Goal: Task Accomplishment & Management: Manage account settings

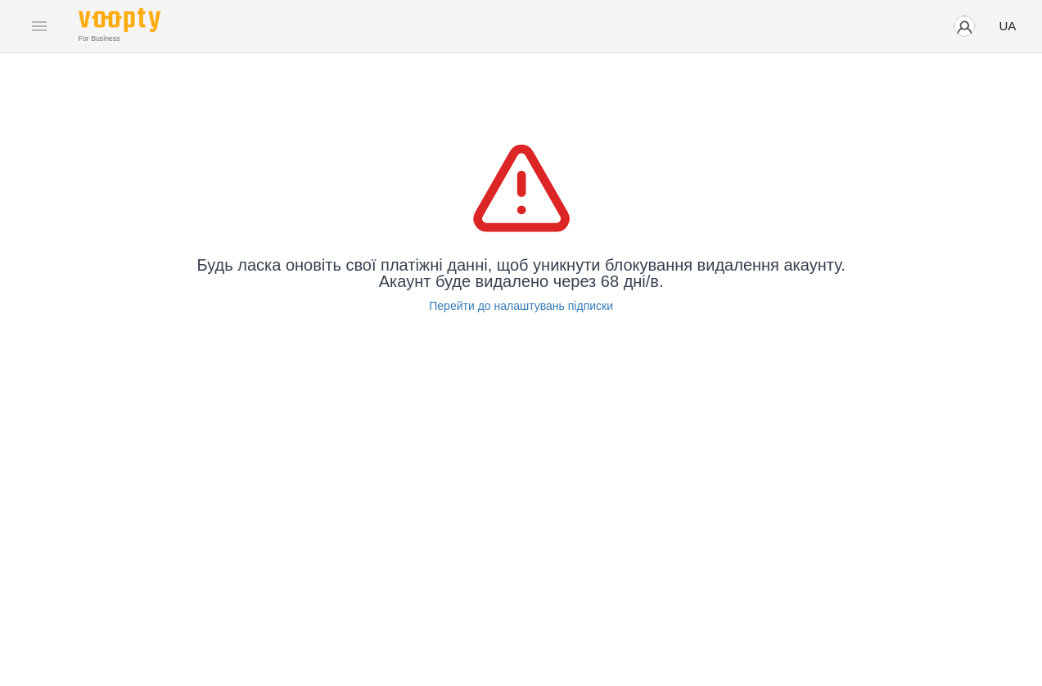
click at [573, 397] on div "Будь ласка оновіть свої платіжні данні, щоб уникнути блокування видалення акаун…" at bounding box center [521, 225] width 1042 height 344
click at [965, 32] on img "button" at bounding box center [963, 26] width 23 height 23
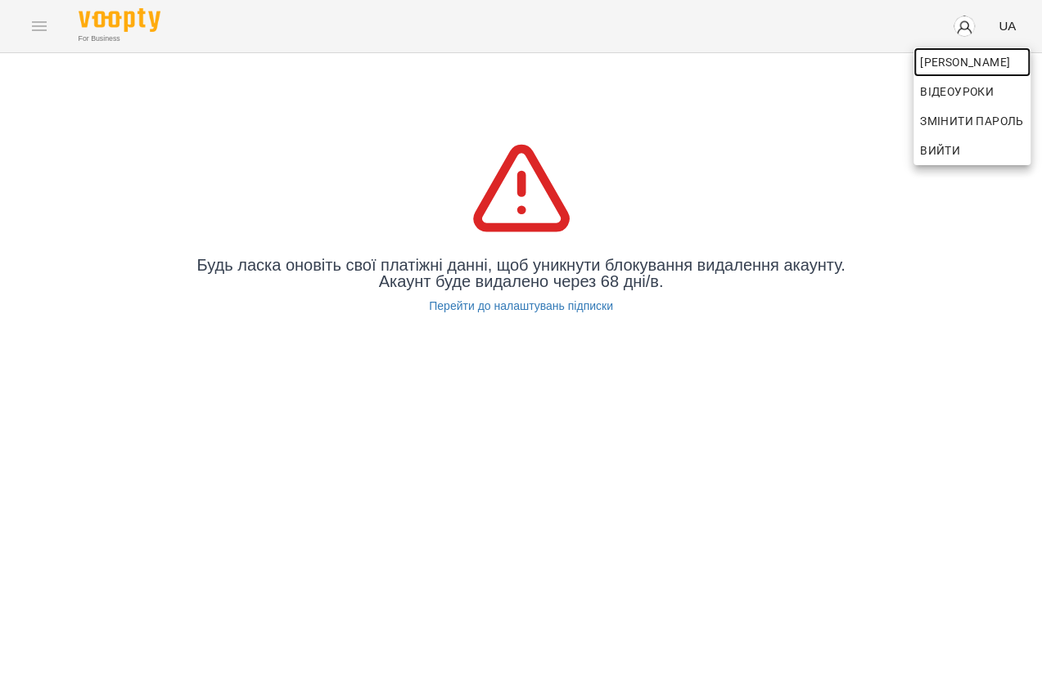
click at [961, 65] on span "[PERSON_NAME]" at bounding box center [972, 62] width 104 height 20
click at [92, 77] on div at bounding box center [521, 343] width 1042 height 686
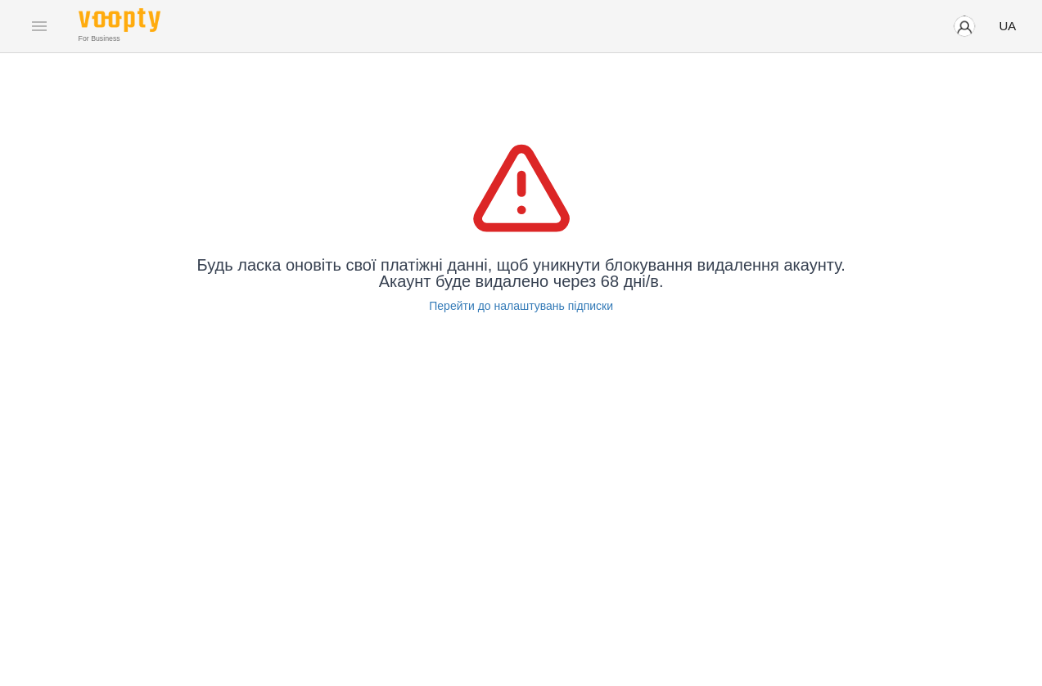
click at [32, 17] on div "For Business UA" at bounding box center [521, 26] width 1042 height 52
click at [41, 33] on div "For Business UA" at bounding box center [521, 26] width 1042 height 52
click at [38, 25] on div "For Business UA" at bounding box center [521, 26] width 1042 height 52
click at [162, 96] on div "Будь ласка оновіть свої платіжні данні, щоб уникнути блокування видалення акаун…" at bounding box center [521, 225] width 1042 height 344
click at [972, 29] on img "button" at bounding box center [963, 26] width 23 height 23
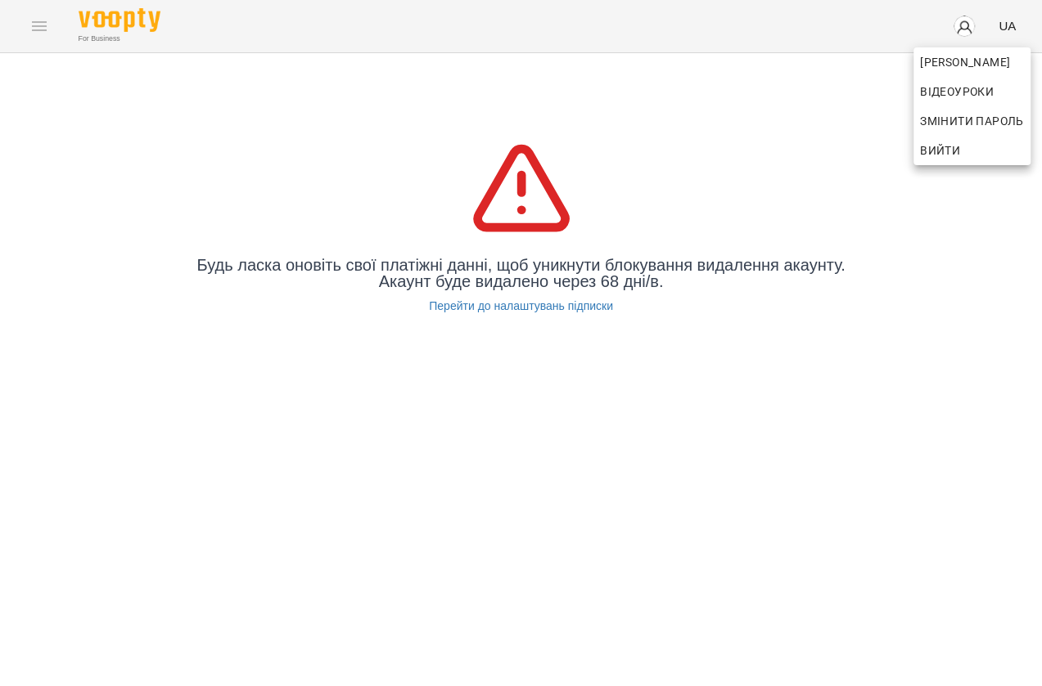
click at [965, 141] on span "Вийти" at bounding box center [972, 151] width 104 height 20
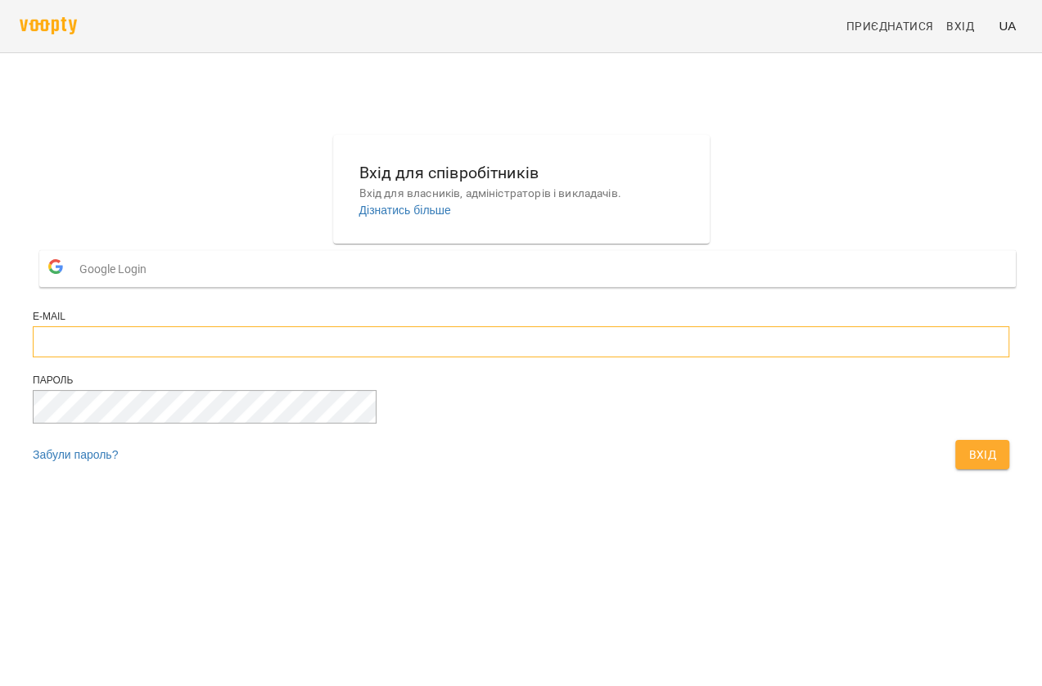
type input "**********"
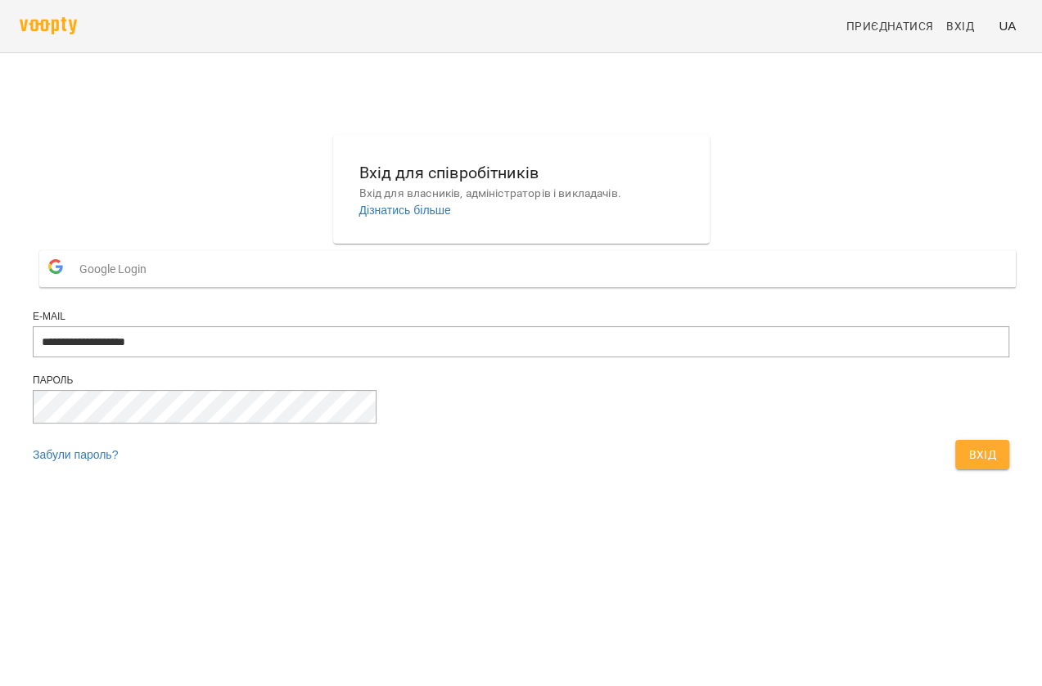
click at [71, 286] on div "button" at bounding box center [55, 268] width 31 height 35
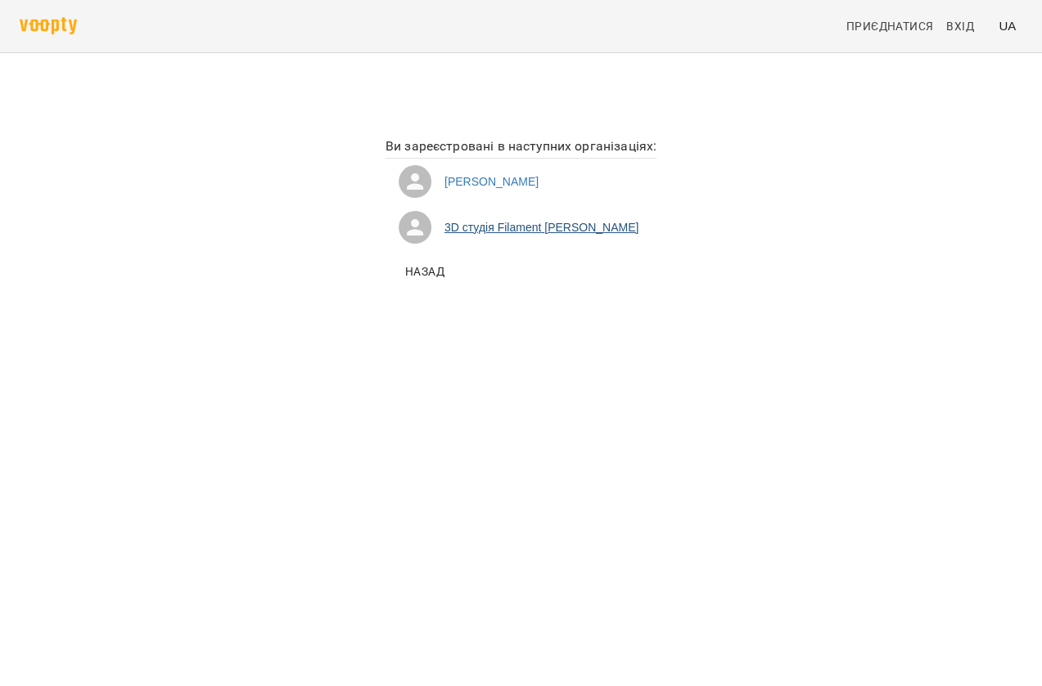
click at [515, 228] on li "3D студія Filament [PERSON_NAME]" at bounding box center [520, 228] width 271 height 46
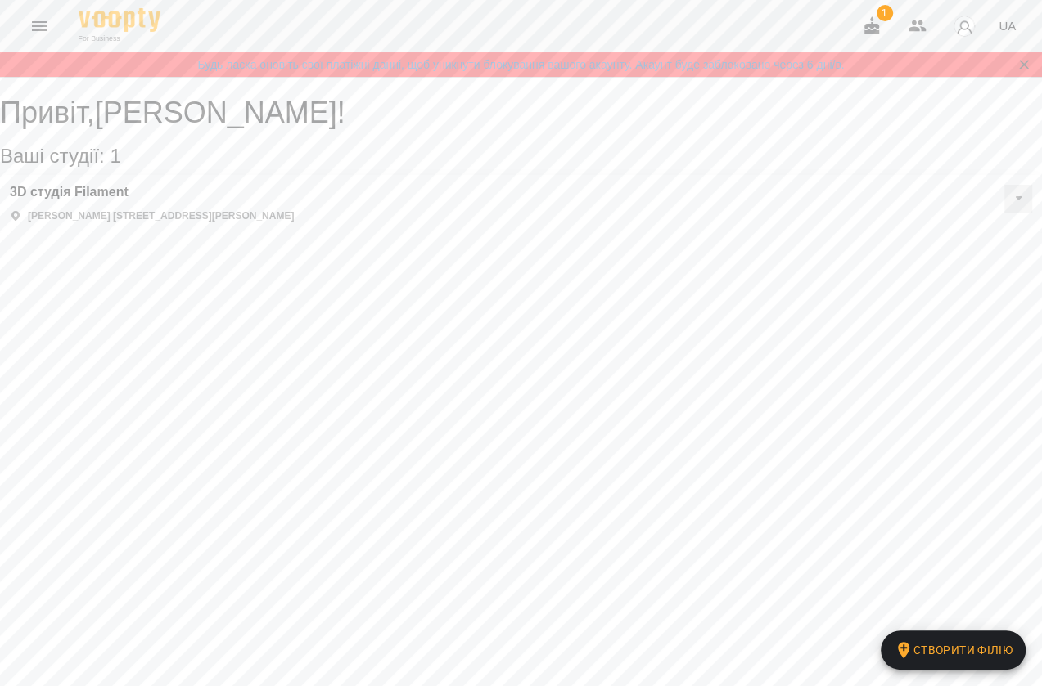
click at [207, 223] on p "[PERSON_NAME] [STREET_ADDRESS][PERSON_NAME]" at bounding box center [161, 216] width 266 height 14
click at [100, 200] on h3 "3D студія Filament" at bounding box center [152, 192] width 284 height 15
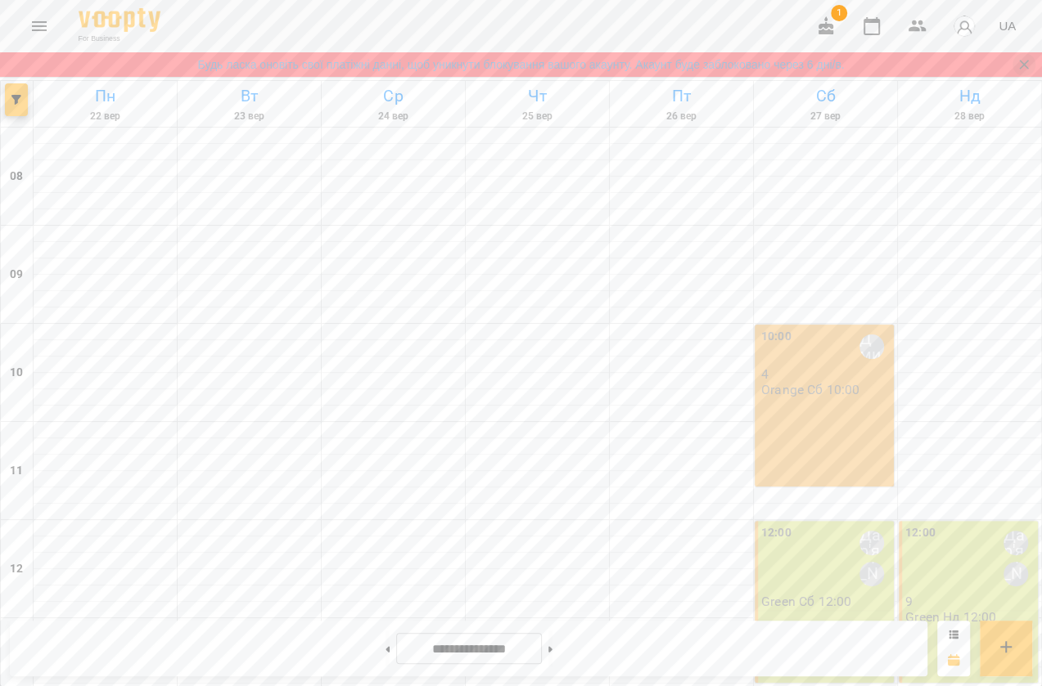
click at [1031, 65] on icon "Закрити сповіщення" at bounding box center [1023, 64] width 16 height 16
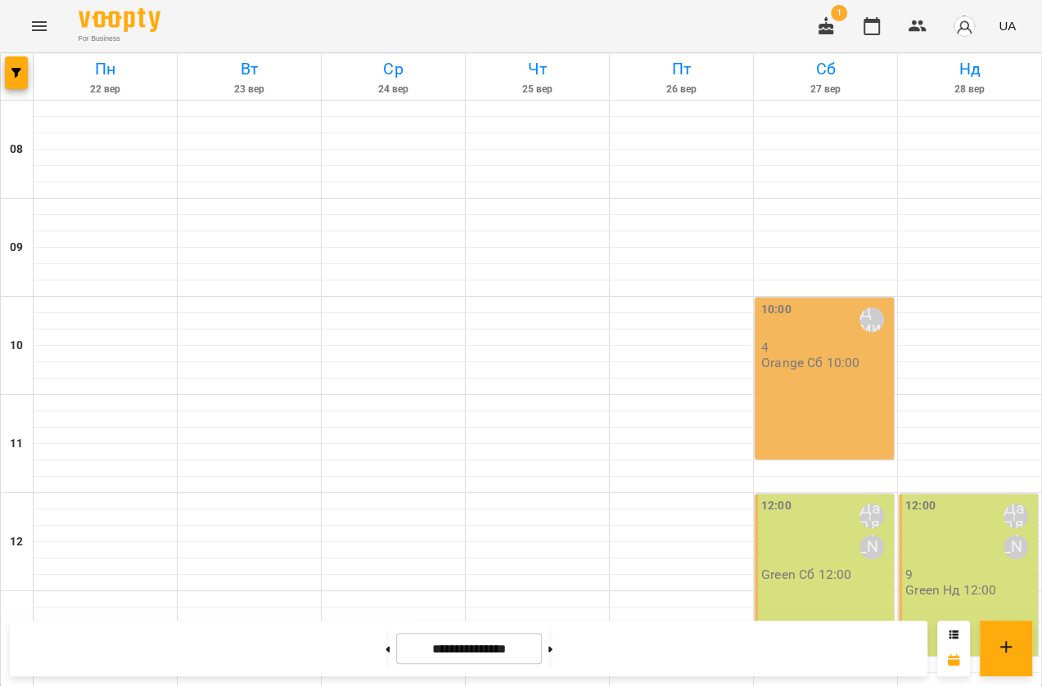
scroll to position [591, 0]
click at [816, 18] on button "button" at bounding box center [825, 26] width 39 height 39
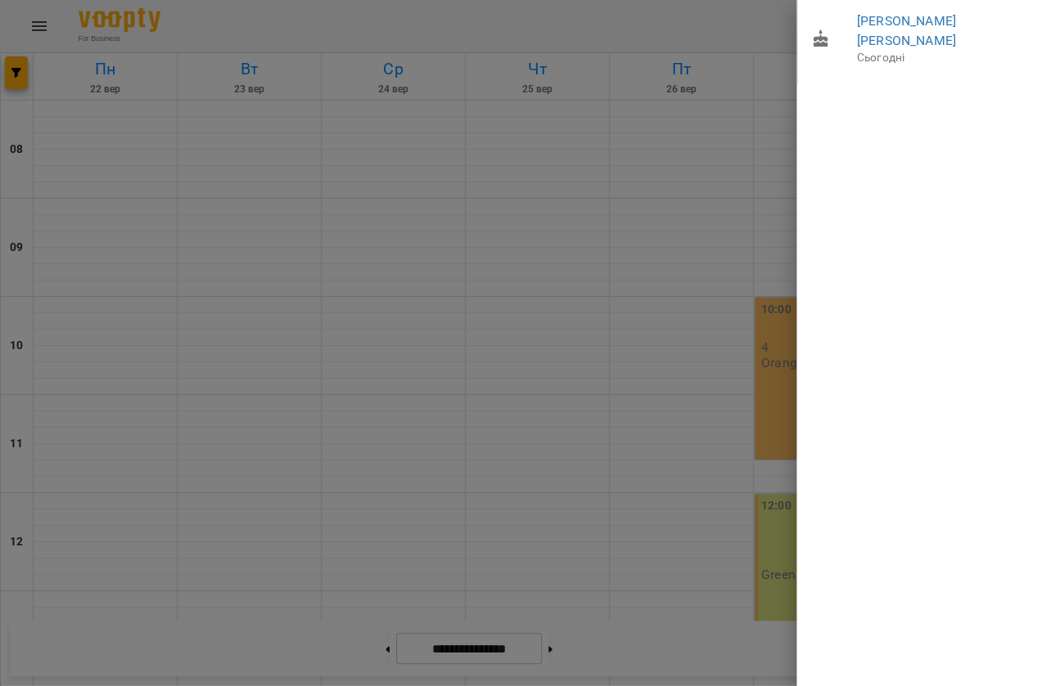
click at [738, 179] on div at bounding box center [521, 343] width 1042 height 686
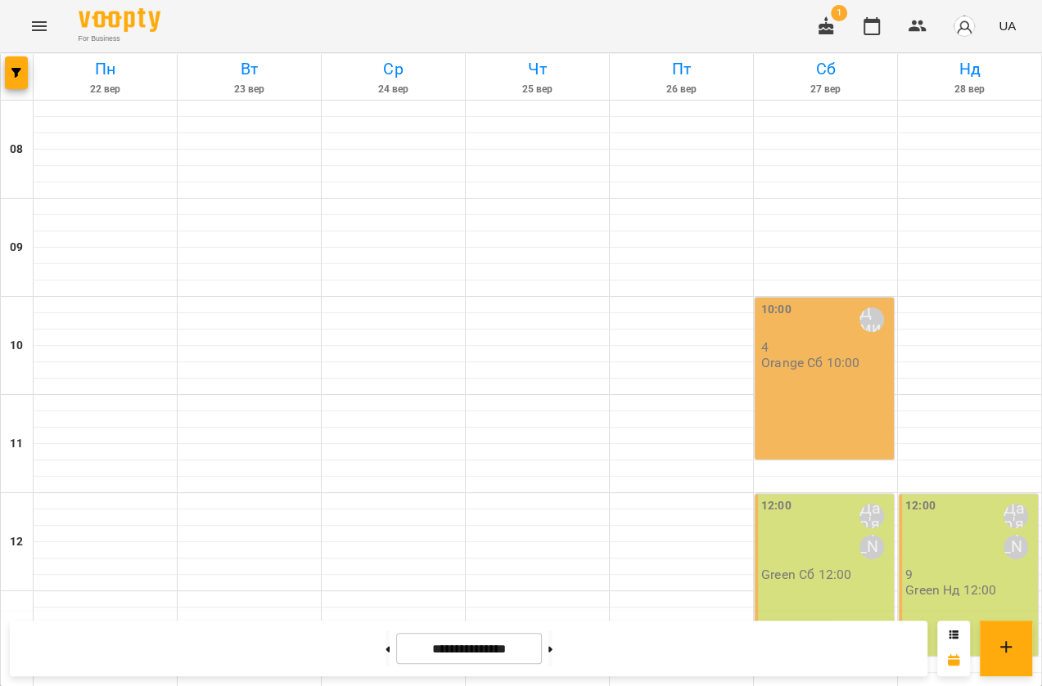
scroll to position [665, 0]
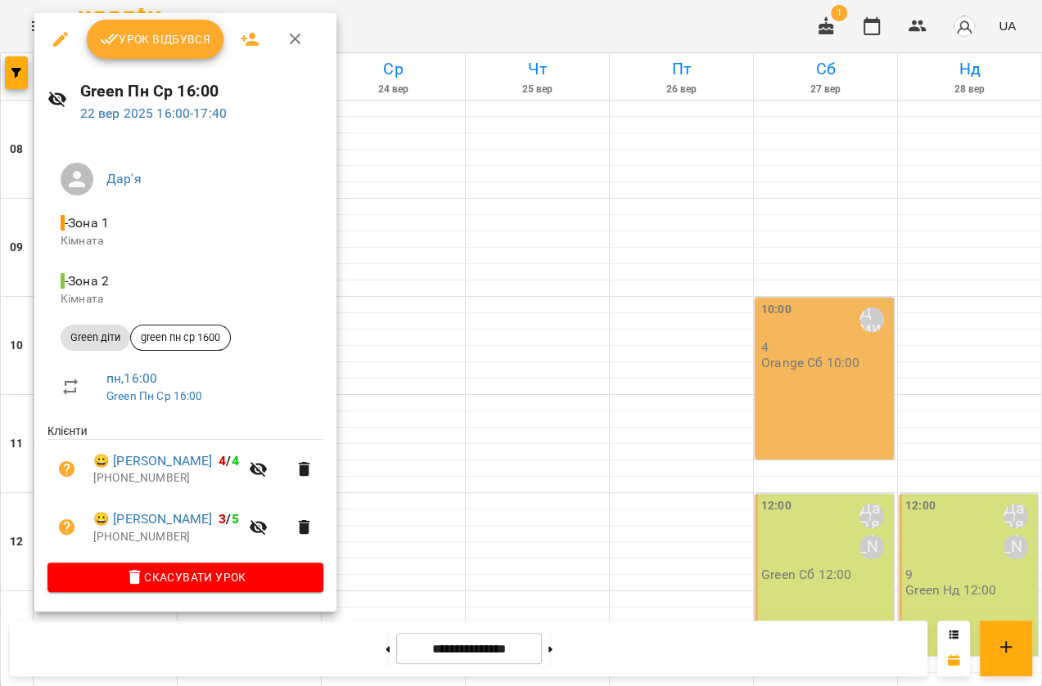
click at [510, 390] on div at bounding box center [521, 343] width 1042 height 686
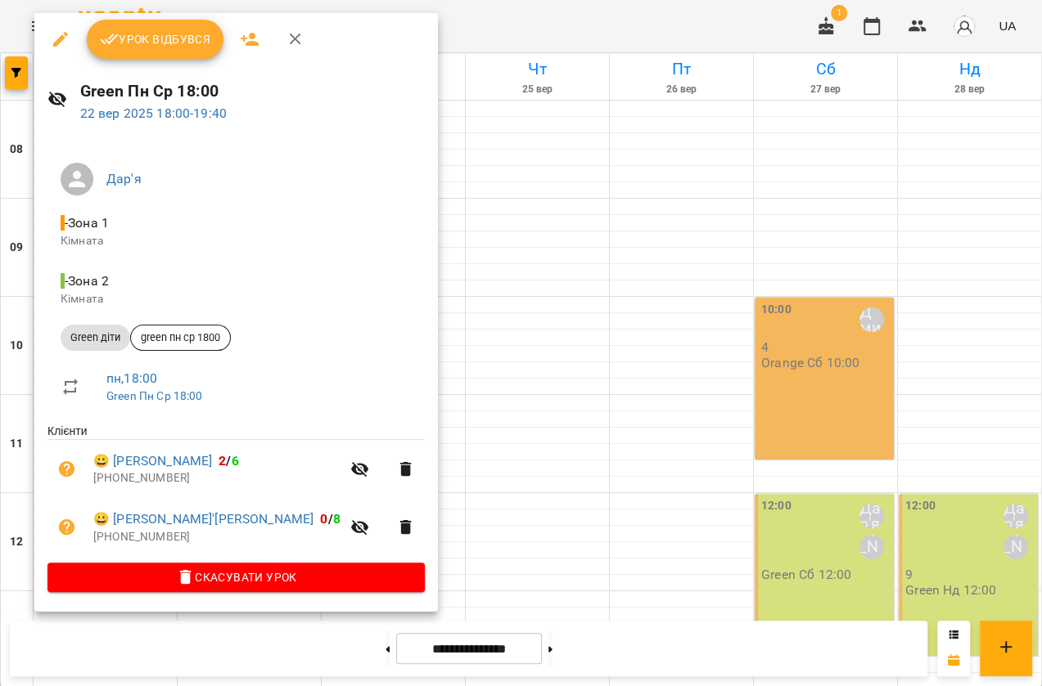
click at [506, 389] on div at bounding box center [521, 343] width 1042 height 686
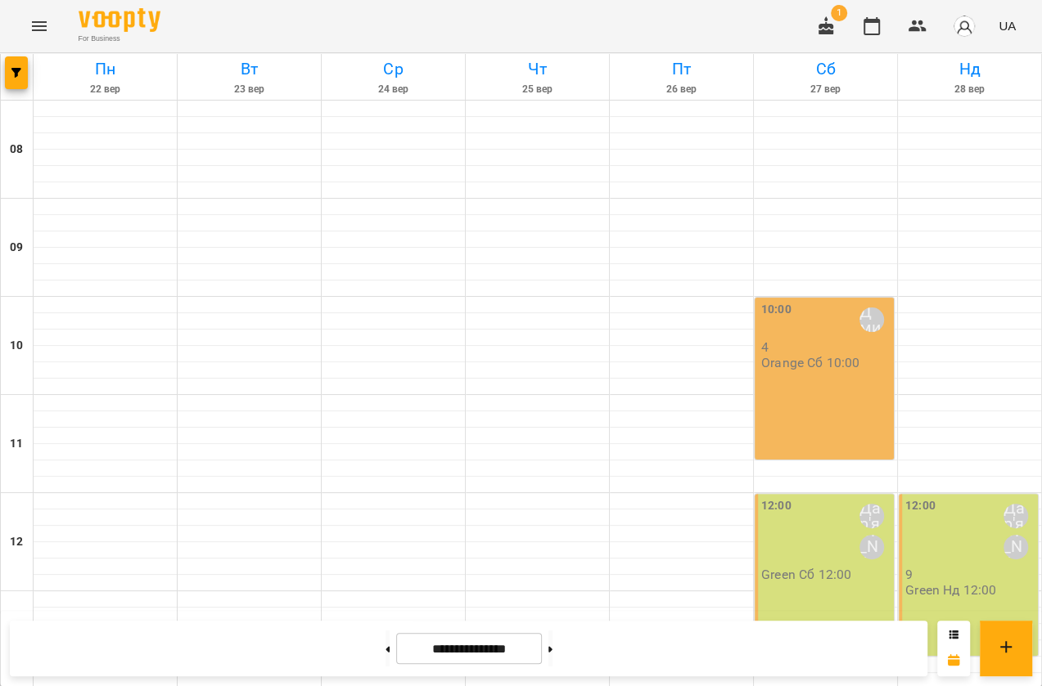
scroll to position [516, 0]
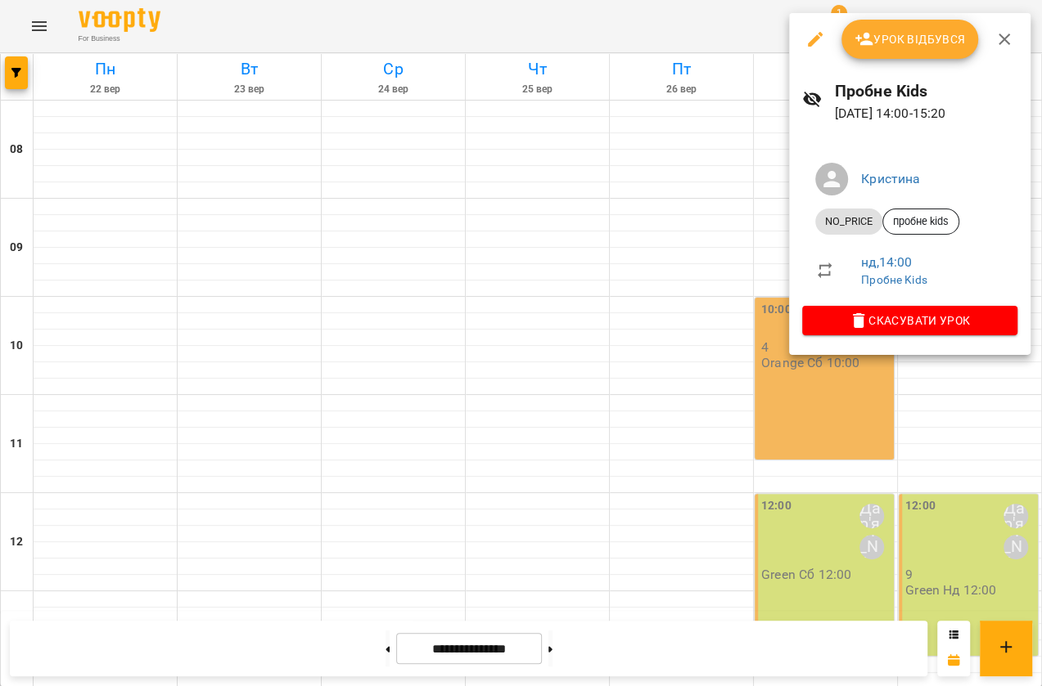
click at [839, 461] on div at bounding box center [521, 343] width 1042 height 686
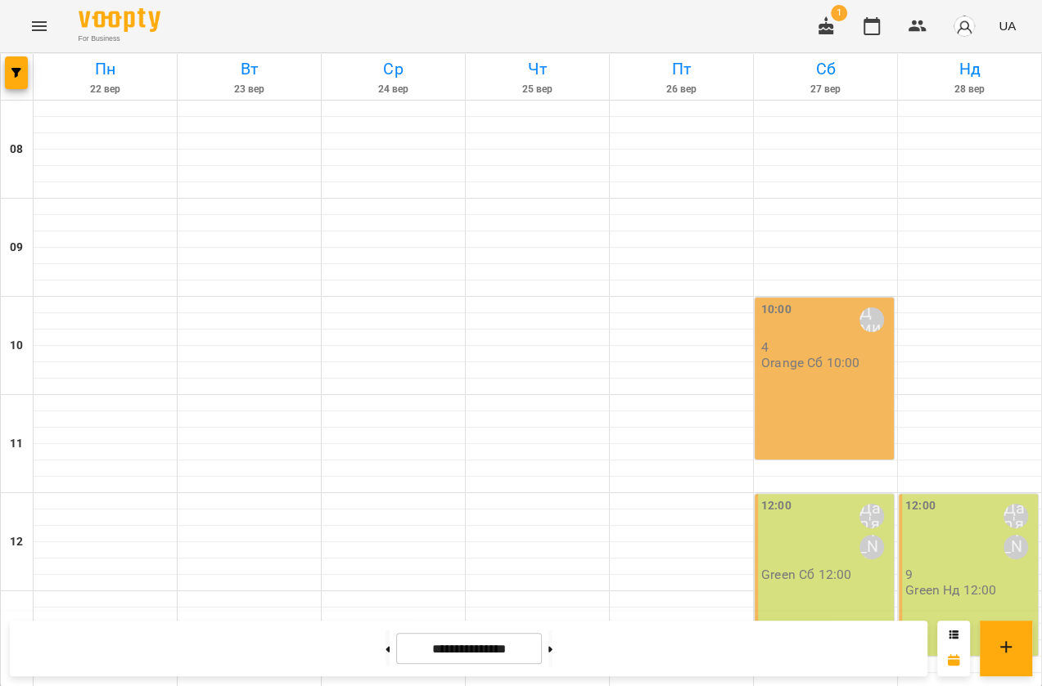
scroll to position [591, 0]
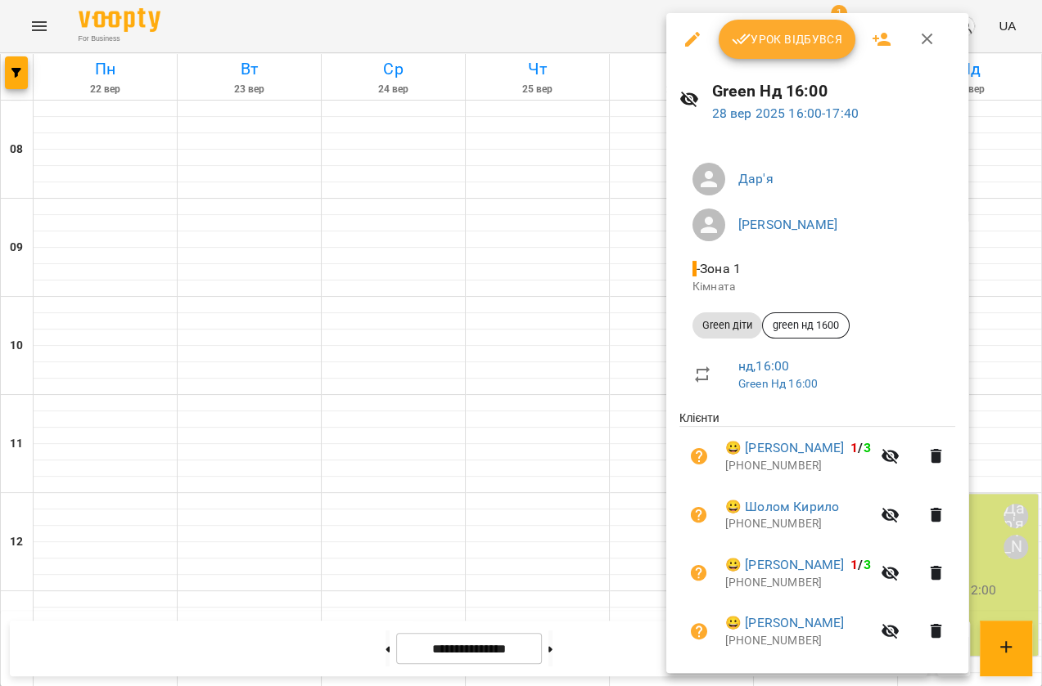
click at [470, 394] on div at bounding box center [521, 343] width 1042 height 686
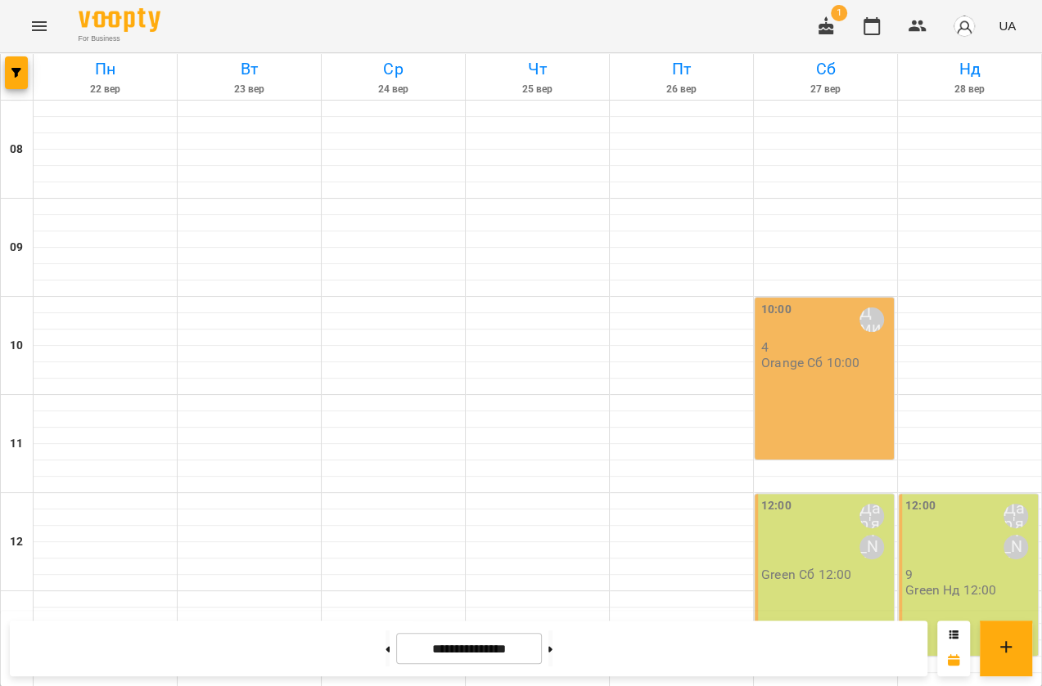
scroll to position [442, 0]
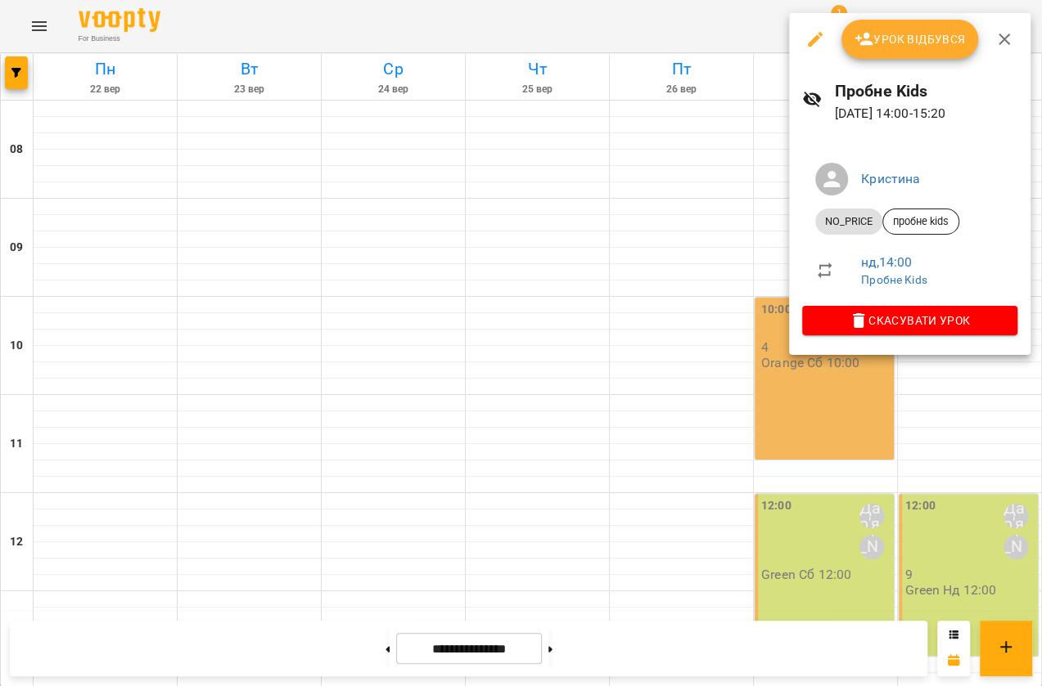
click at [810, 46] on icon "button" at bounding box center [815, 39] width 15 height 15
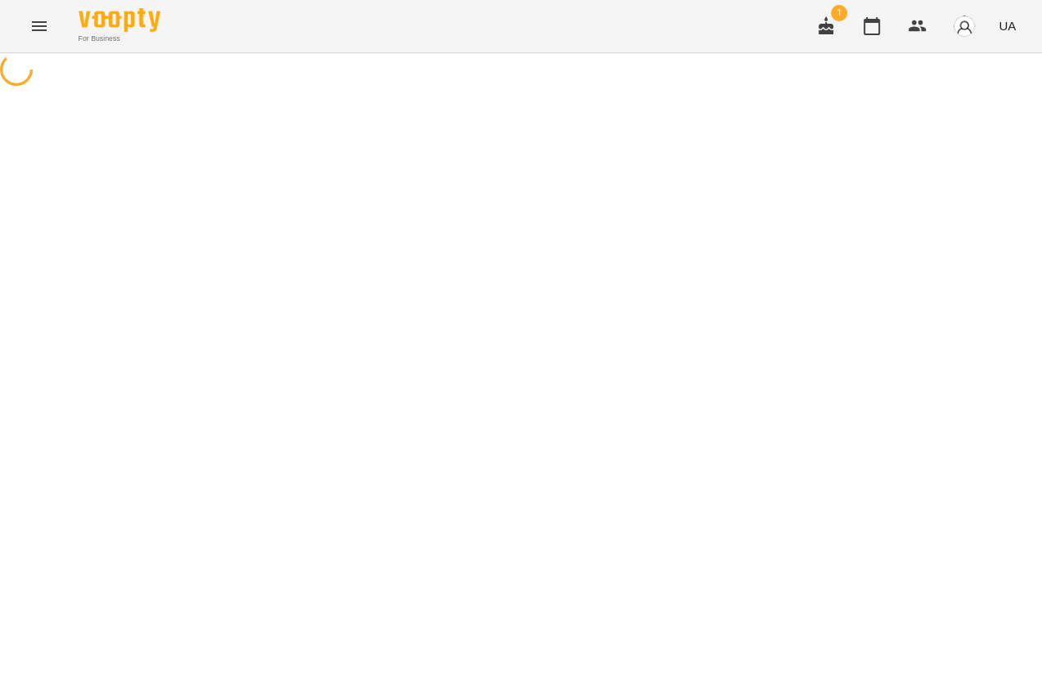
select select "********"
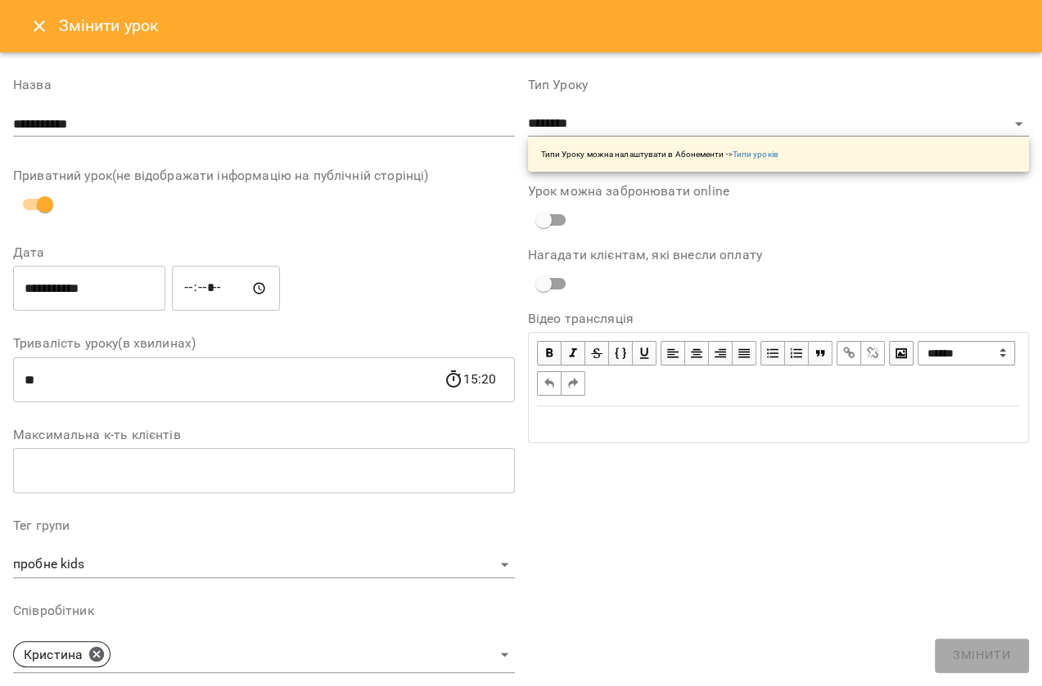
click at [32, 24] on icon "Close" at bounding box center [39, 26] width 20 height 20
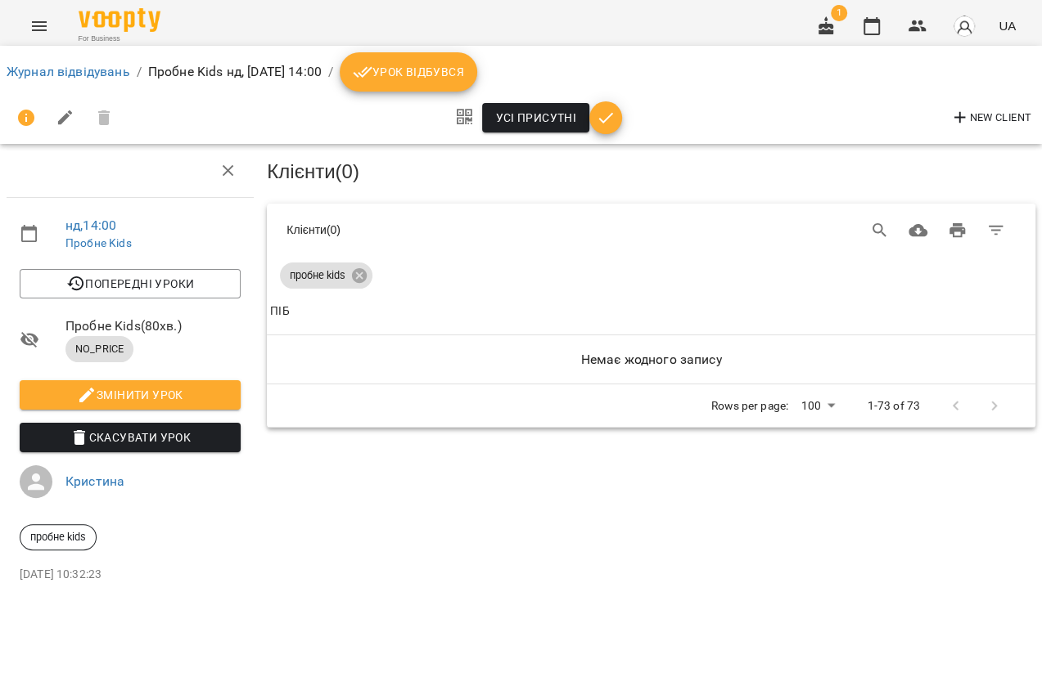
click at [966, 124] on icon "button" at bounding box center [960, 118] width 20 height 20
select select "**"
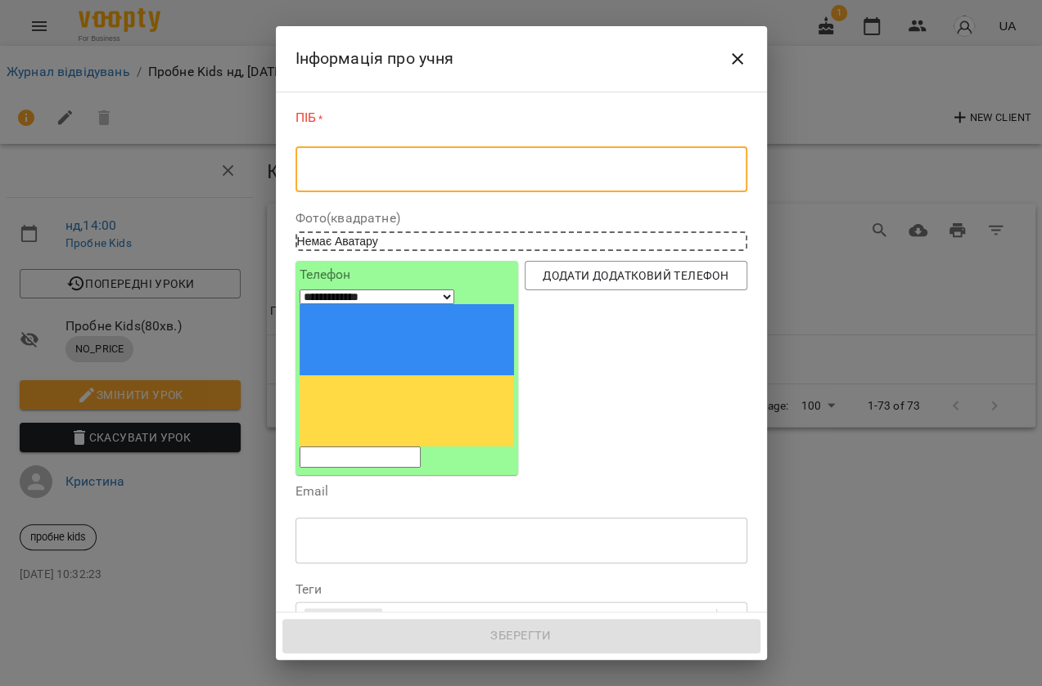
click at [327, 176] on textarea at bounding box center [521, 170] width 429 height 16
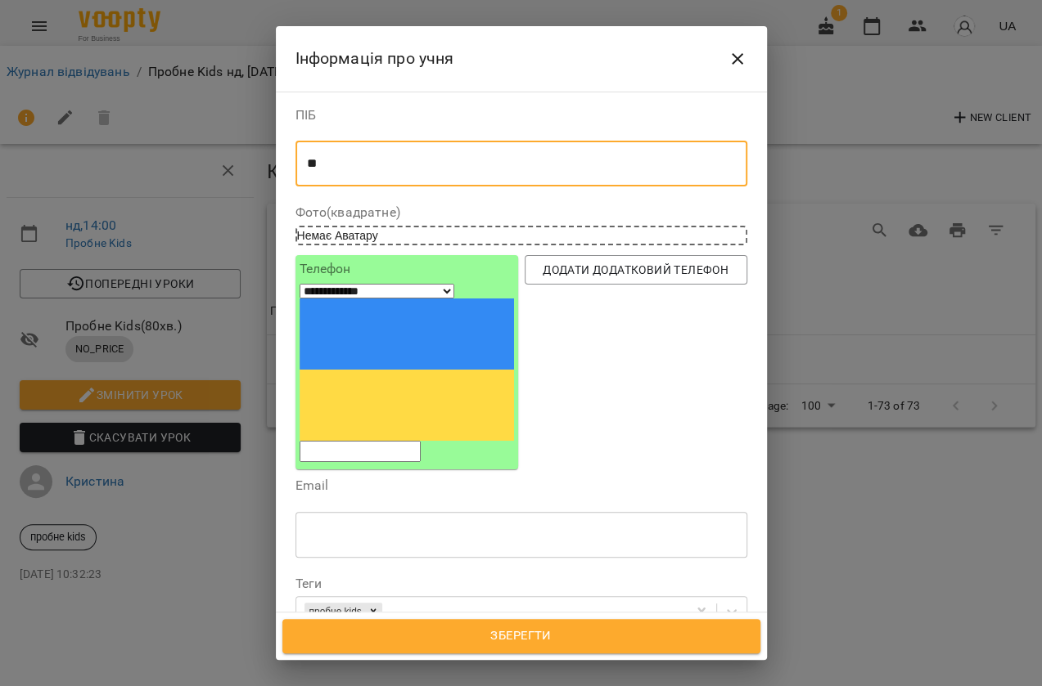
type textarea "*"
type textarea "**********"
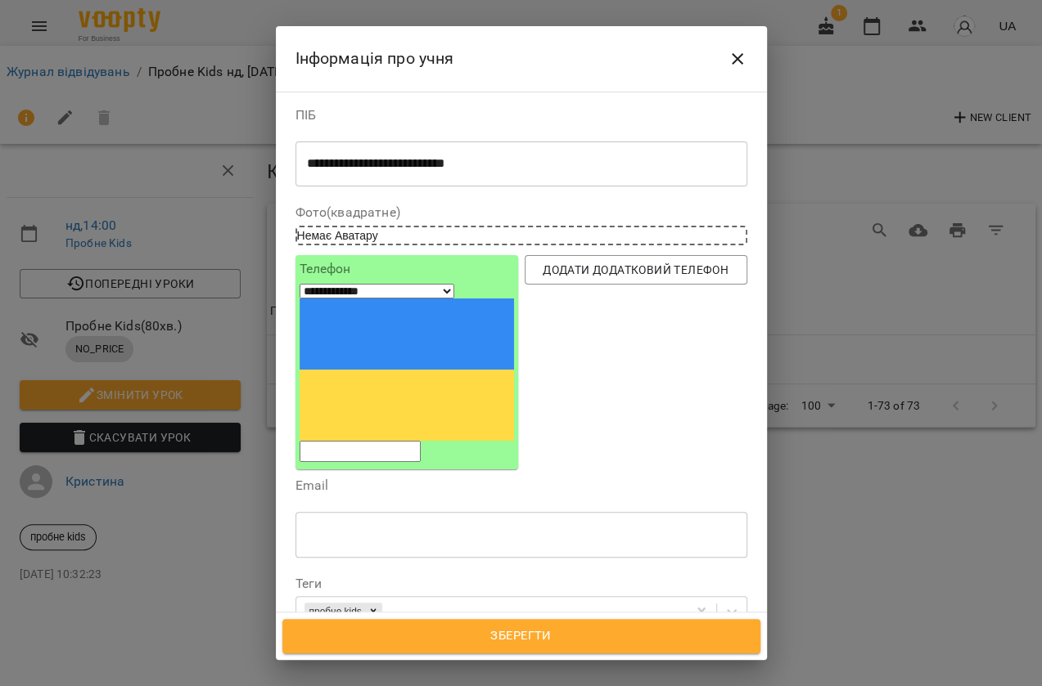
click at [412, 441] on input "tel" at bounding box center [359, 451] width 121 height 21
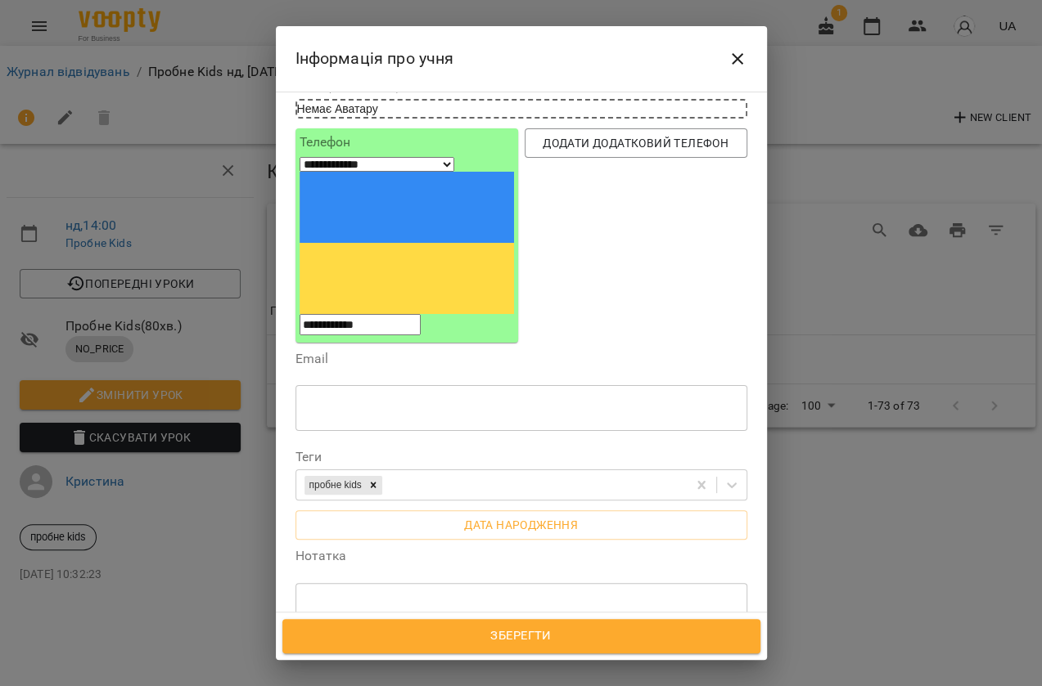
scroll to position [148, 0]
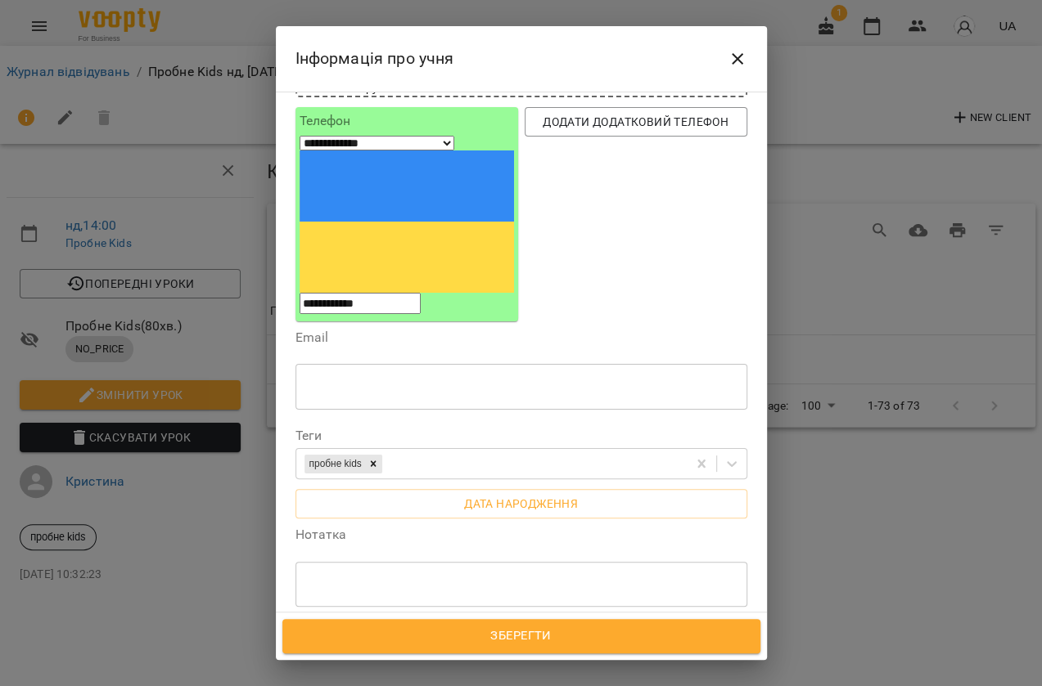
type input "**********"
click at [367, 577] on textarea at bounding box center [521, 585] width 429 height 16
type textarea "*"
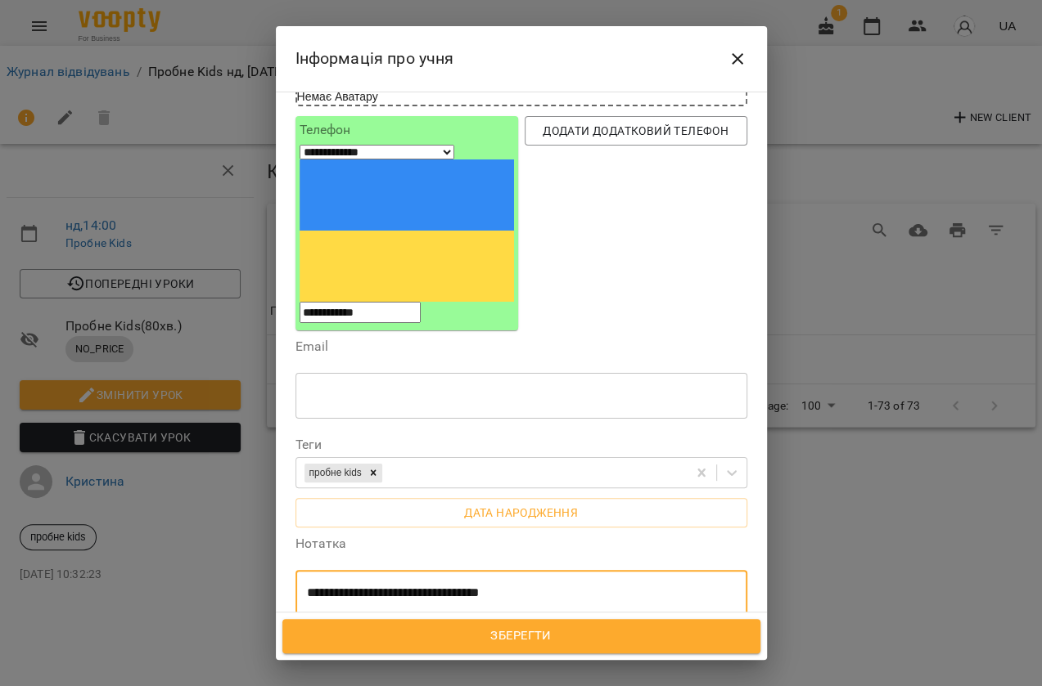
scroll to position [304, 0]
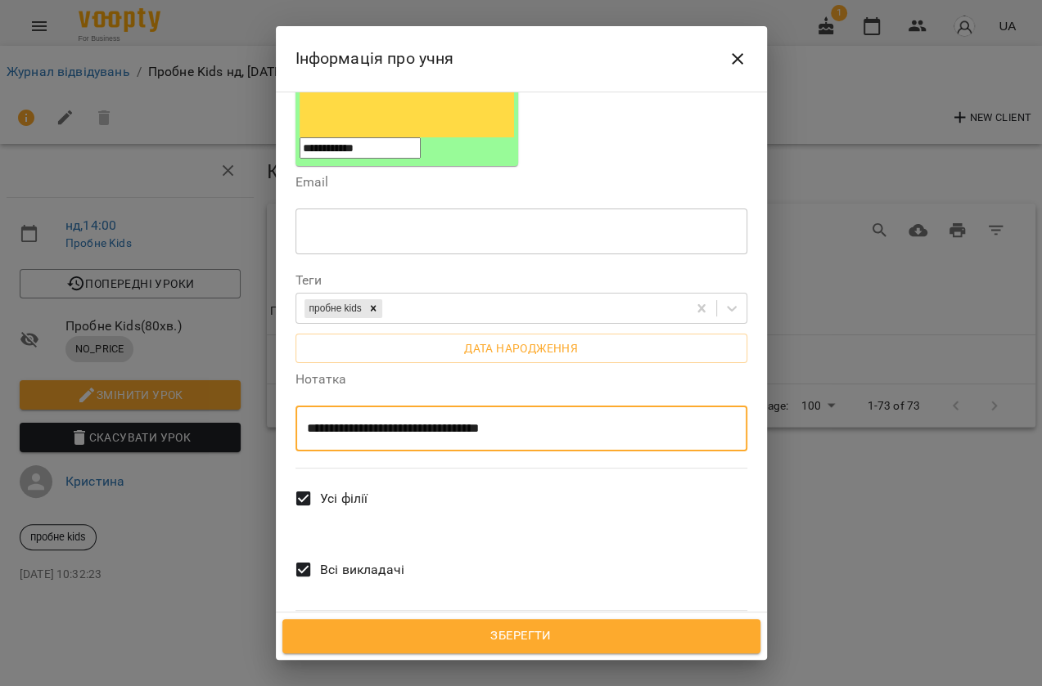
type textarea "**********"
click at [583, 643] on span "Зберегти" at bounding box center [521, 636] width 442 height 21
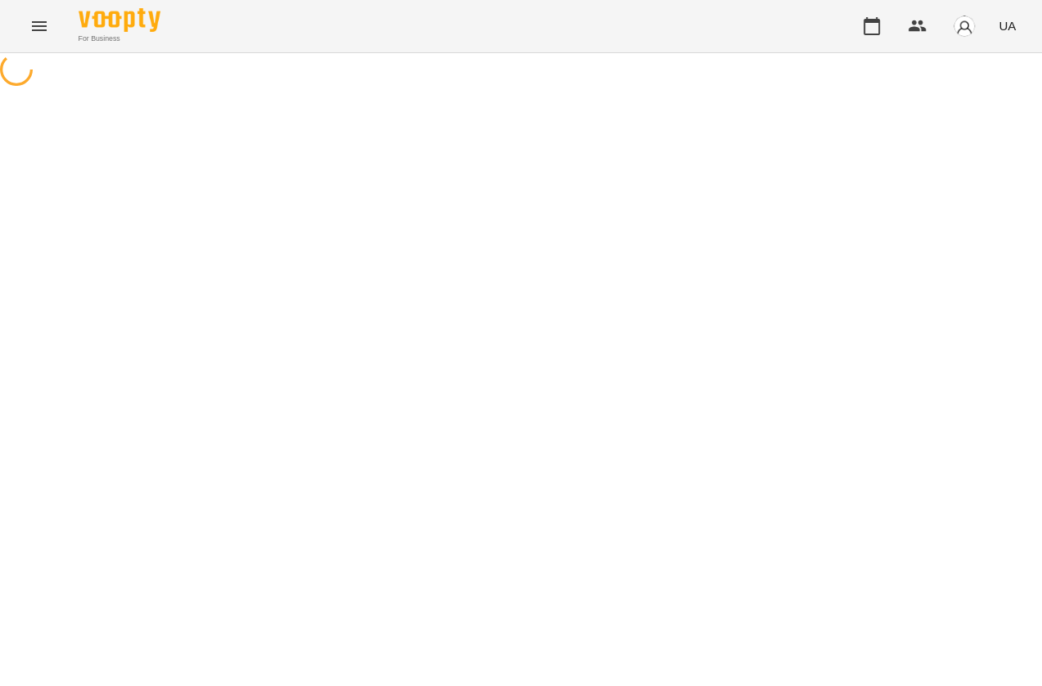
select select "********"
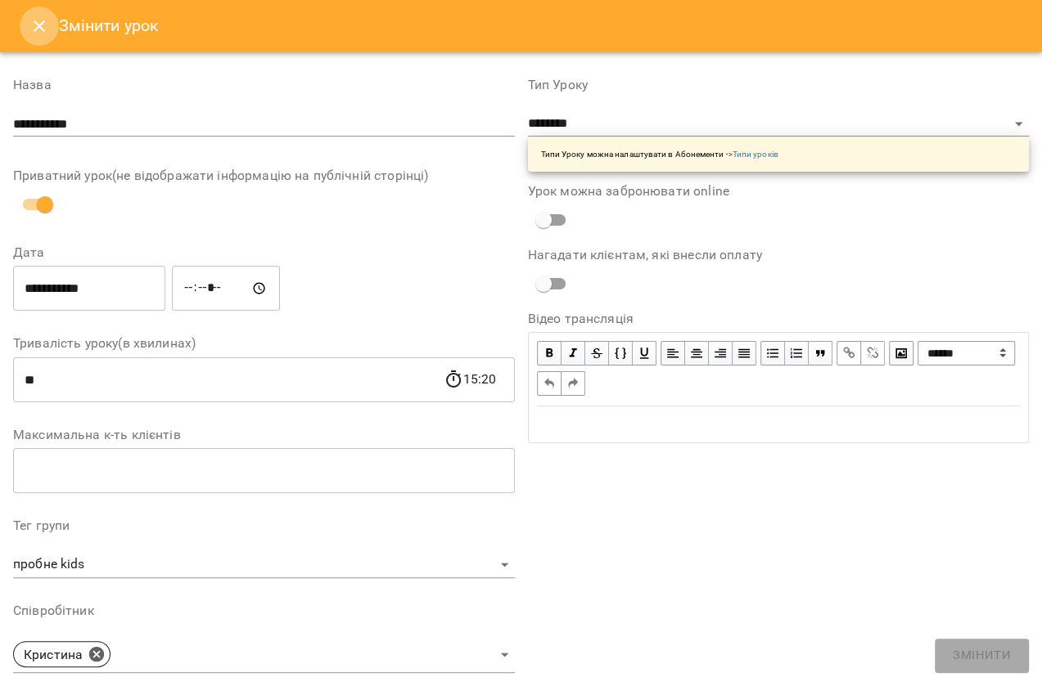
click at [47, 38] on button "Close" at bounding box center [39, 26] width 39 height 39
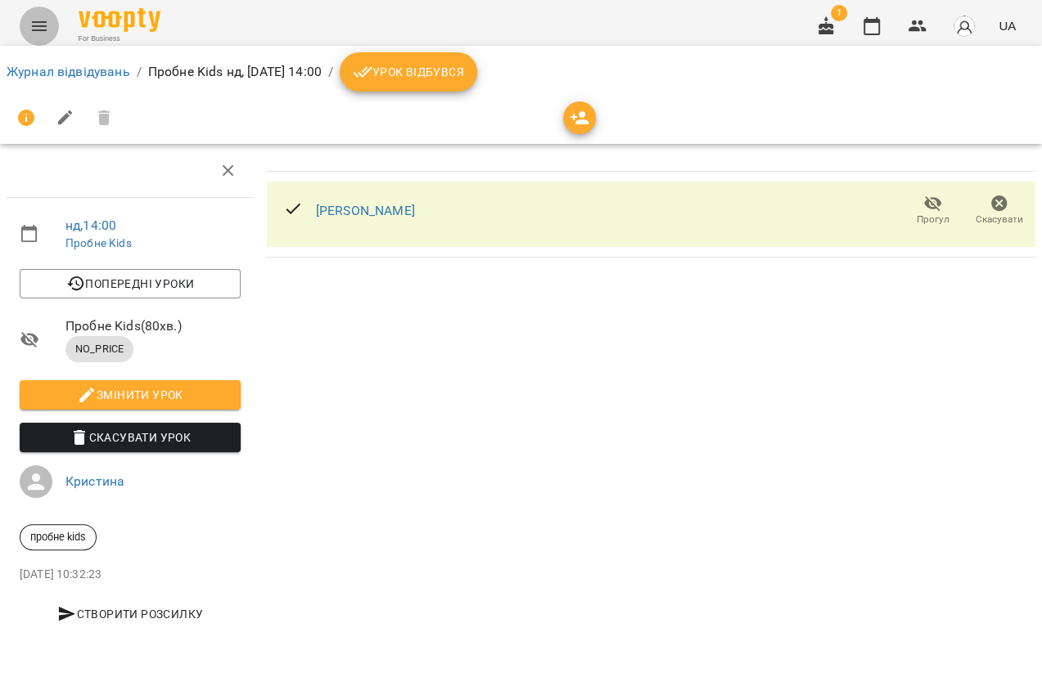
click at [47, 31] on icon "Menu" at bounding box center [39, 26] width 20 height 20
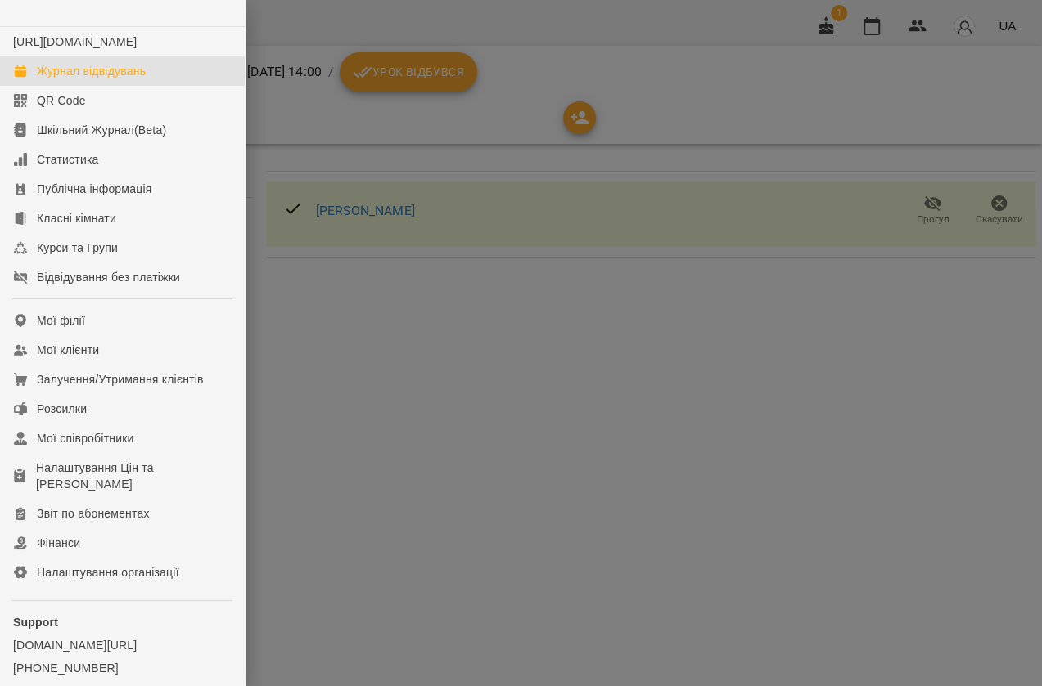
click at [83, 79] on div "Журнал відвідувань" at bounding box center [91, 71] width 109 height 16
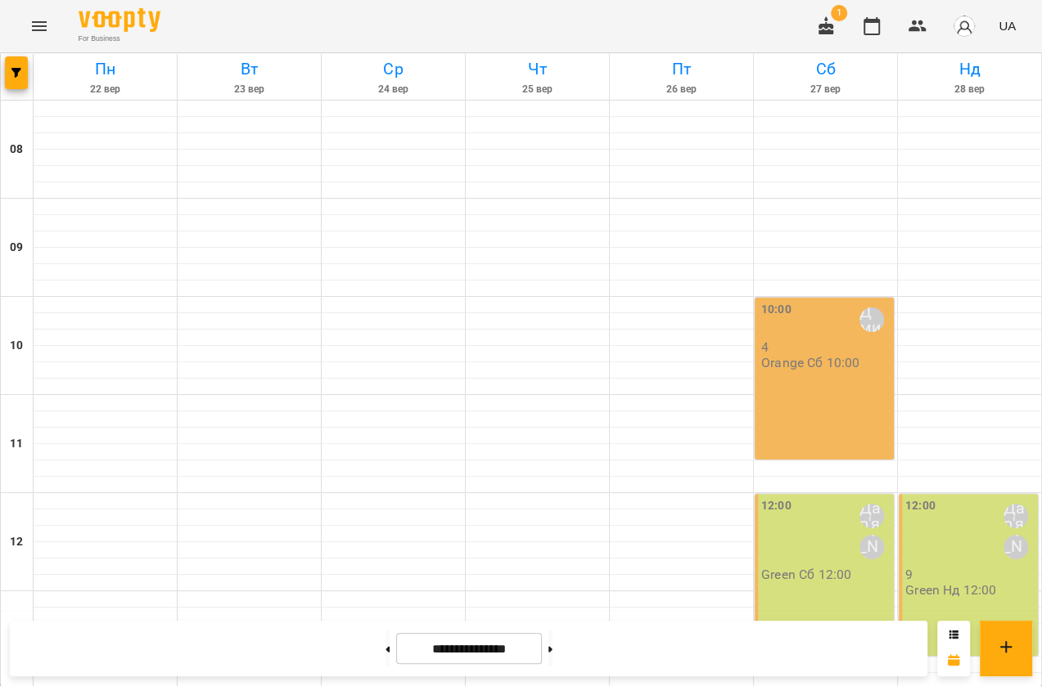
scroll to position [520, 0]
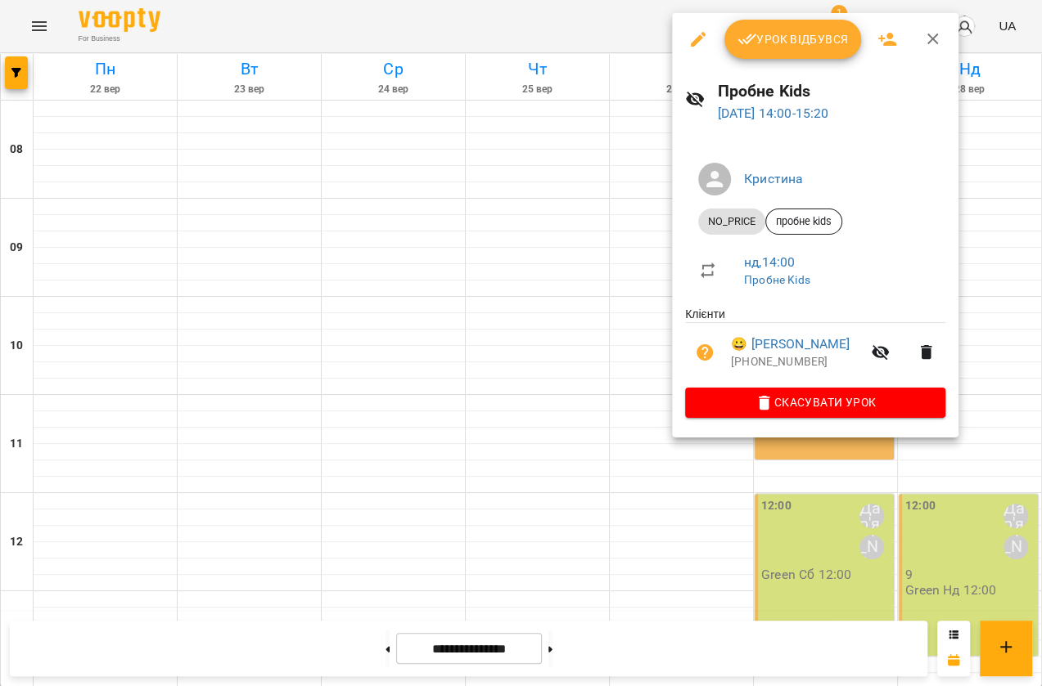
click at [609, 482] on div at bounding box center [521, 343] width 1042 height 686
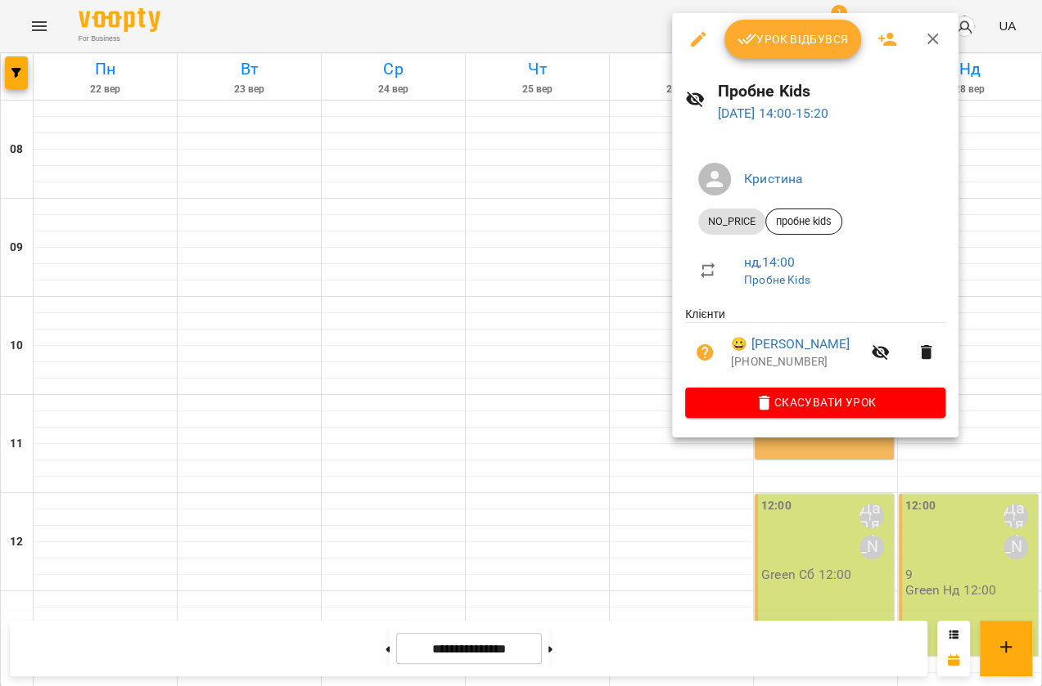
click at [671, 511] on div at bounding box center [521, 343] width 1042 height 686
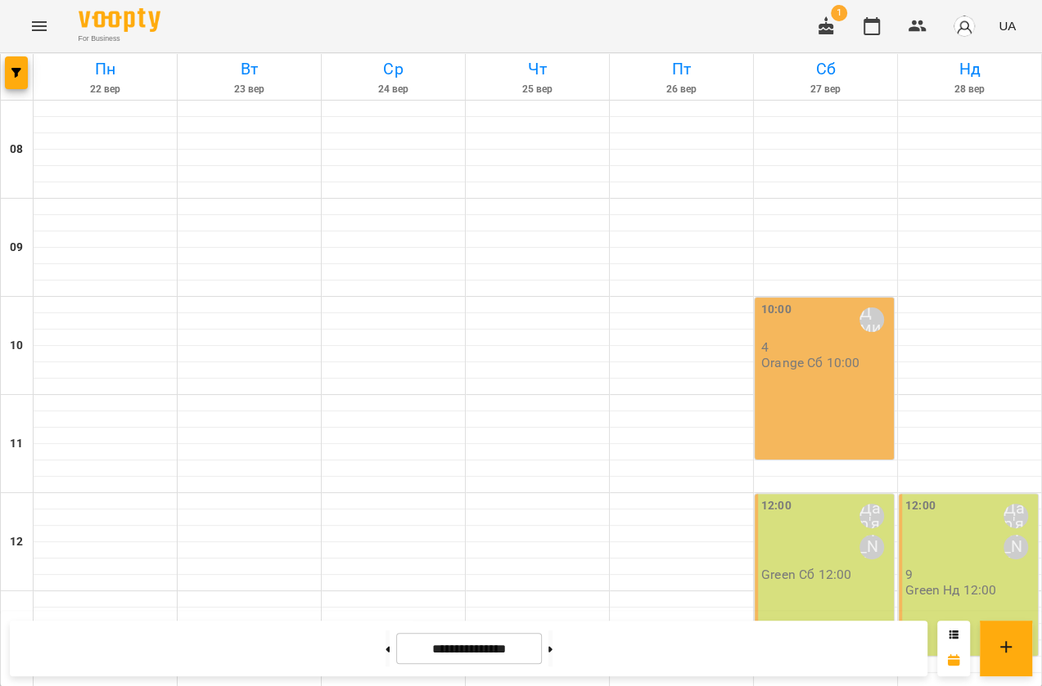
scroll to position [0, 0]
click at [385, 648] on icon at bounding box center [387, 649] width 4 height 6
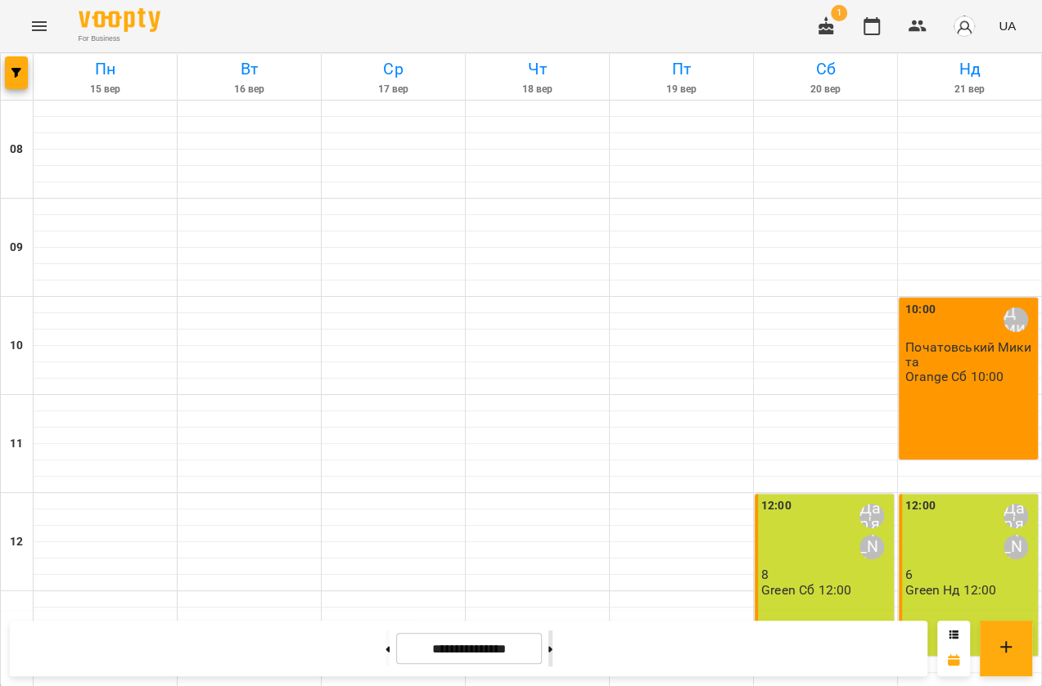
click at [552, 653] on button at bounding box center [550, 649] width 4 height 36
type input "**********"
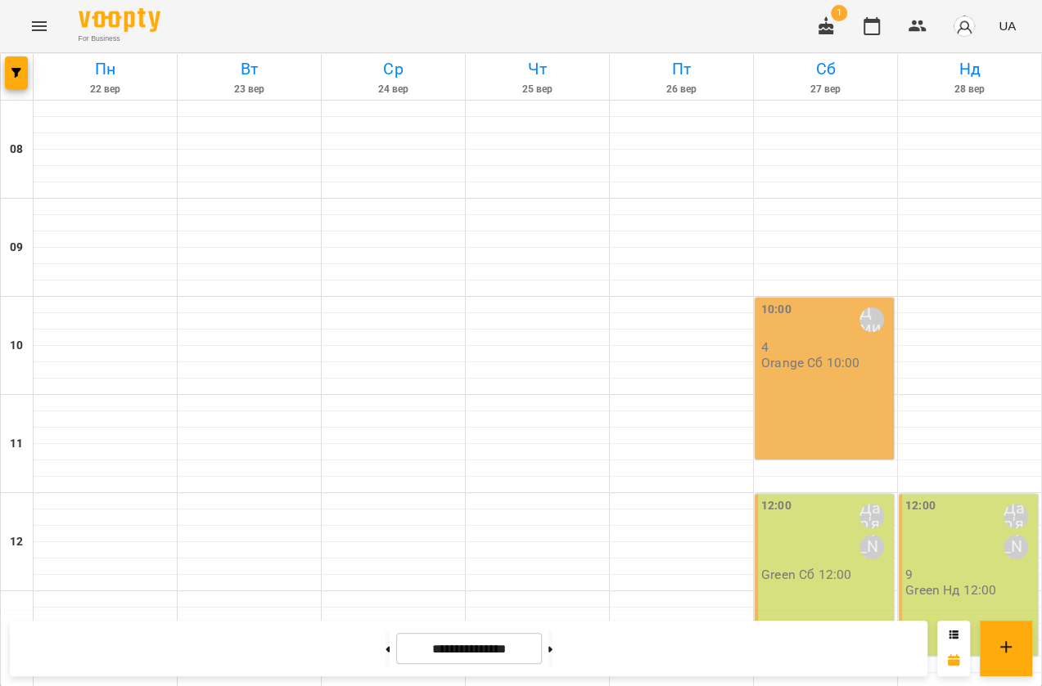
scroll to position [516, 0]
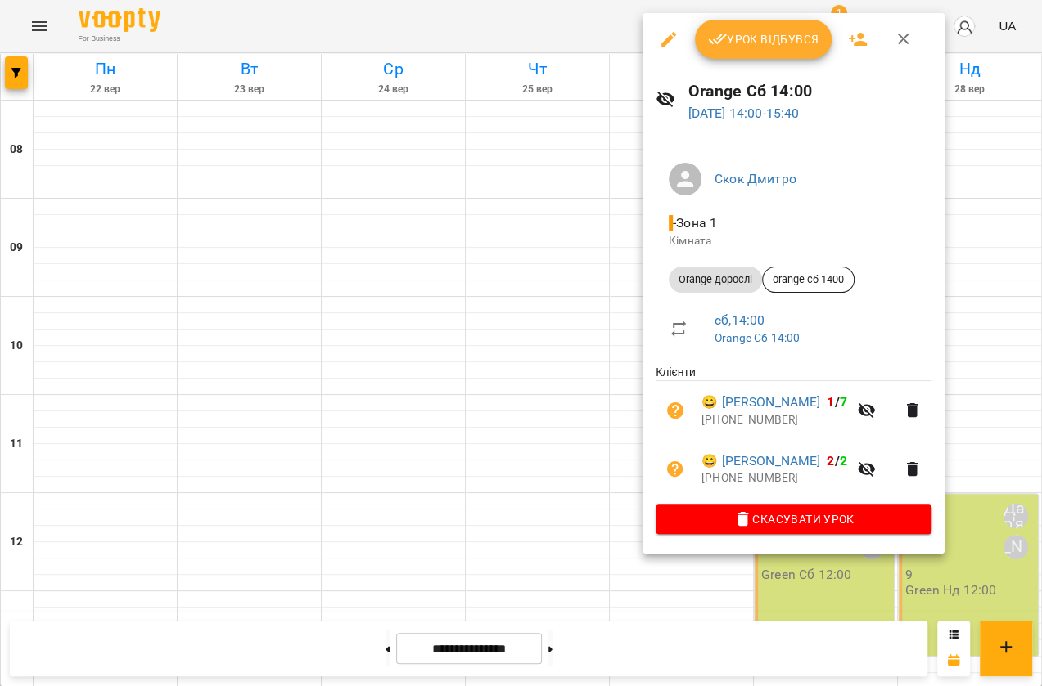
click at [505, 451] on div at bounding box center [521, 343] width 1042 height 686
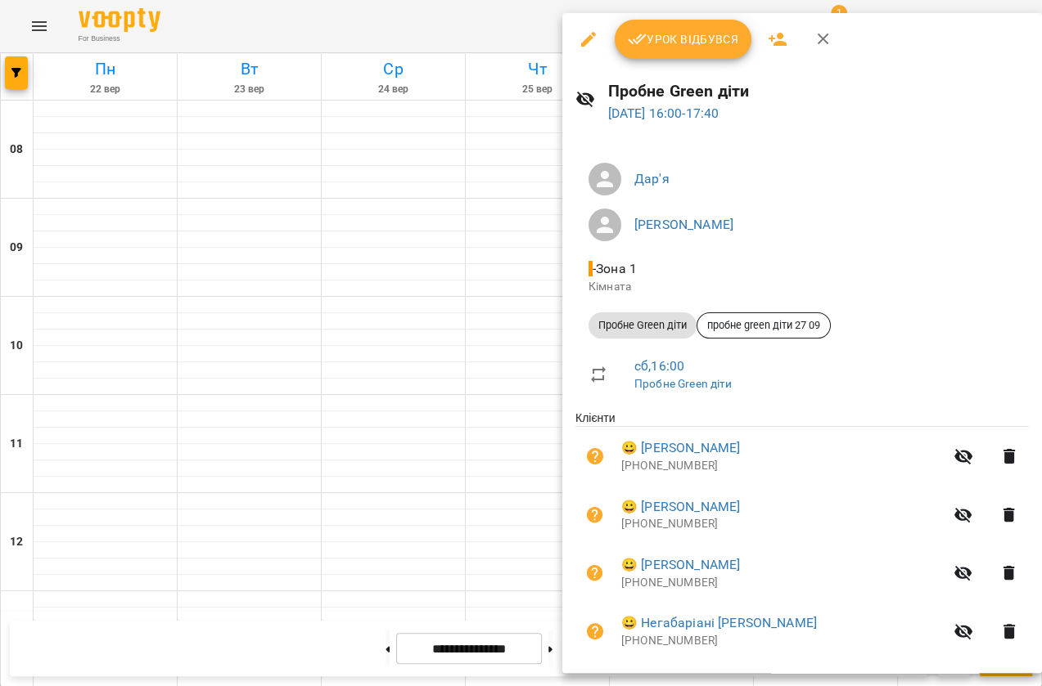
click at [287, 469] on div at bounding box center [521, 343] width 1042 height 686
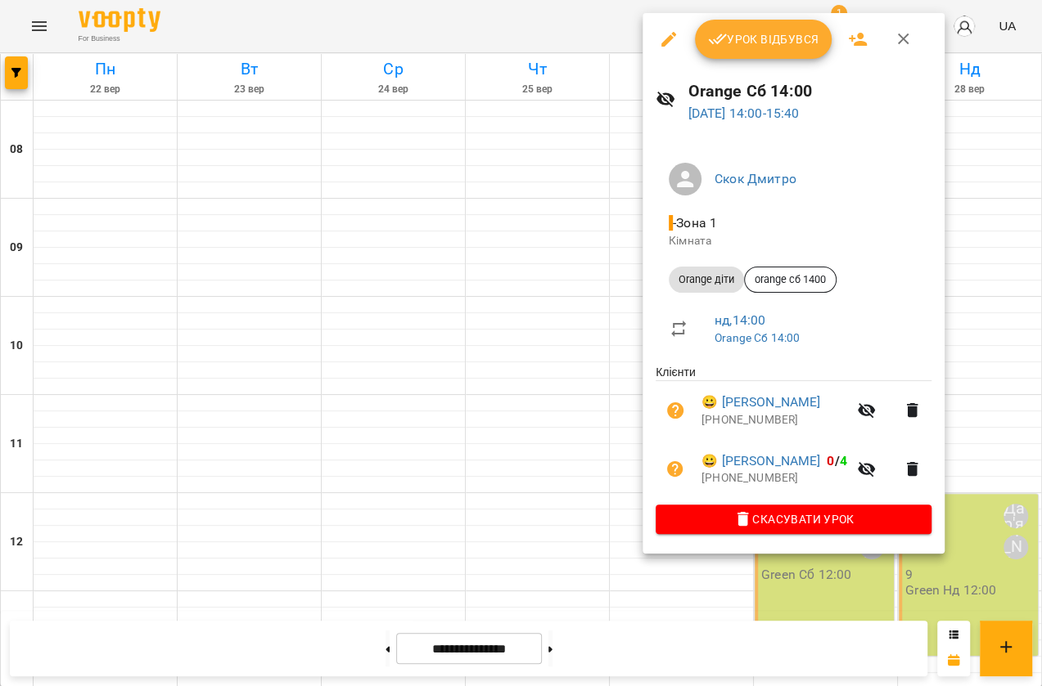
click at [430, 425] on div at bounding box center [521, 343] width 1042 height 686
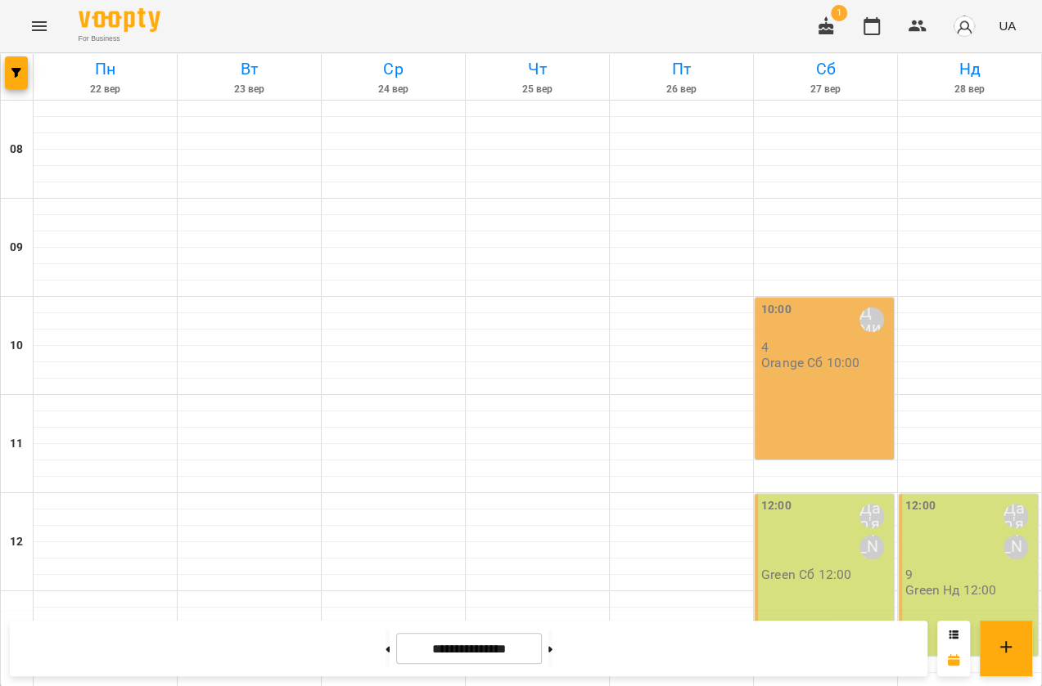
scroll to position [591, 0]
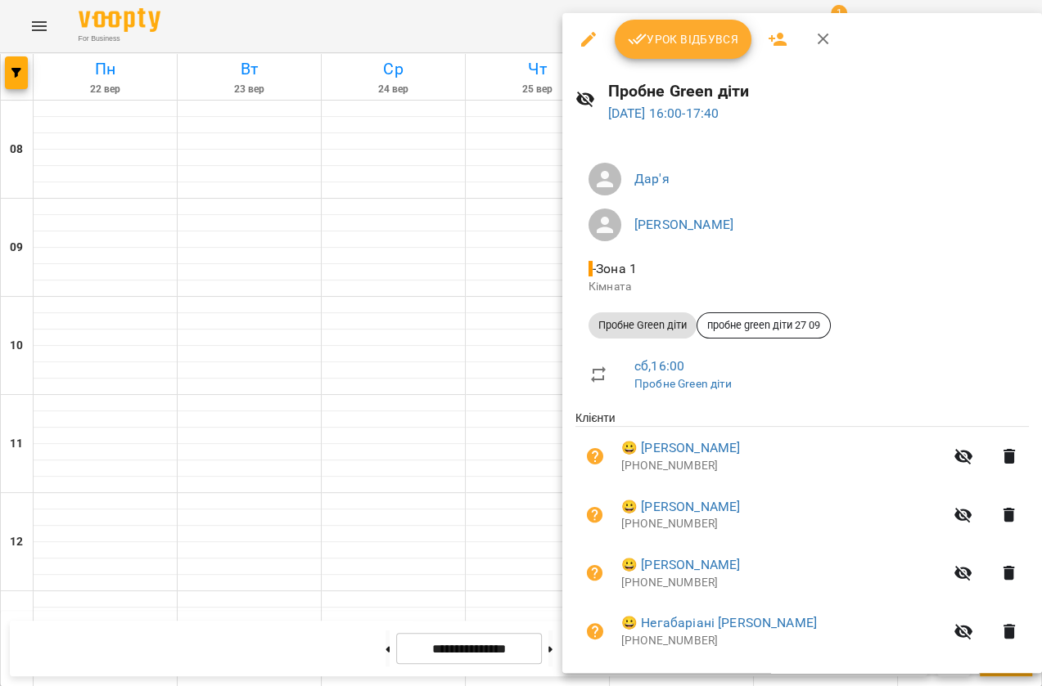
click at [379, 344] on div at bounding box center [521, 343] width 1042 height 686
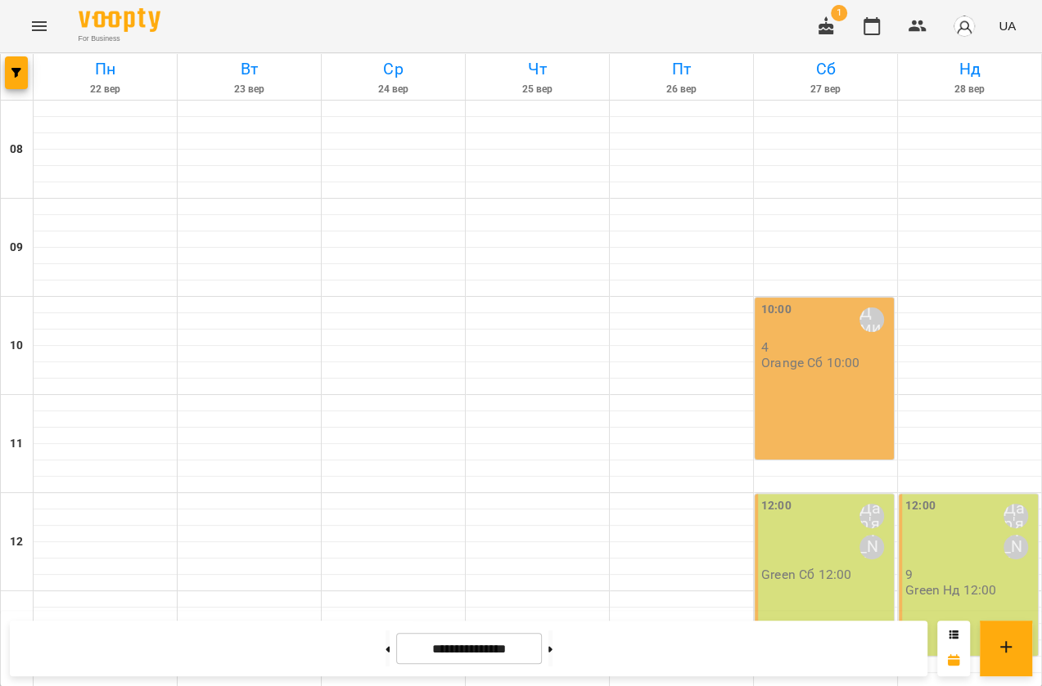
scroll to position [442, 0]
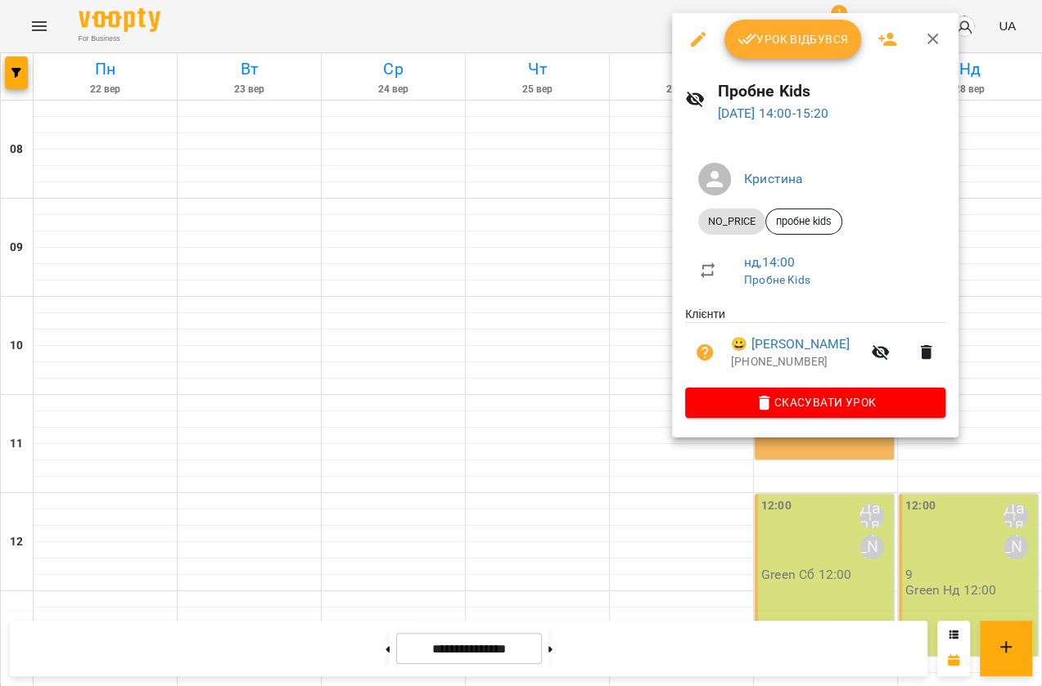
click at [445, 160] on div at bounding box center [521, 343] width 1042 height 686
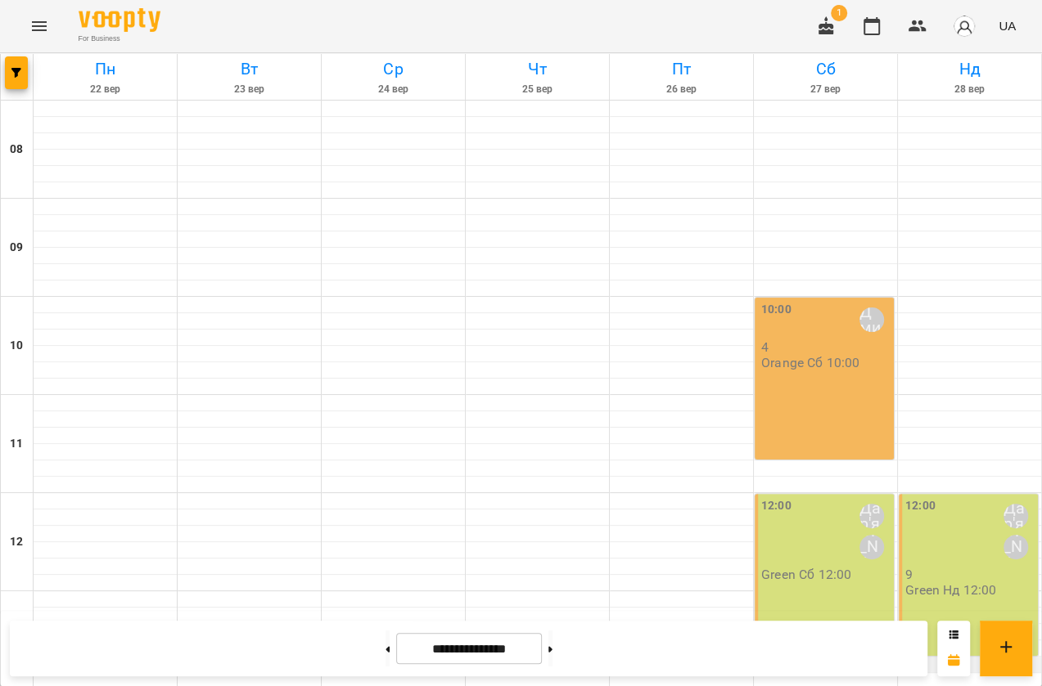
scroll to position [368, 0]
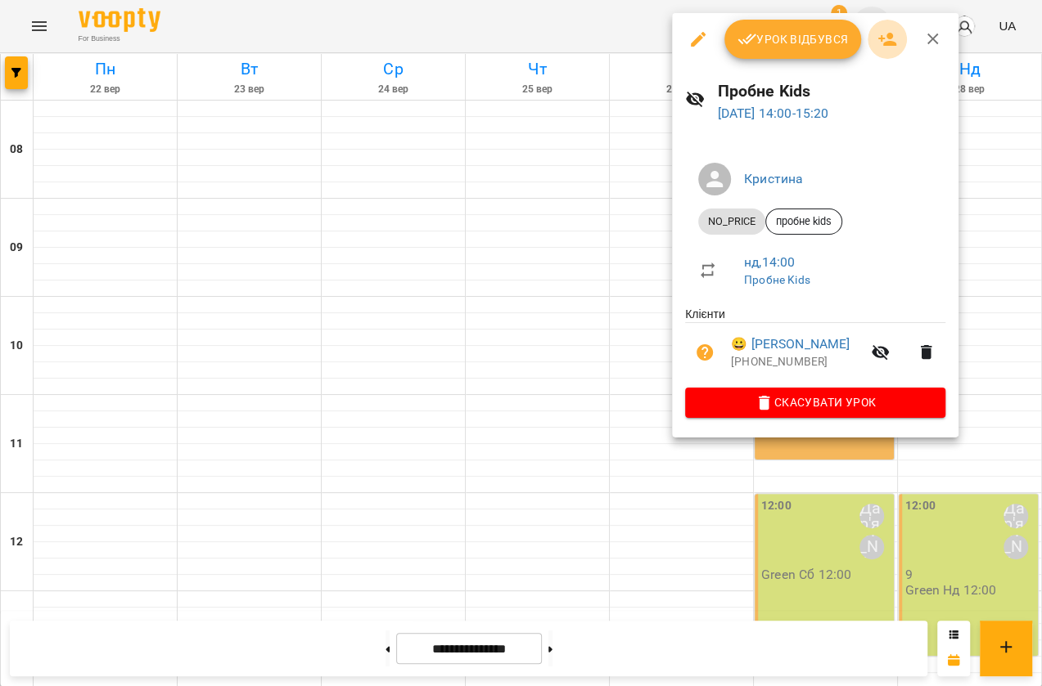
click at [884, 34] on icon "button" at bounding box center [887, 39] width 20 height 20
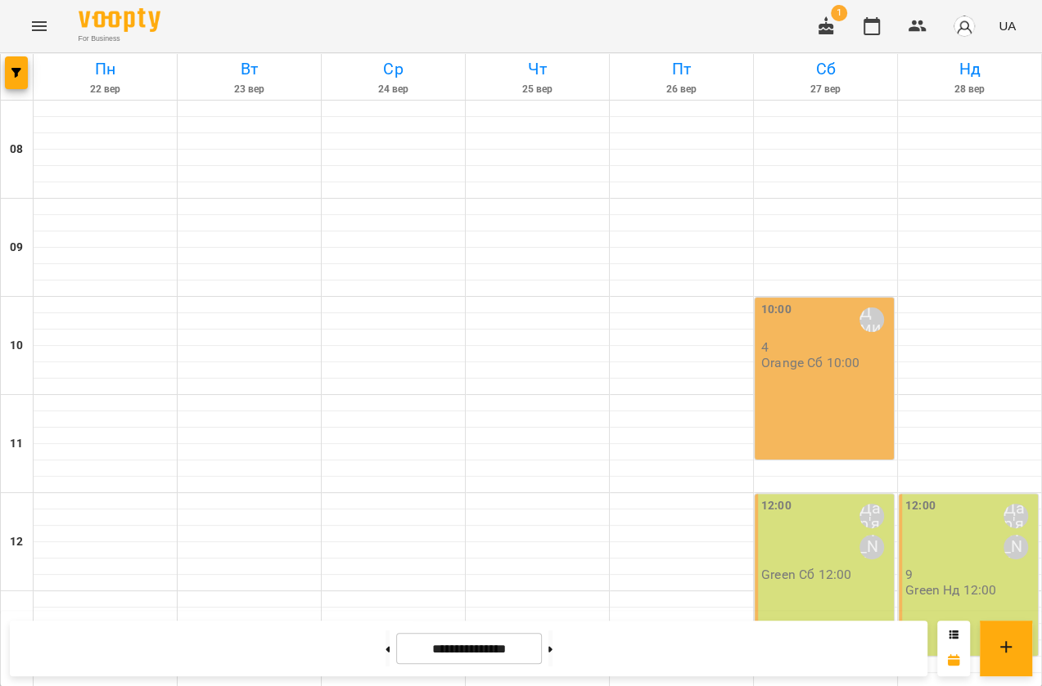
scroll to position [591, 0]
click at [38, 23] on icon "Menu" at bounding box center [39, 26] width 20 height 20
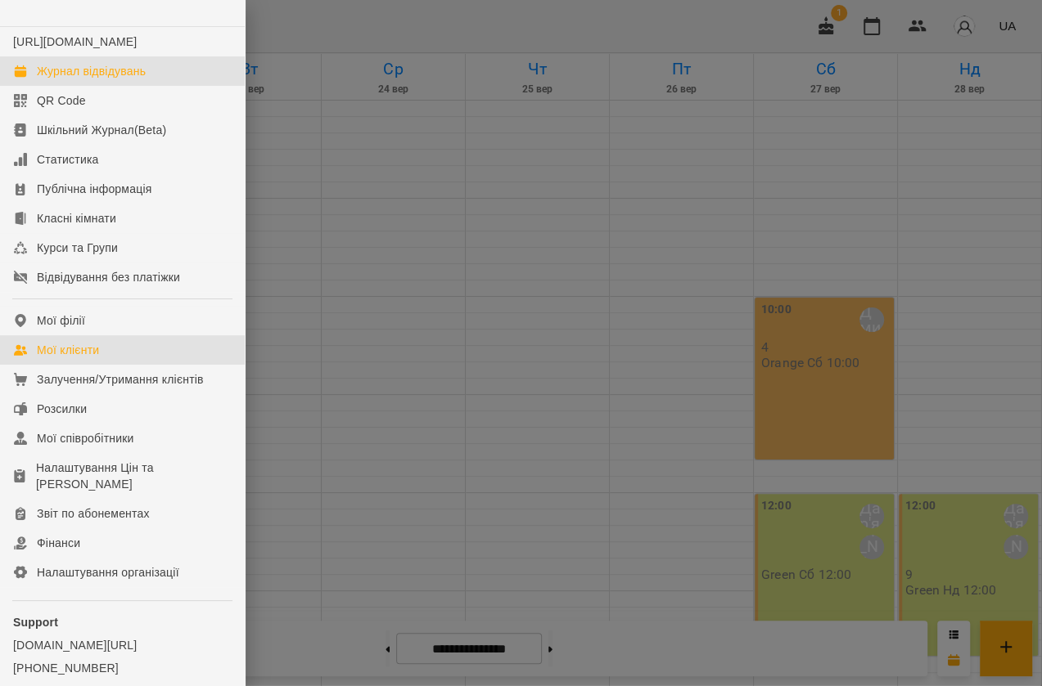
click at [204, 365] on link "Мої клієнти" at bounding box center [122, 349] width 245 height 29
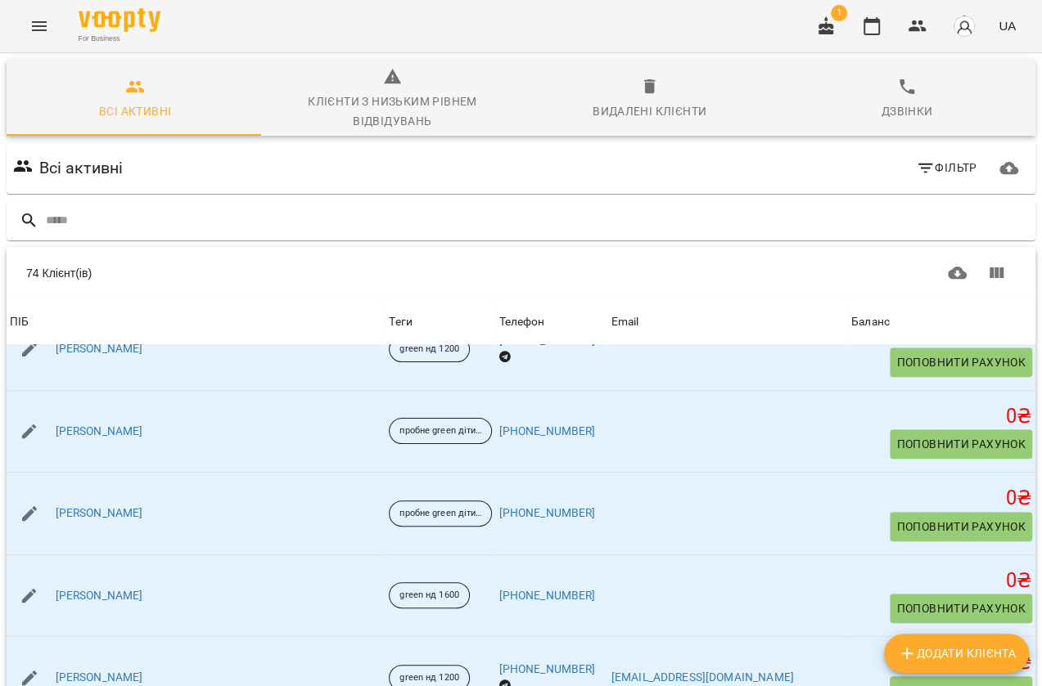
scroll to position [818, 0]
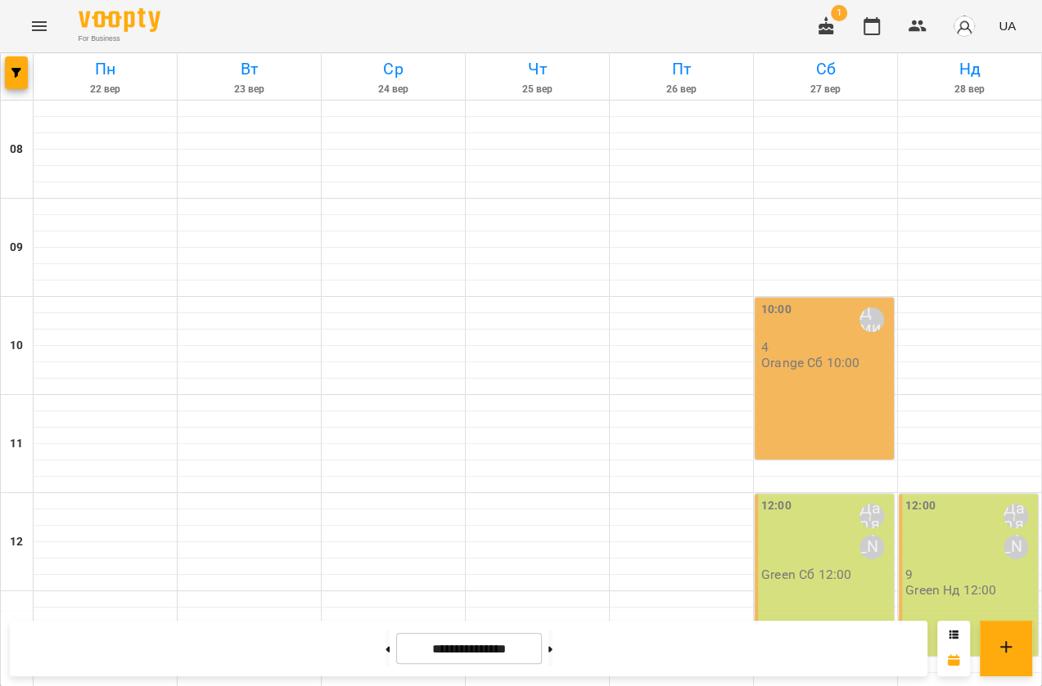
scroll to position [595, 0]
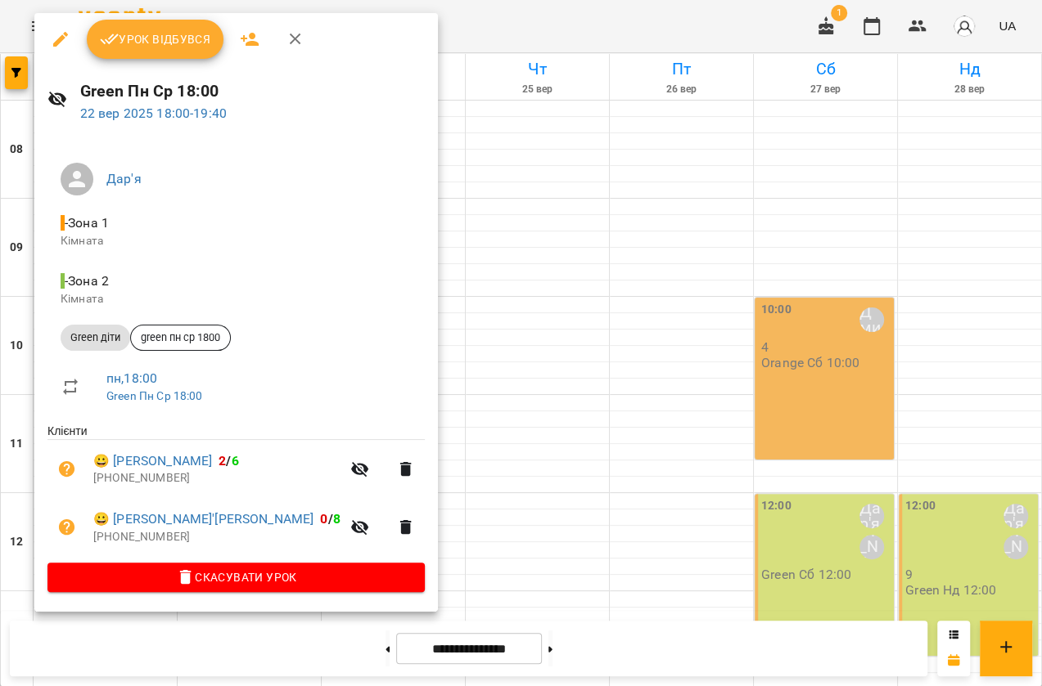
click at [479, 406] on div at bounding box center [521, 343] width 1042 height 686
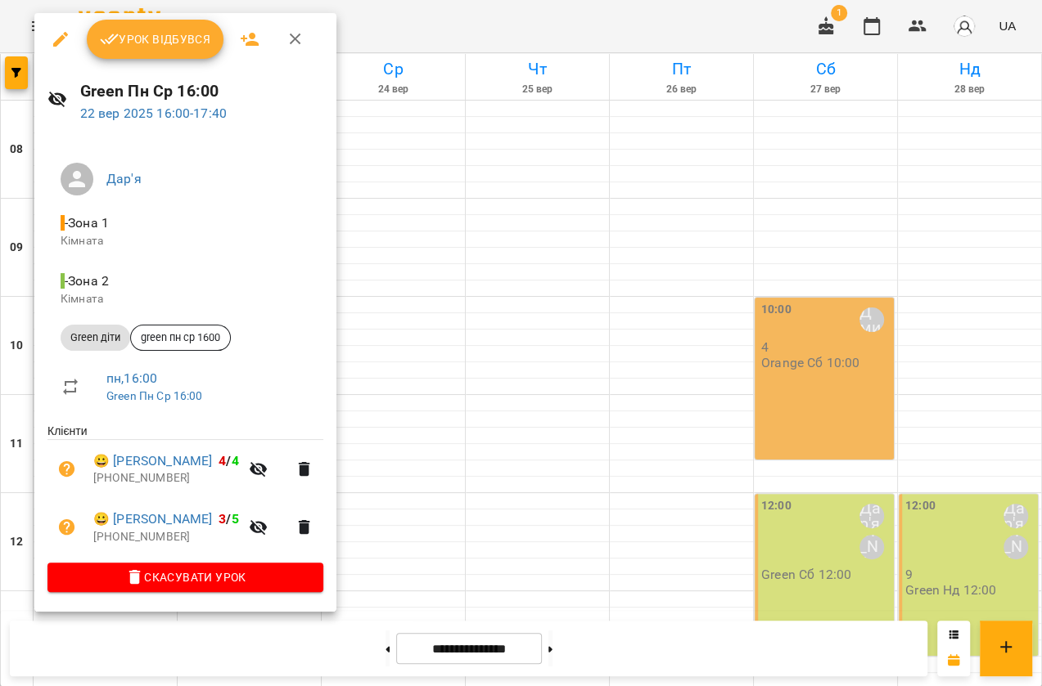
click at [505, 413] on div at bounding box center [521, 343] width 1042 height 686
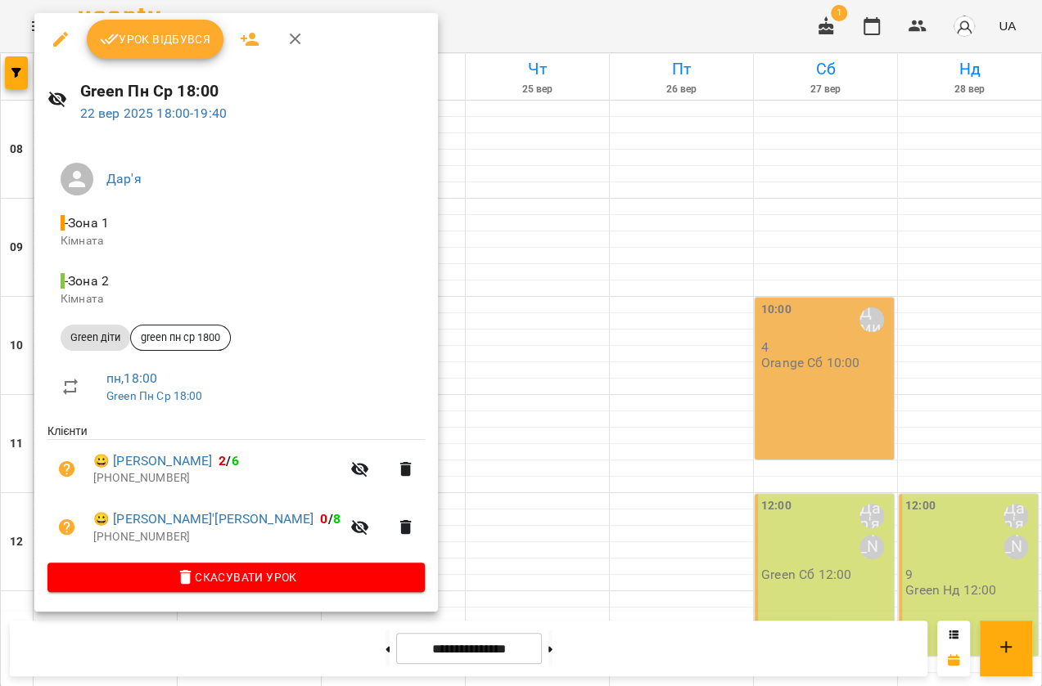
click at [443, 416] on div at bounding box center [521, 343] width 1042 height 686
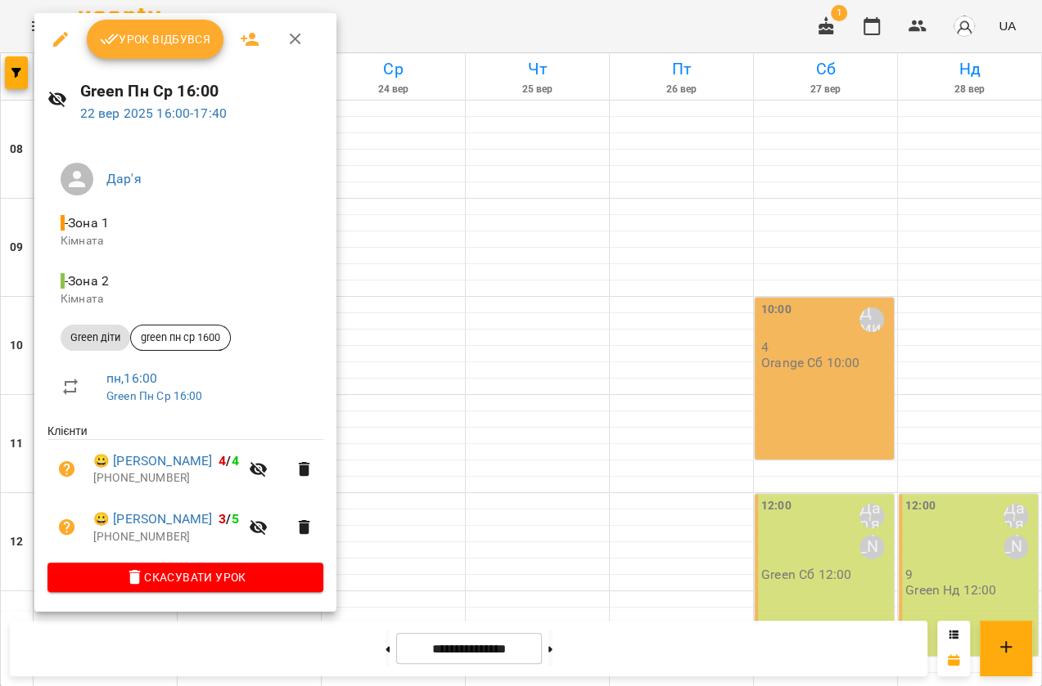
click at [445, 400] on div at bounding box center [521, 343] width 1042 height 686
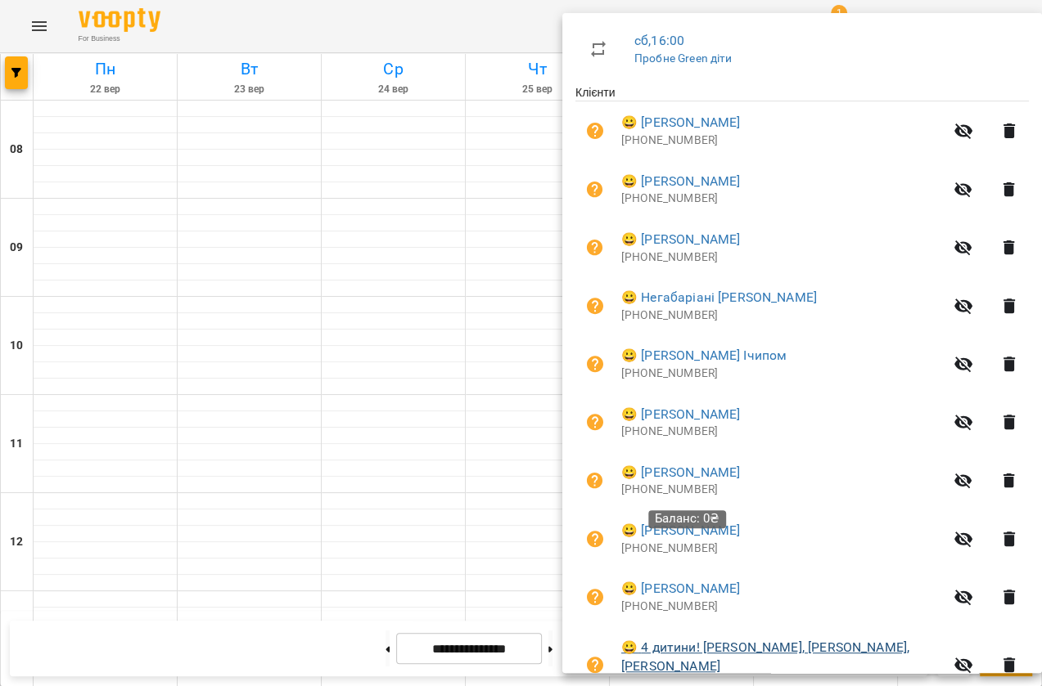
scroll to position [297, 0]
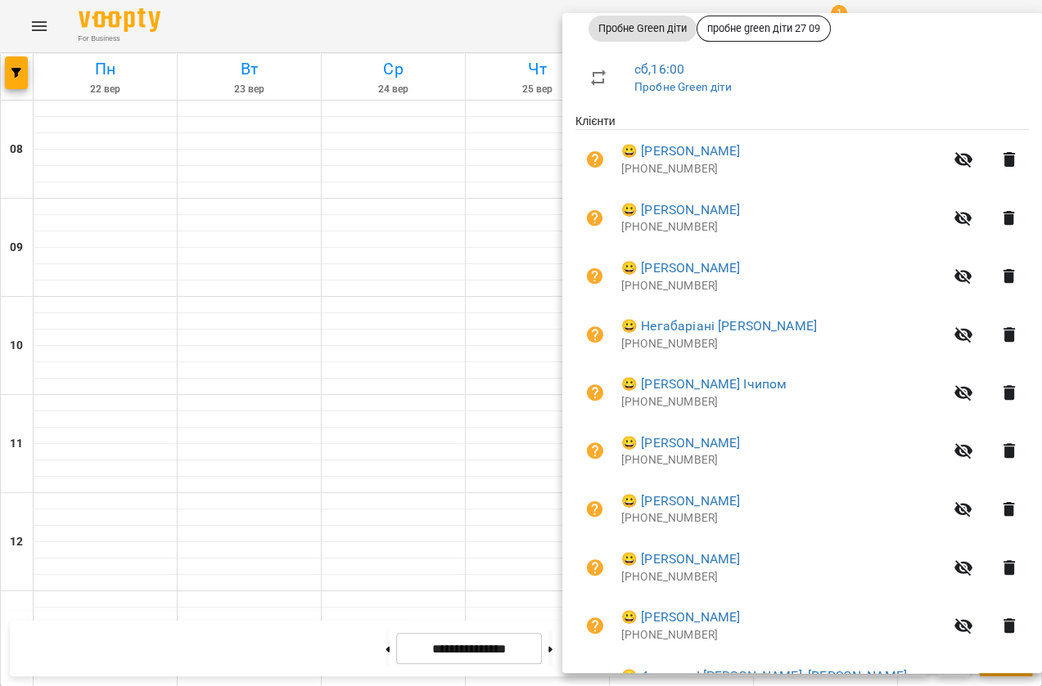
click at [507, 494] on div at bounding box center [521, 343] width 1042 height 686
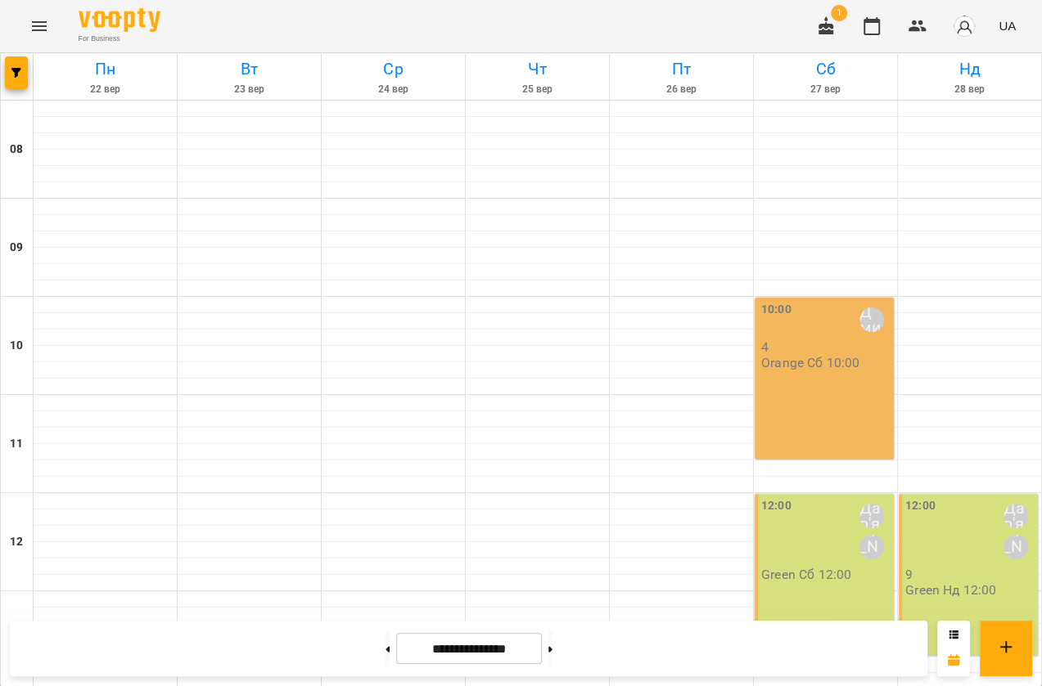
scroll to position [665, 0]
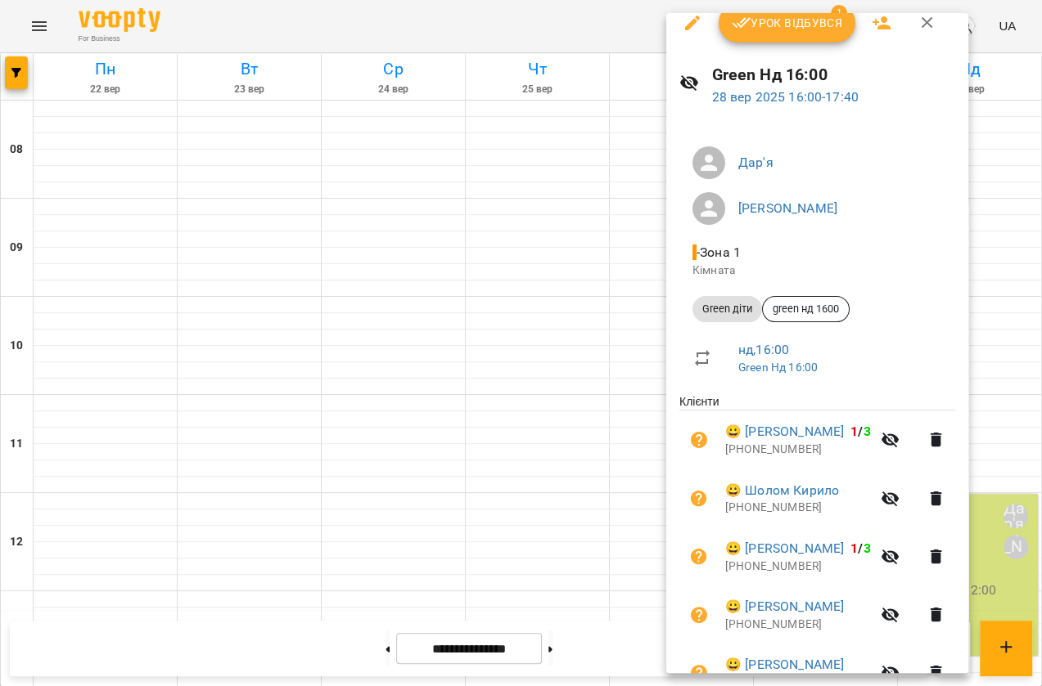
scroll to position [0, 0]
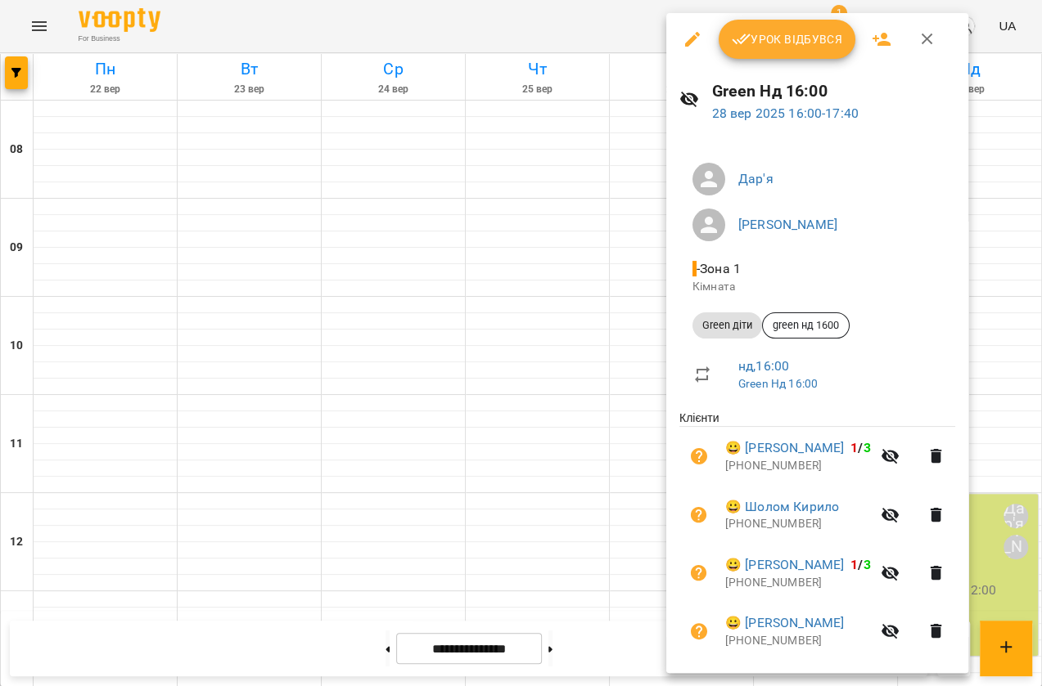
click at [636, 388] on div at bounding box center [521, 343] width 1042 height 686
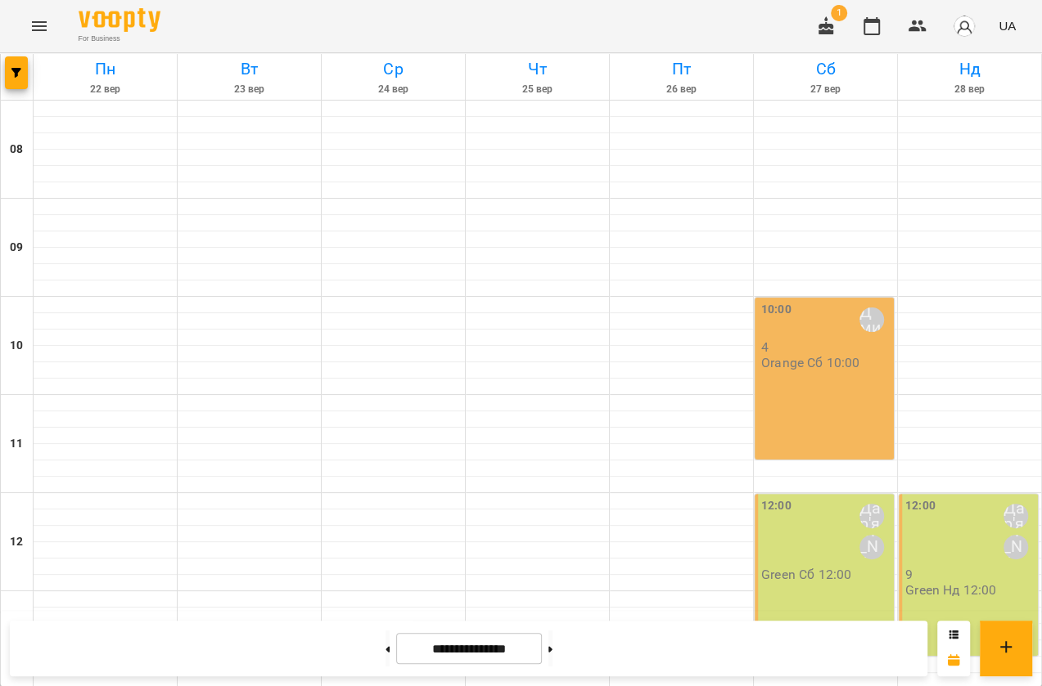
scroll to position [442, 0]
drag, startPoint x: 916, startPoint y: 328, endPoint x: 847, endPoint y: 362, distance: 77.2
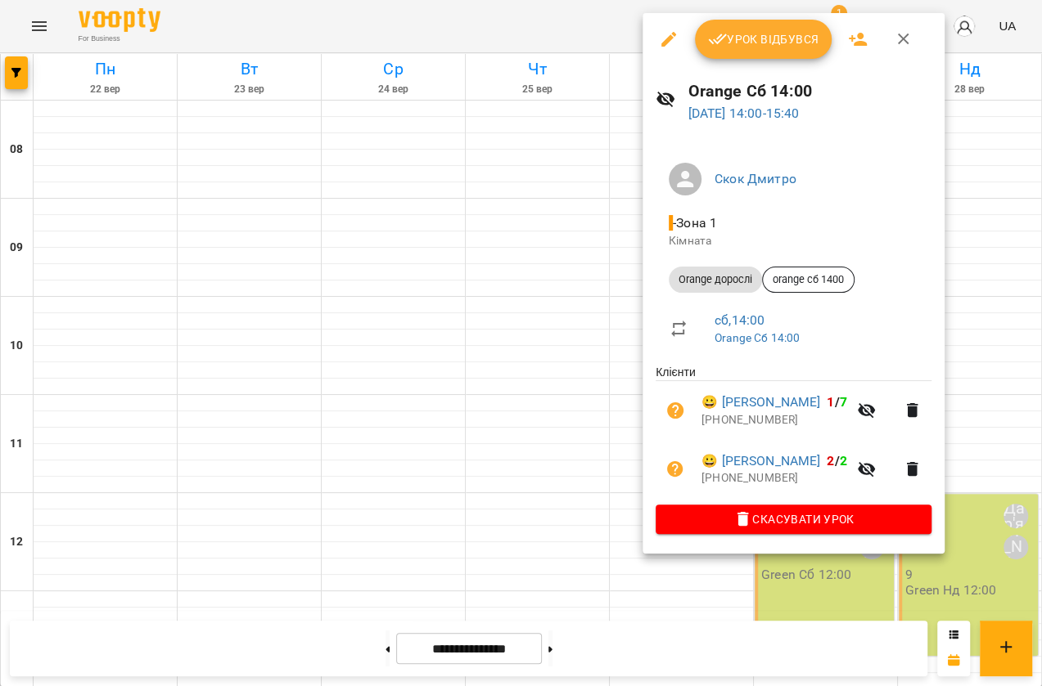
click at [623, 296] on div at bounding box center [521, 343] width 1042 height 686
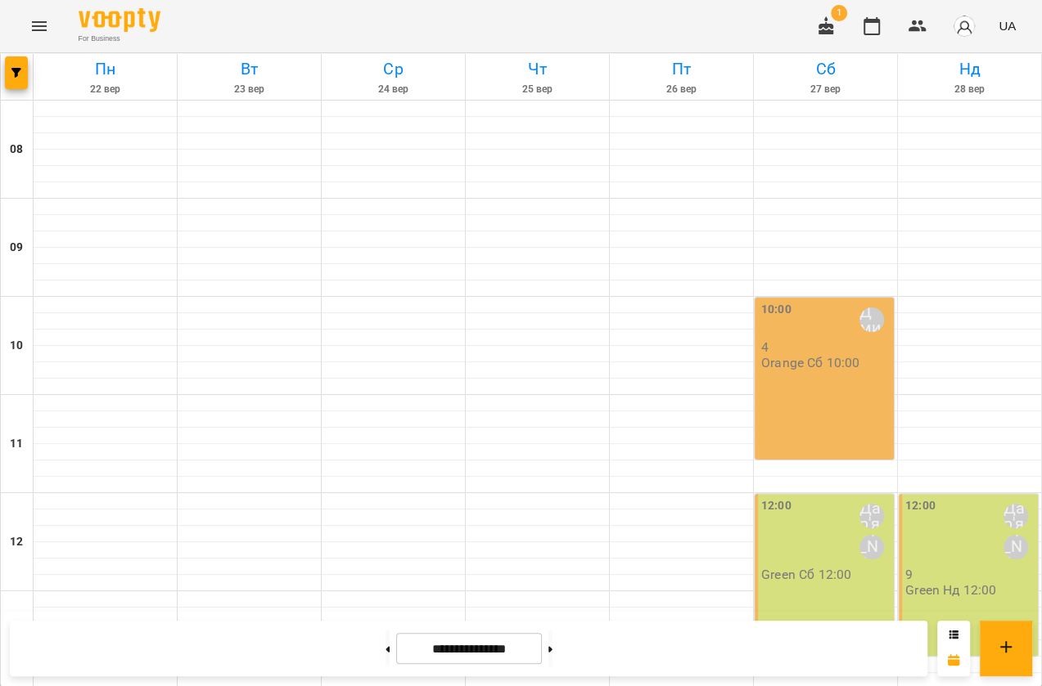
scroll to position [665, 0]
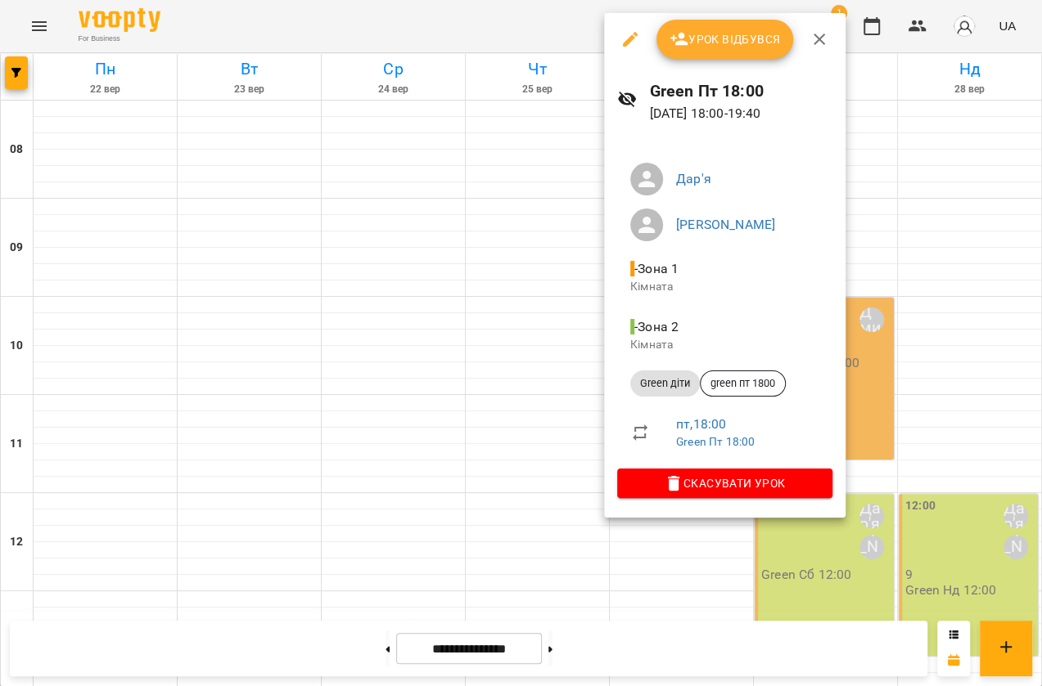
click at [433, 403] on div at bounding box center [521, 343] width 1042 height 686
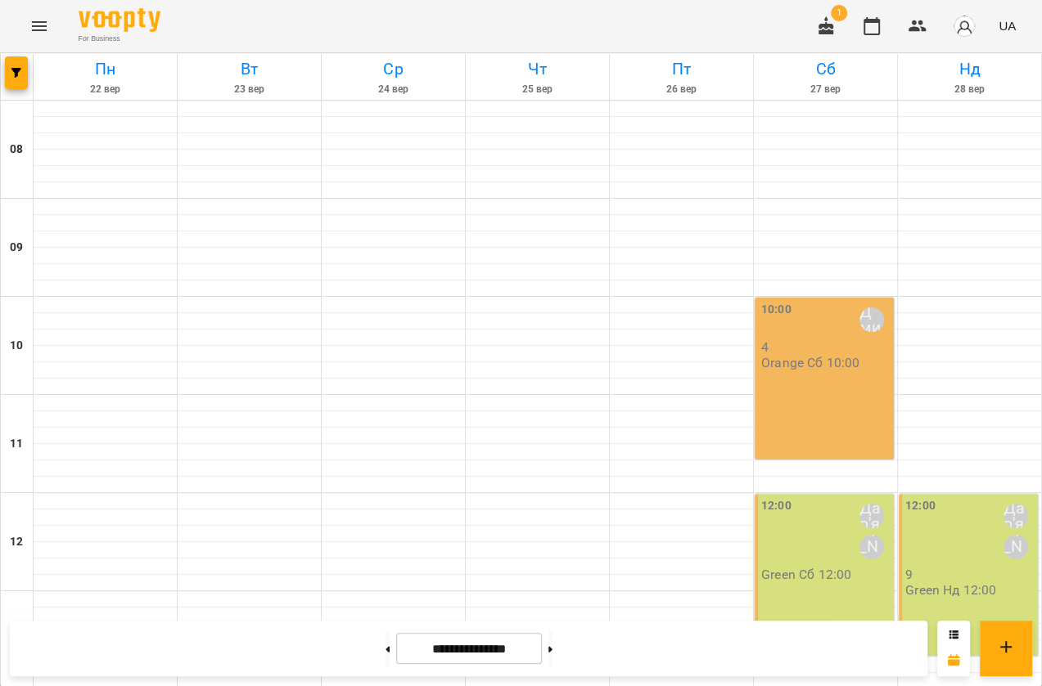
scroll to position [516, 0]
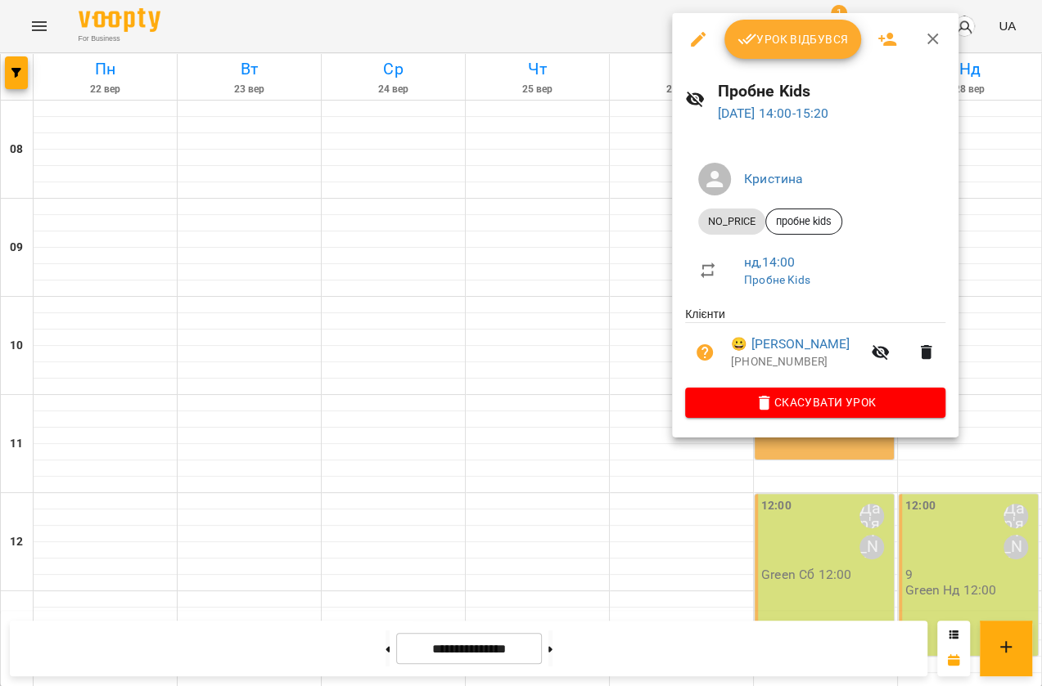
click at [649, 367] on div at bounding box center [521, 343] width 1042 height 686
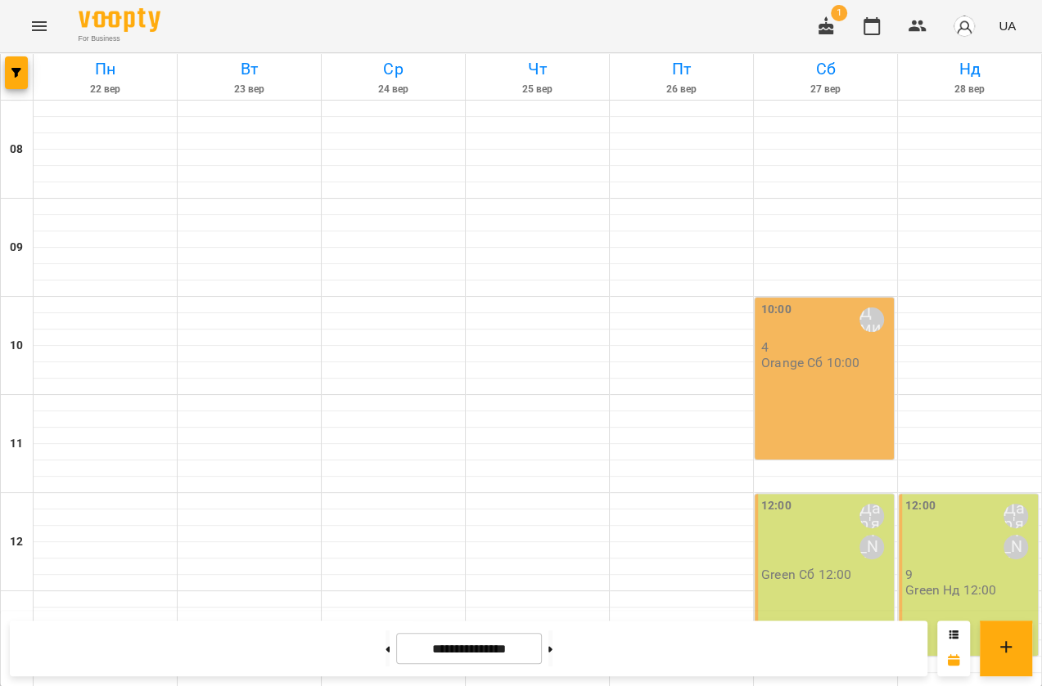
scroll to position [591, 0]
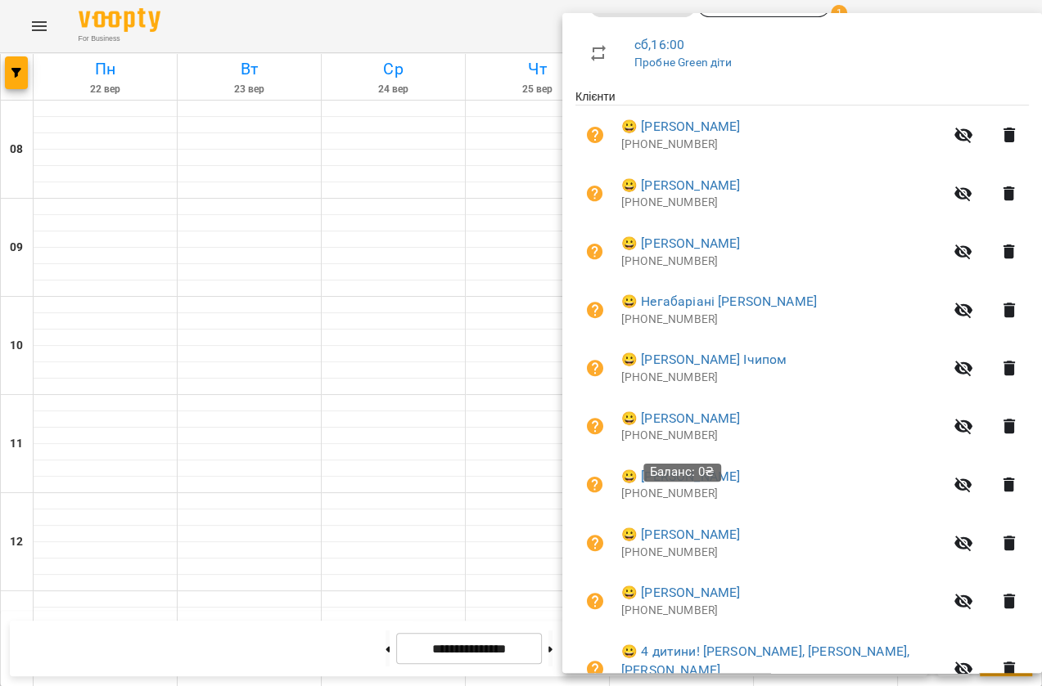
scroll to position [297, 0]
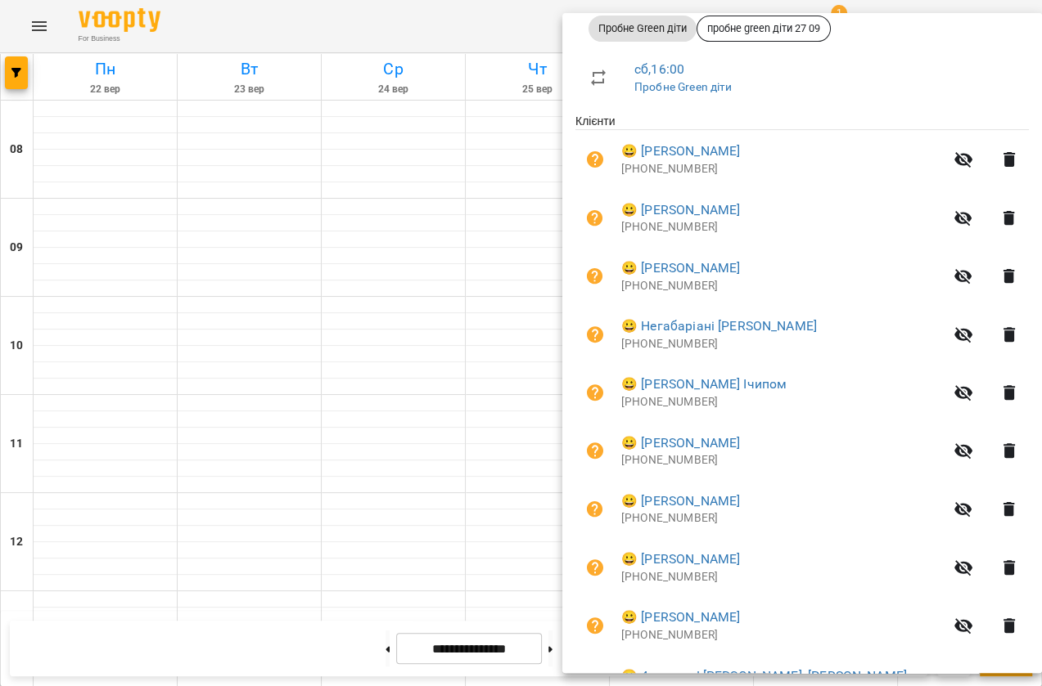
click at [540, 481] on div at bounding box center [521, 343] width 1042 height 686
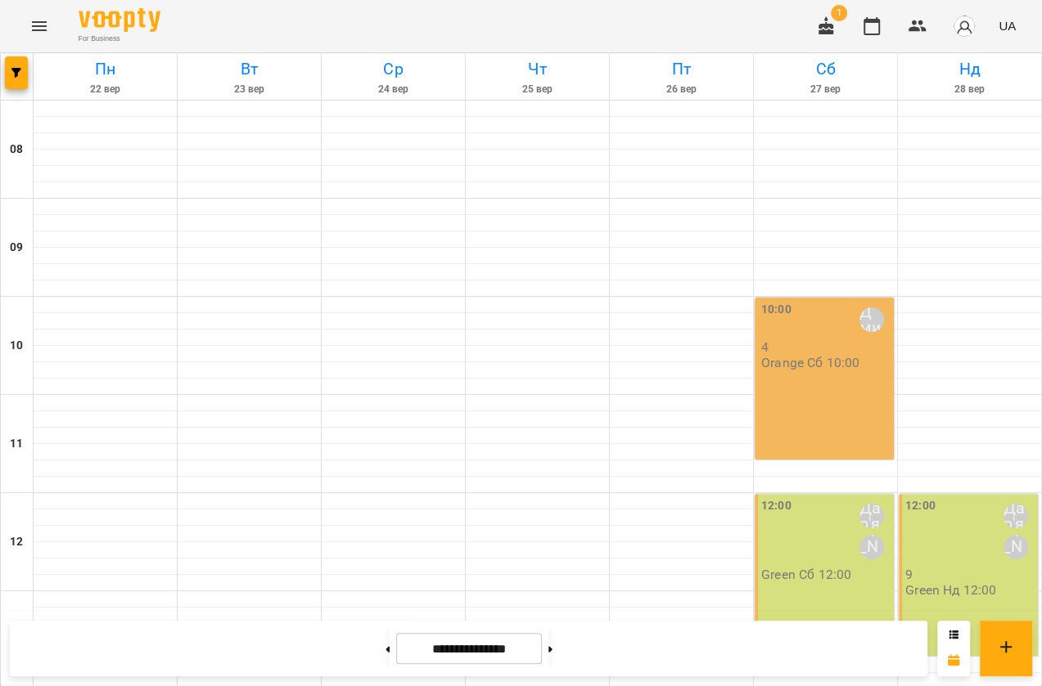
click at [965, 29] on img "button" at bounding box center [963, 26] width 23 height 23
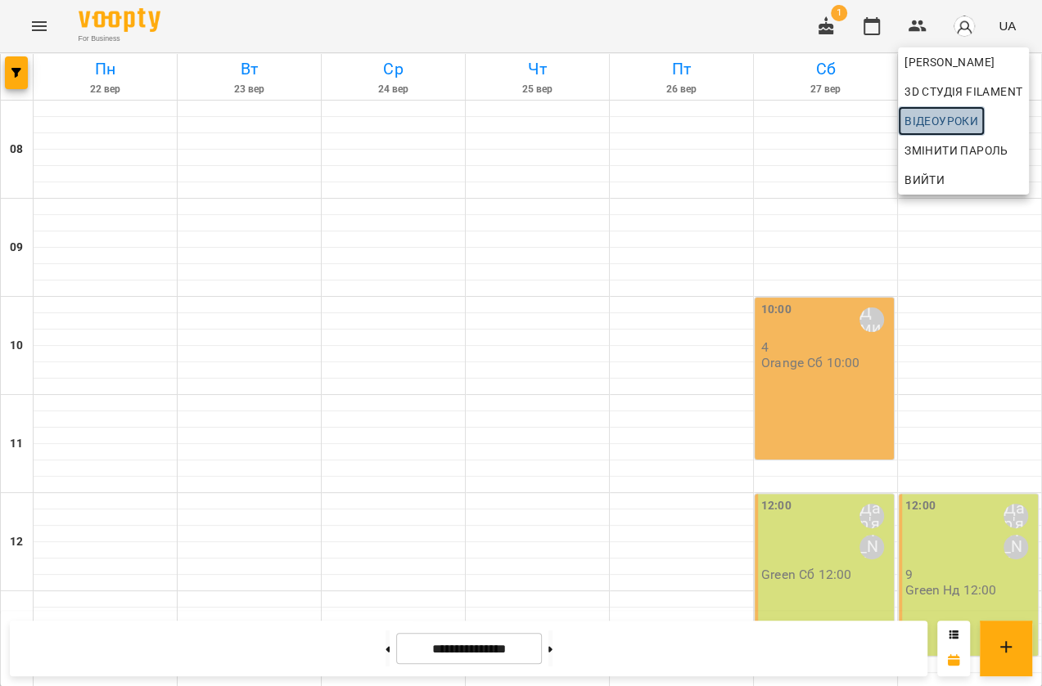
click at [939, 115] on span "Відеоуроки" at bounding box center [941, 121] width 74 height 20
click at [11, 74] on div at bounding box center [521, 343] width 1042 height 686
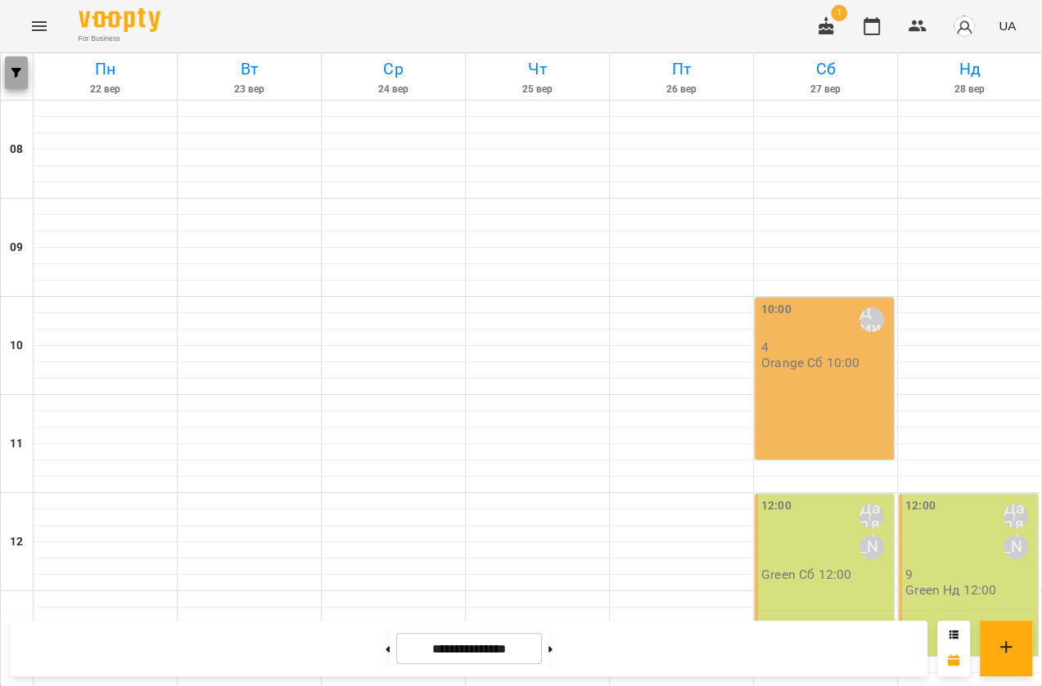
click at [17, 75] on icon "button" at bounding box center [16, 73] width 10 height 10
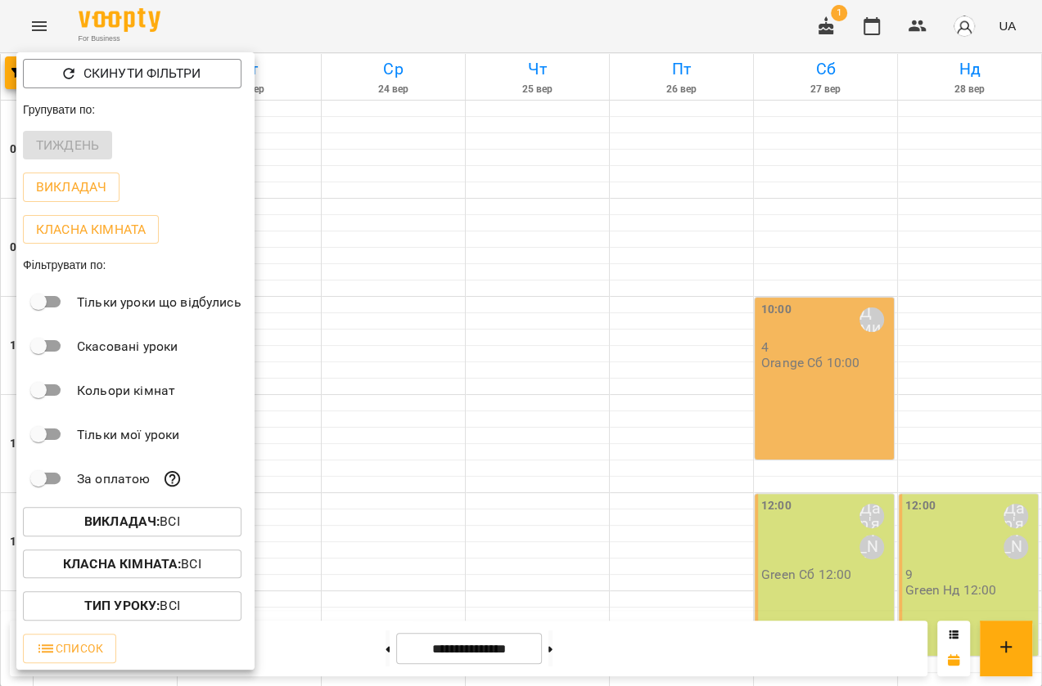
click at [664, 344] on div at bounding box center [521, 343] width 1042 height 686
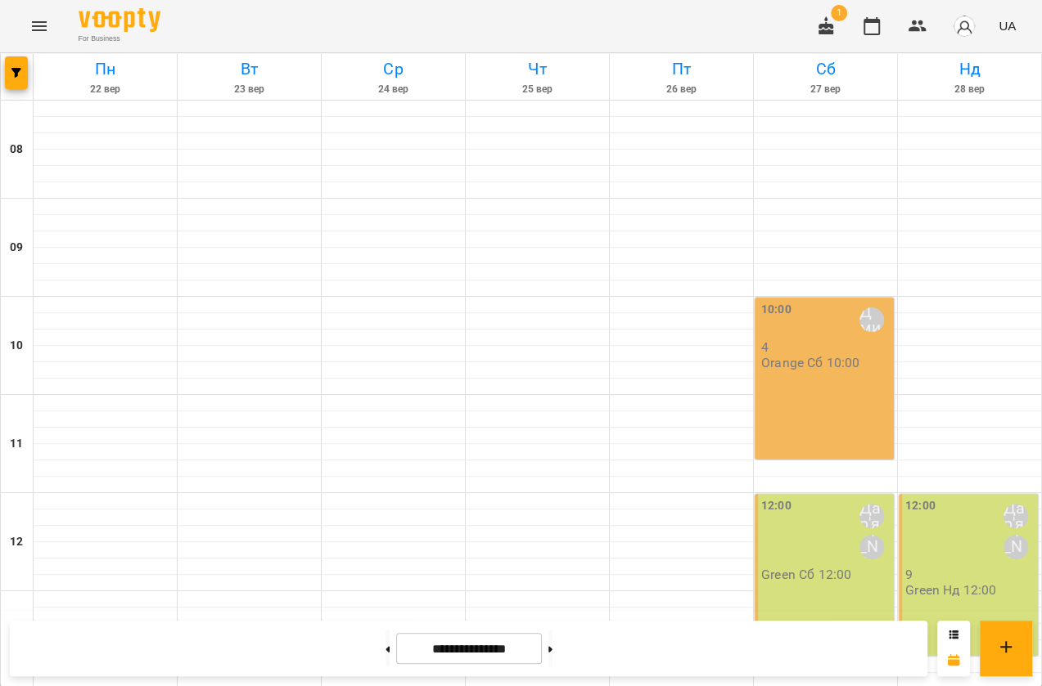
scroll to position [591, 0]
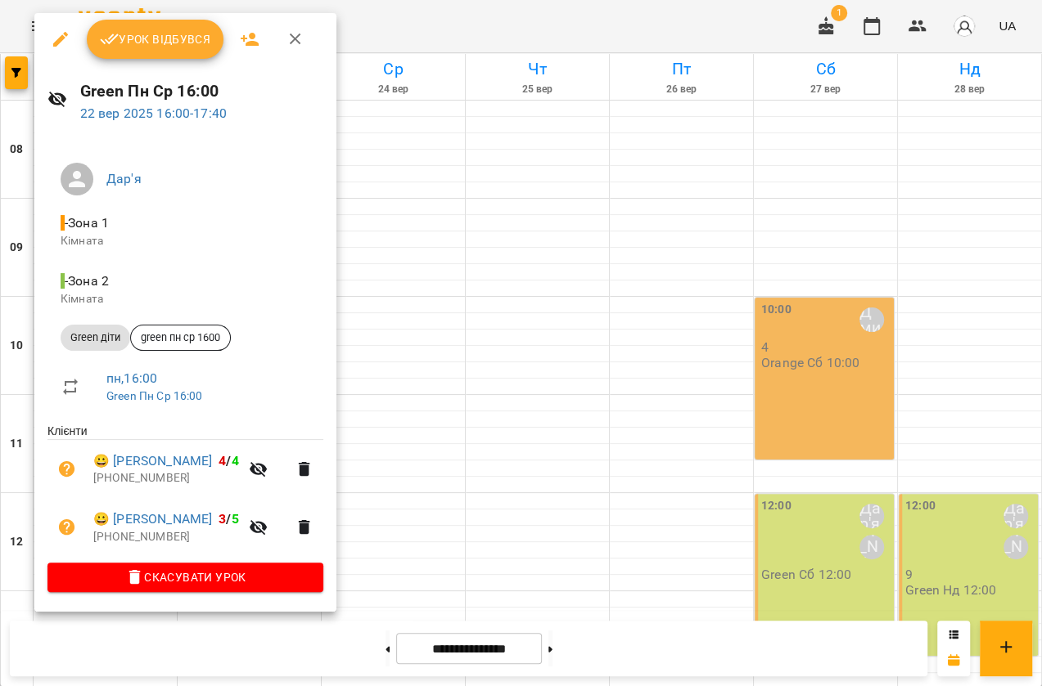
click at [523, 469] on div at bounding box center [521, 343] width 1042 height 686
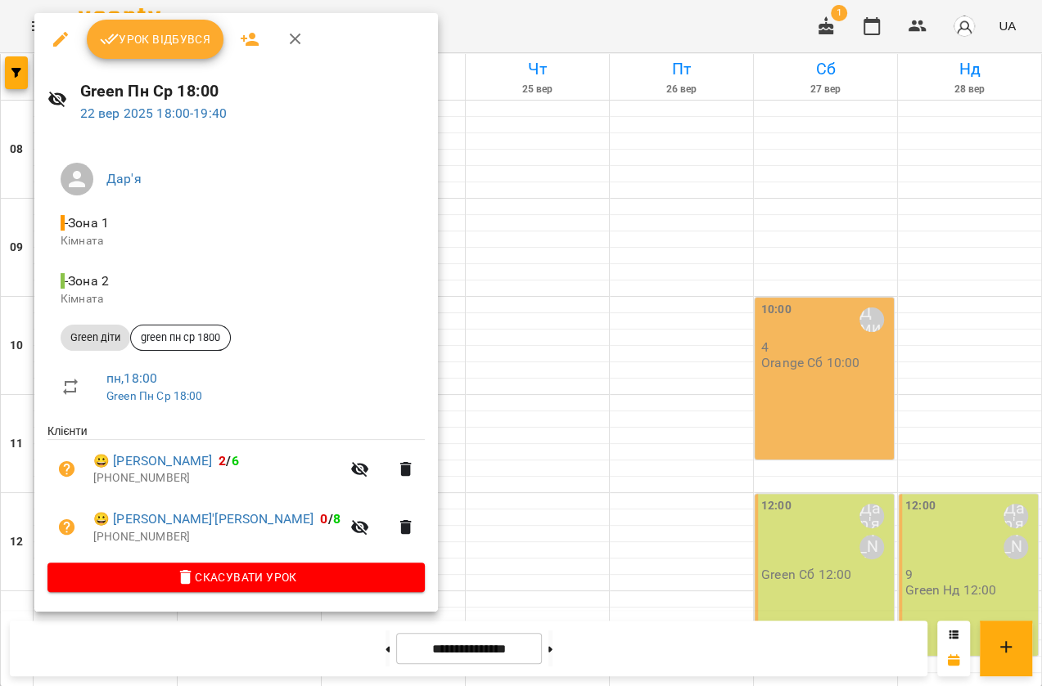
click at [466, 469] on div at bounding box center [521, 343] width 1042 height 686
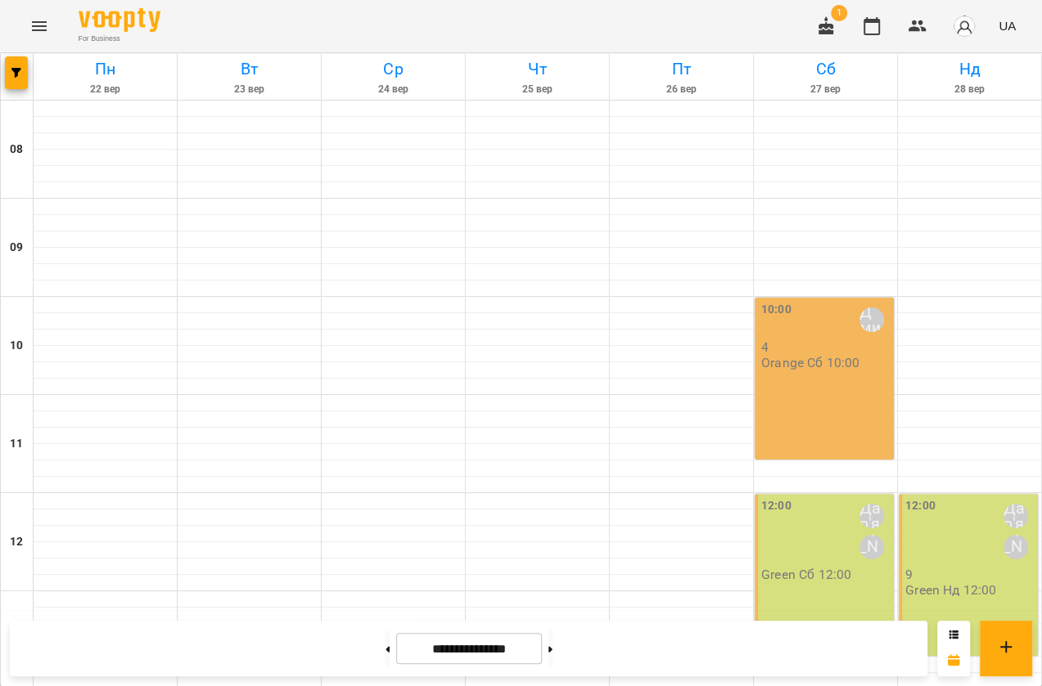
scroll to position [442, 0]
click at [47, 21] on icon "Menu" at bounding box center [39, 26] width 20 height 20
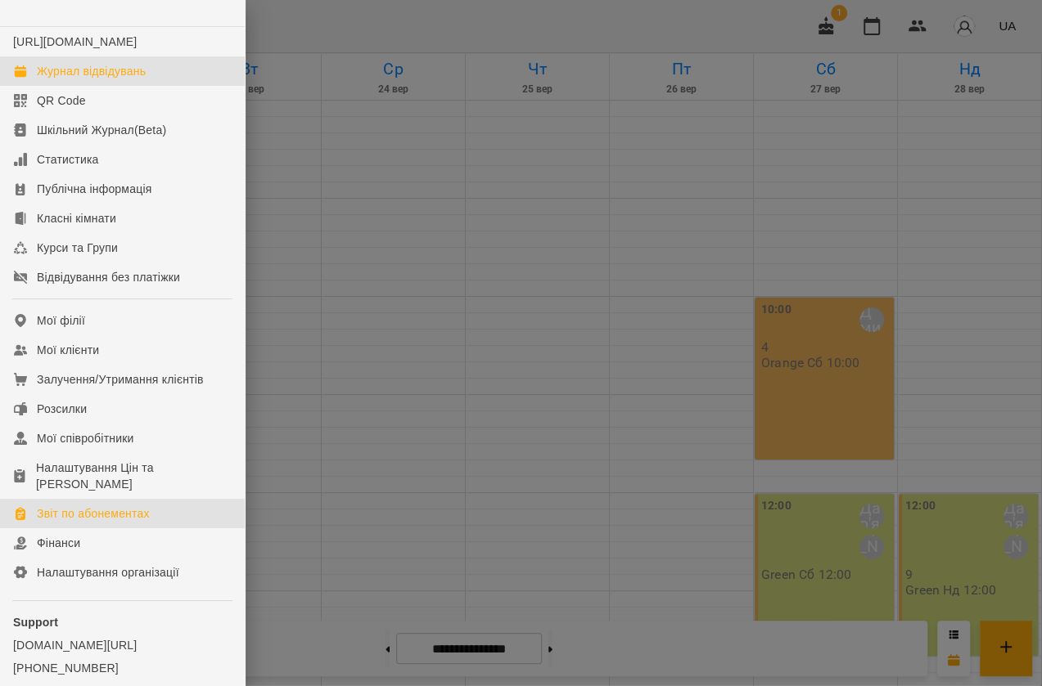
click at [128, 522] on div "Звіт по абонементах" at bounding box center [93, 514] width 113 height 16
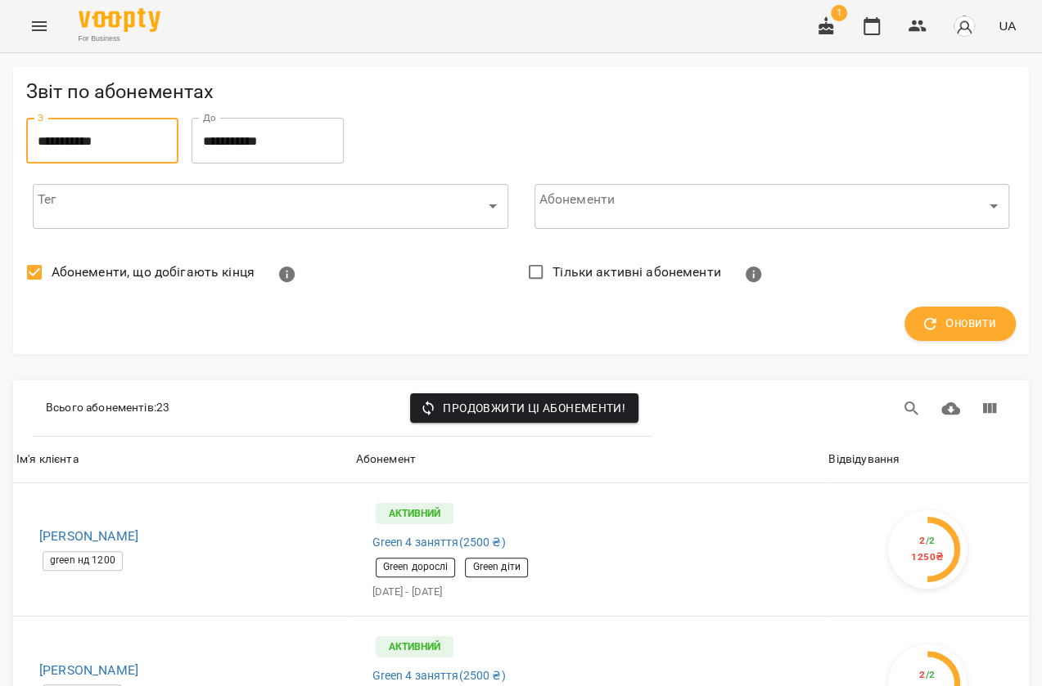
drag, startPoint x: 137, startPoint y: 146, endPoint x: 20, endPoint y: 148, distance: 117.8
click at [20, 148] on div "**********" at bounding box center [520, 210] width 1015 height 288
click at [70, 145] on input "**********" at bounding box center [102, 141] width 152 height 46
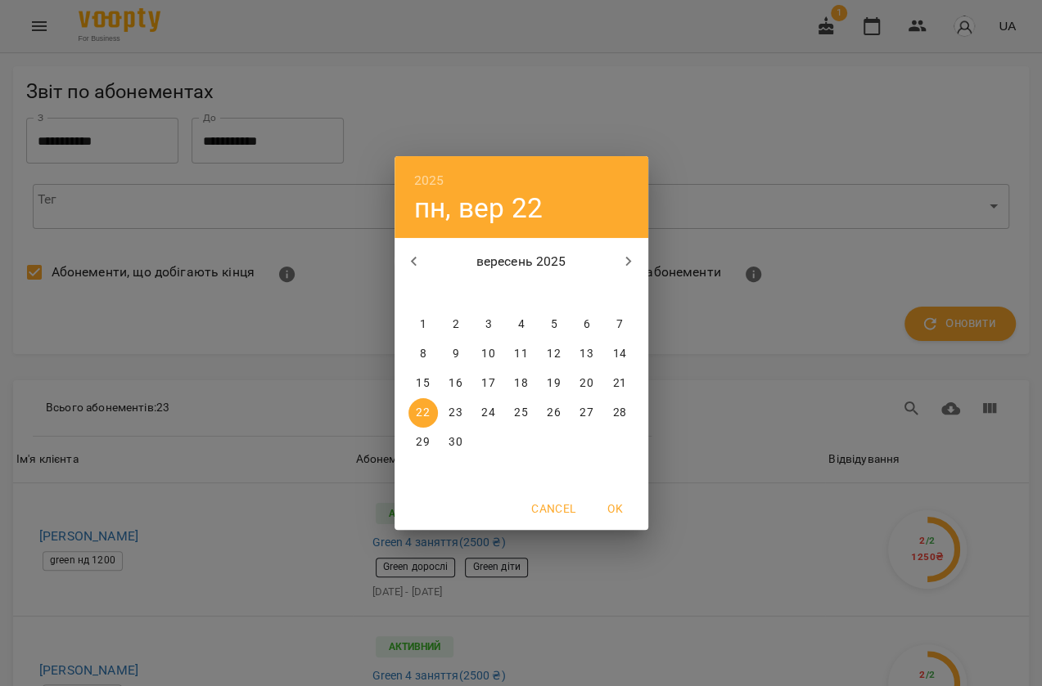
click at [70, 145] on div "2025 пн, вер 22 вересень 2025 пн вт ср чт пт сб нд 1 2 3 4 5 6 7 8 9 10 11 12 1…" at bounding box center [521, 343] width 1042 height 686
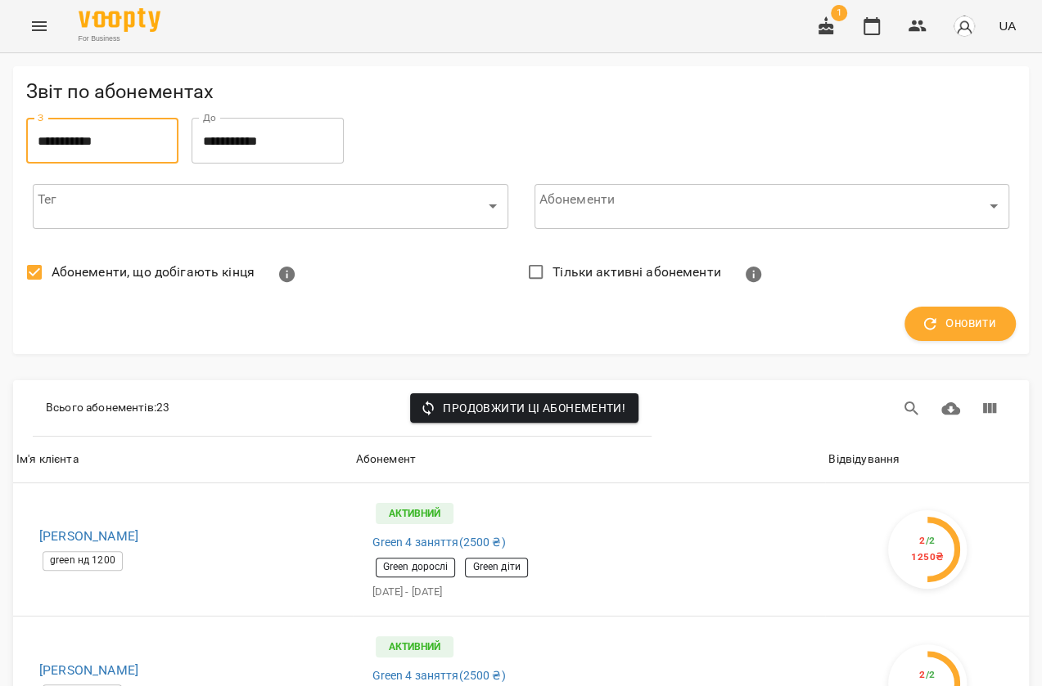
click at [92, 144] on input "**********" at bounding box center [102, 141] width 152 height 46
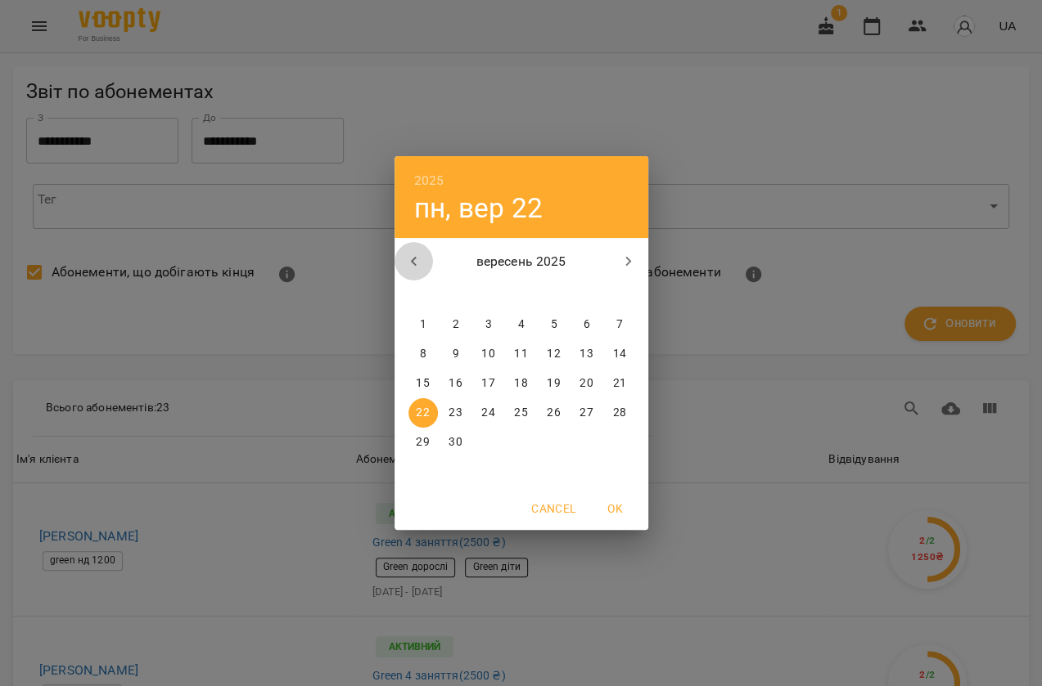
click at [416, 259] on icon "button" at bounding box center [414, 262] width 20 height 20
click at [591, 443] on p "30" at bounding box center [585, 442] width 13 height 16
type input "**********"
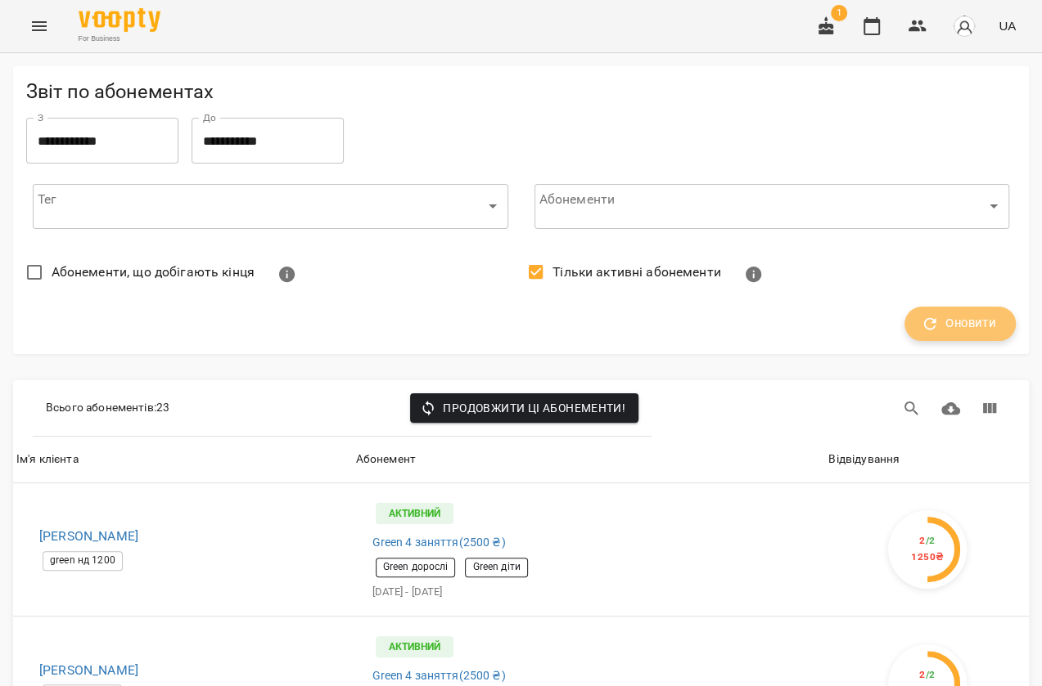
click at [944, 320] on span "Оновити" at bounding box center [960, 323] width 72 height 21
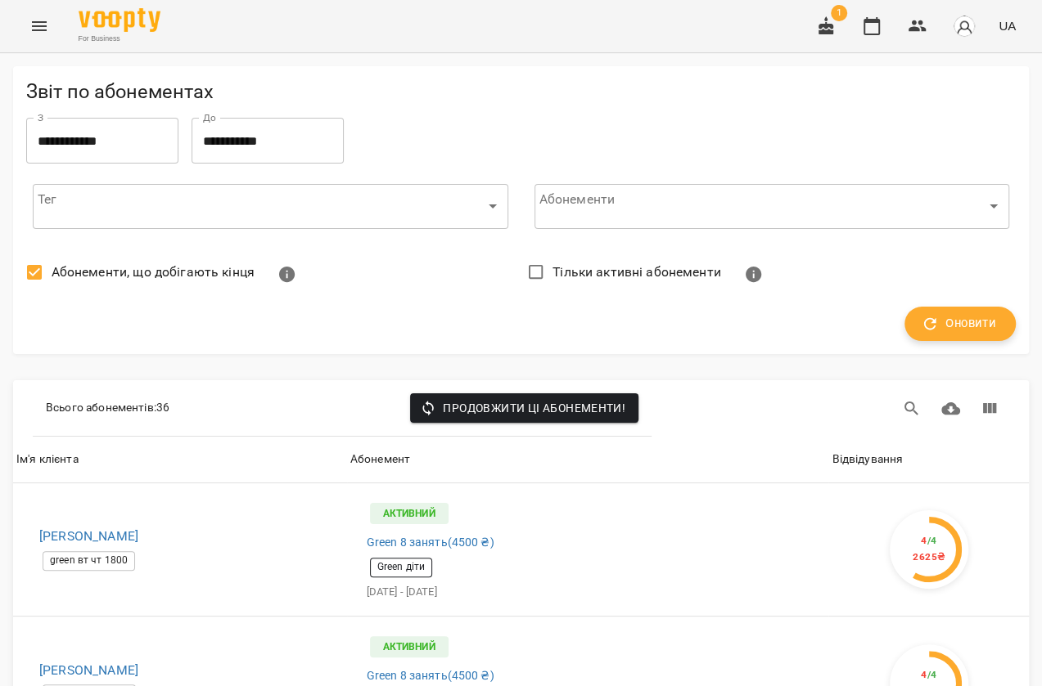
click at [961, 328] on span "Оновити" at bounding box center [960, 323] width 72 height 21
click at [952, 322] on span "Оновити" at bounding box center [960, 323] width 72 height 21
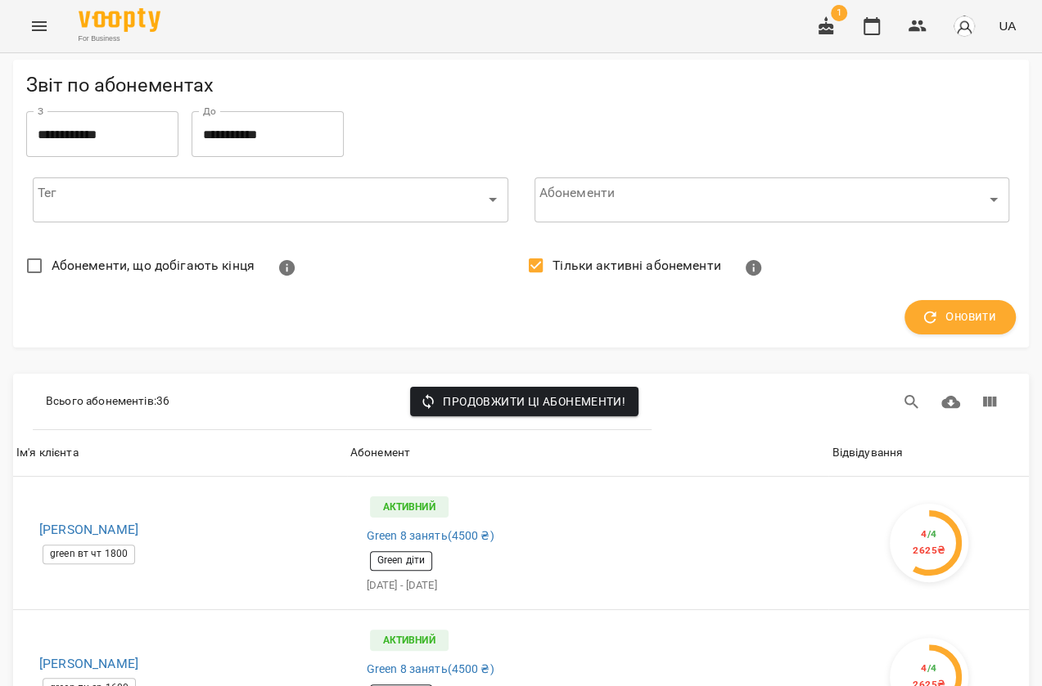
scroll to position [744, 0]
click at [44, 24] on icon "Menu" at bounding box center [39, 26] width 20 height 20
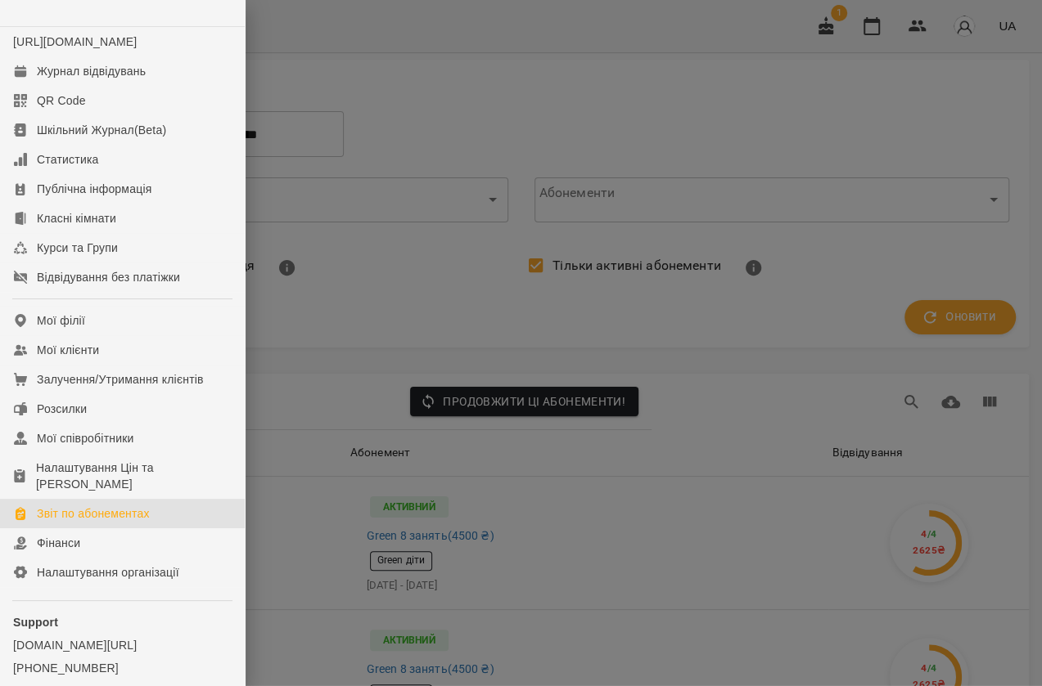
click at [78, 522] on div "Звіт по абонементах" at bounding box center [93, 514] width 113 height 16
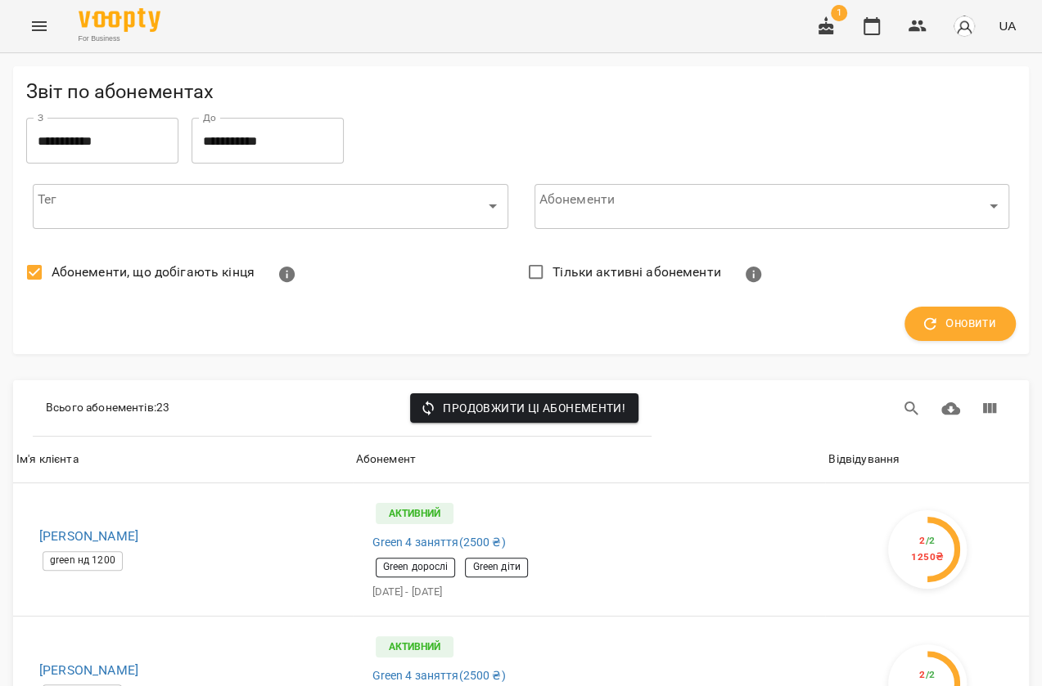
click at [44, 28] on icon "Menu" at bounding box center [39, 26] width 20 height 20
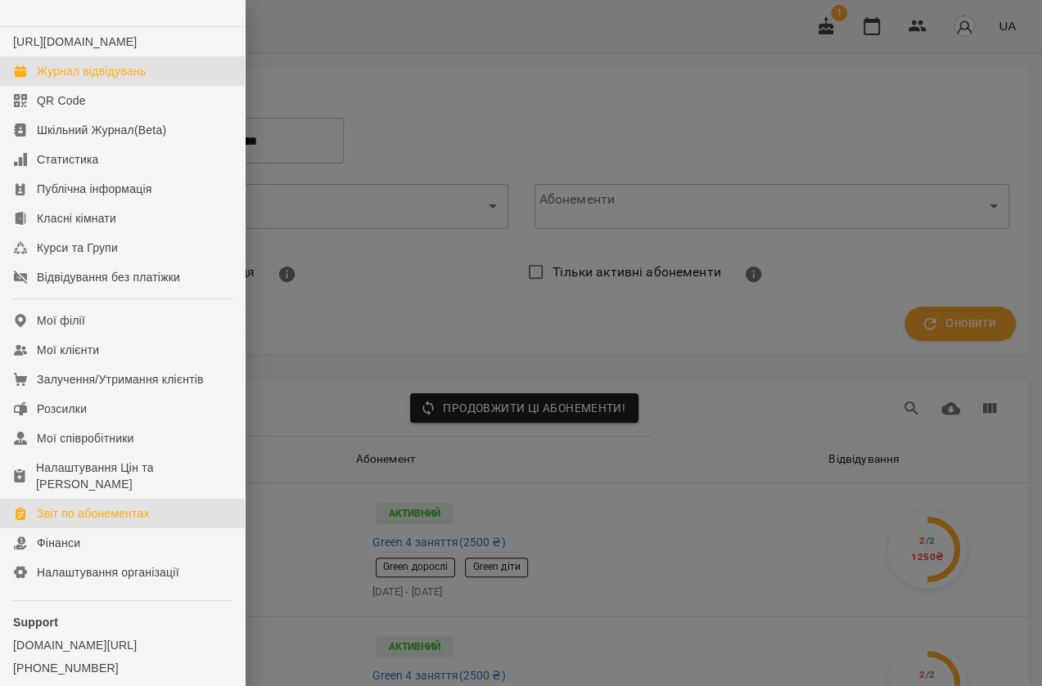
click at [97, 79] on div "Журнал відвідувань" at bounding box center [91, 71] width 109 height 16
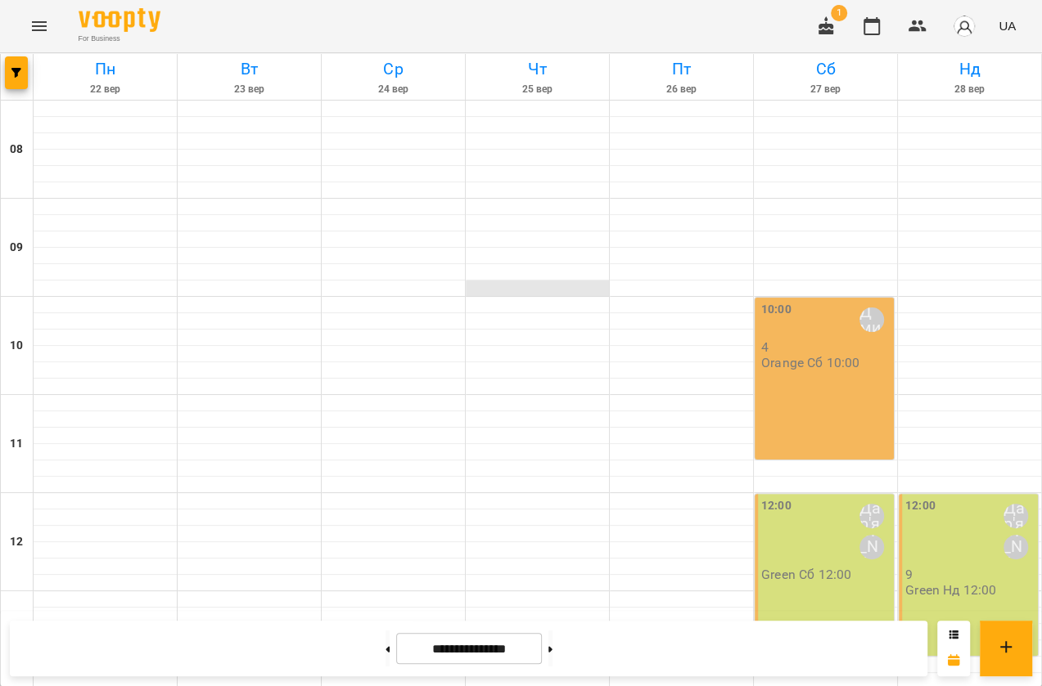
drag, startPoint x: 653, startPoint y: 286, endPoint x: 497, endPoint y: 291, distance: 156.4
click at [497, 291] on div "08 09 10 11 12 13 14 15 16 17 18 19 16:00 Дар'я 2 Green Пн Ср 16:00 18:00 Дар'я…" at bounding box center [521, 690] width 1041 height 1178
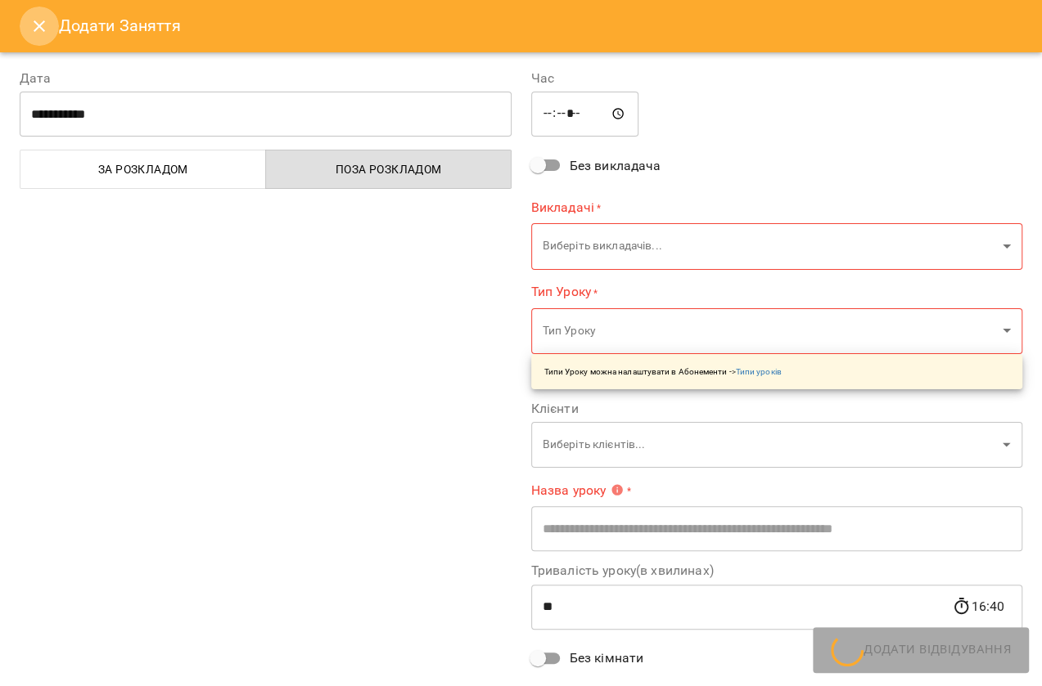
click at [43, 29] on icon "Close" at bounding box center [39, 26] width 20 height 20
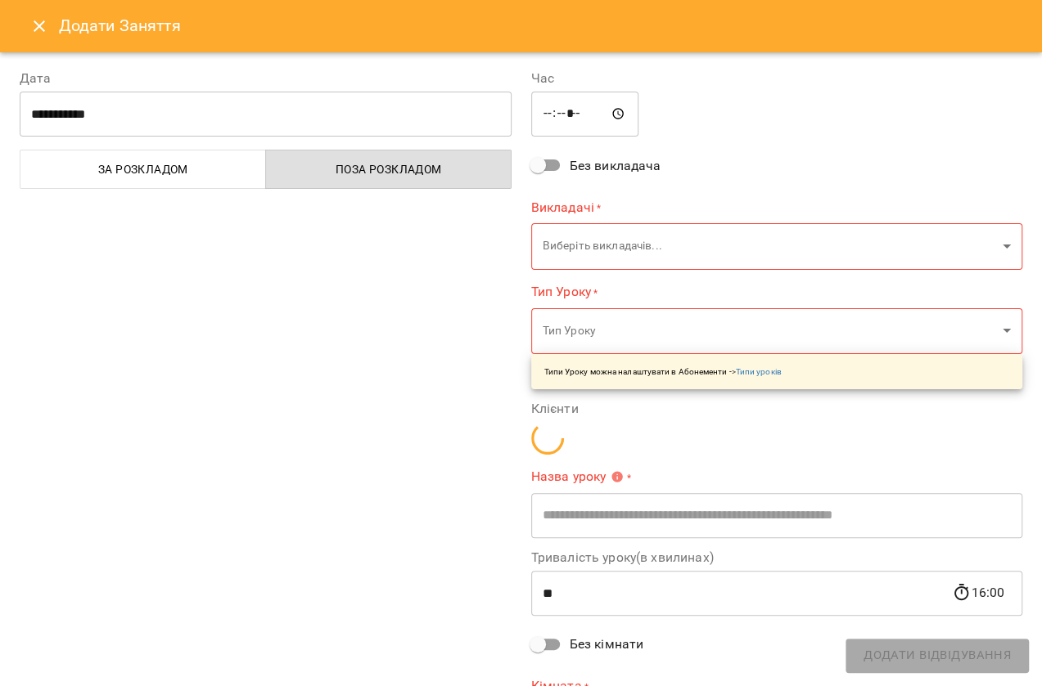
type input "**********"
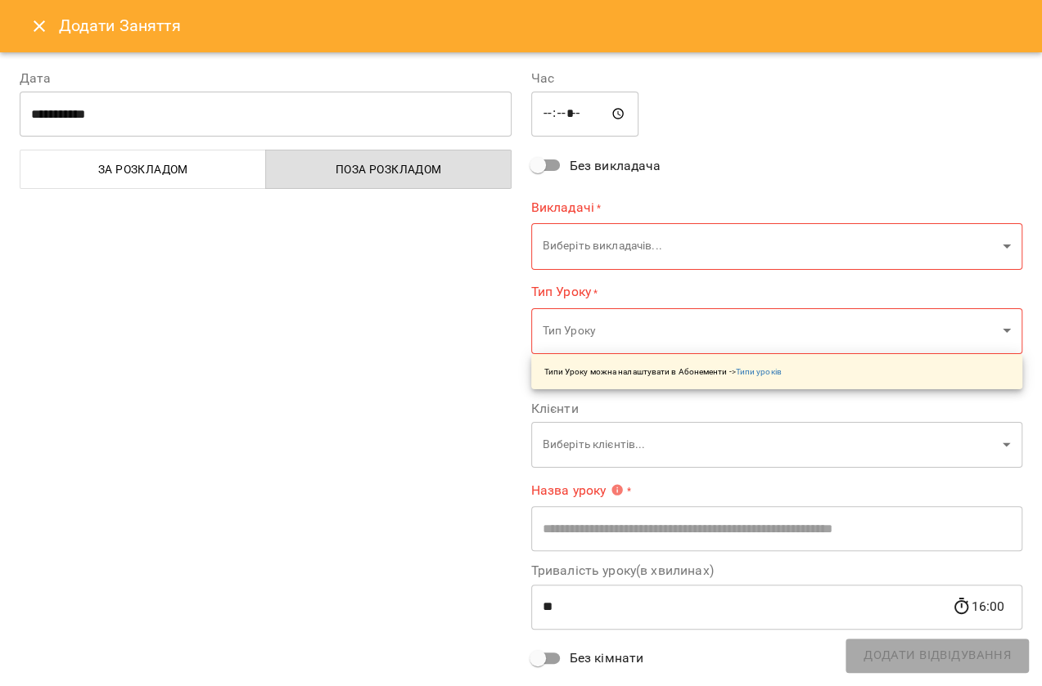
click at [43, 30] on icon "Close" at bounding box center [39, 25] width 11 height 11
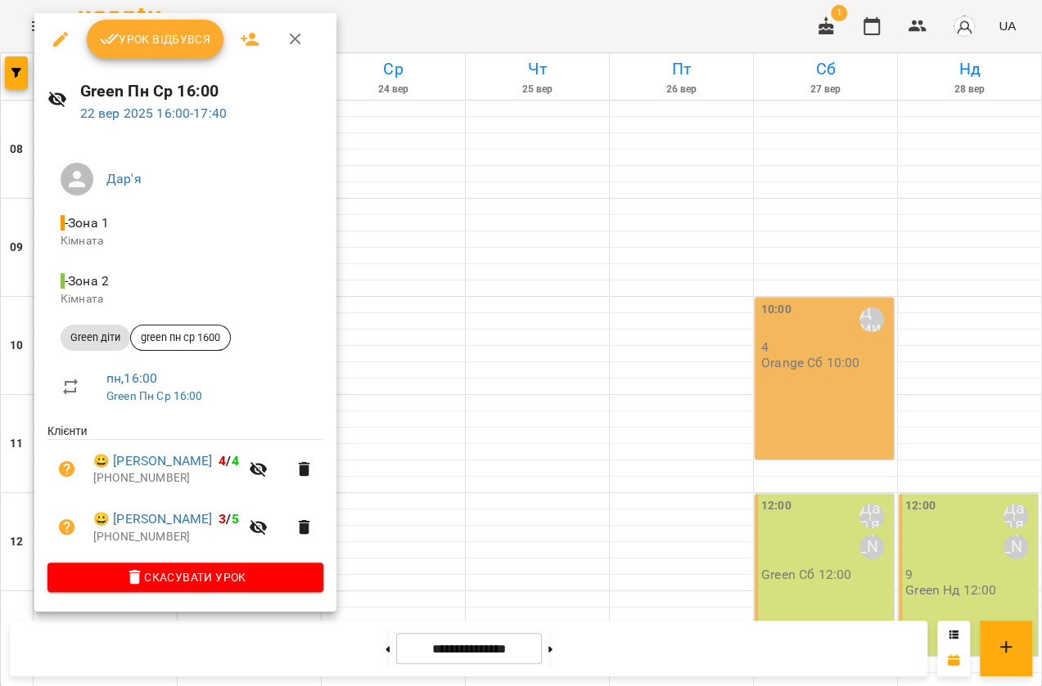
click at [507, 376] on div at bounding box center [521, 343] width 1042 height 686
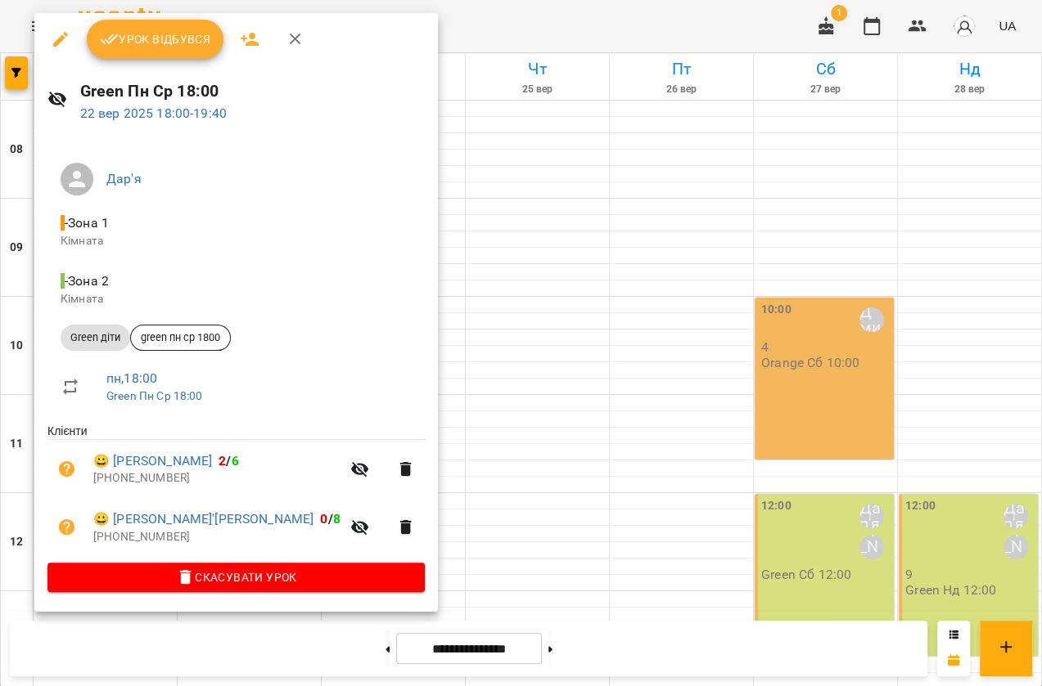
click at [425, 351] on div at bounding box center [521, 343] width 1042 height 686
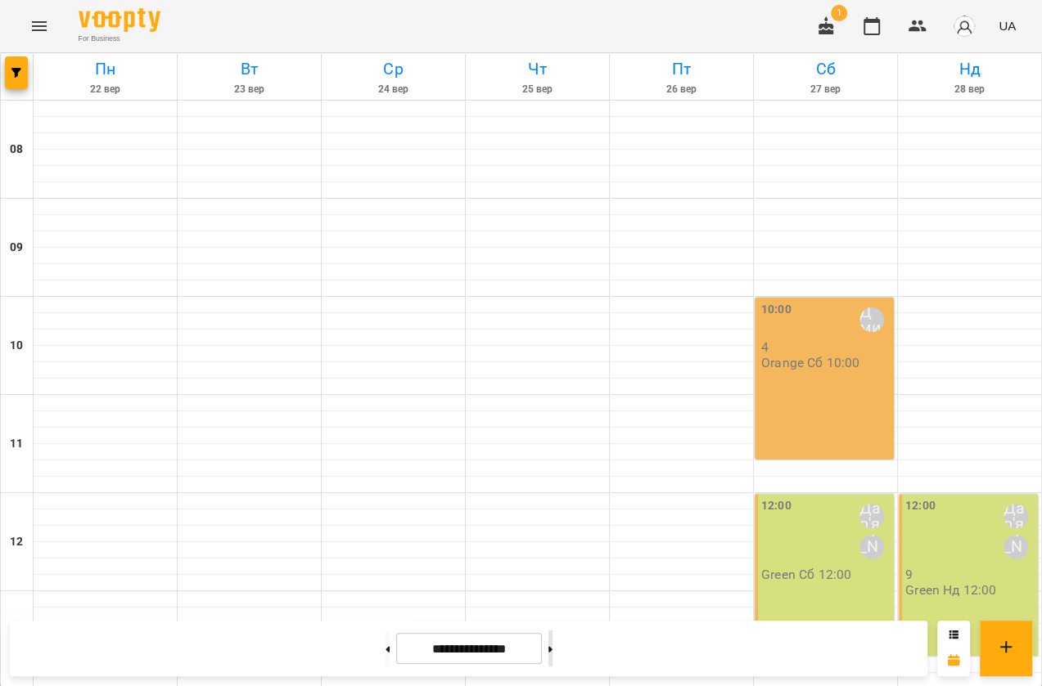
click at [552, 650] on button at bounding box center [550, 649] width 4 height 36
type input "**********"
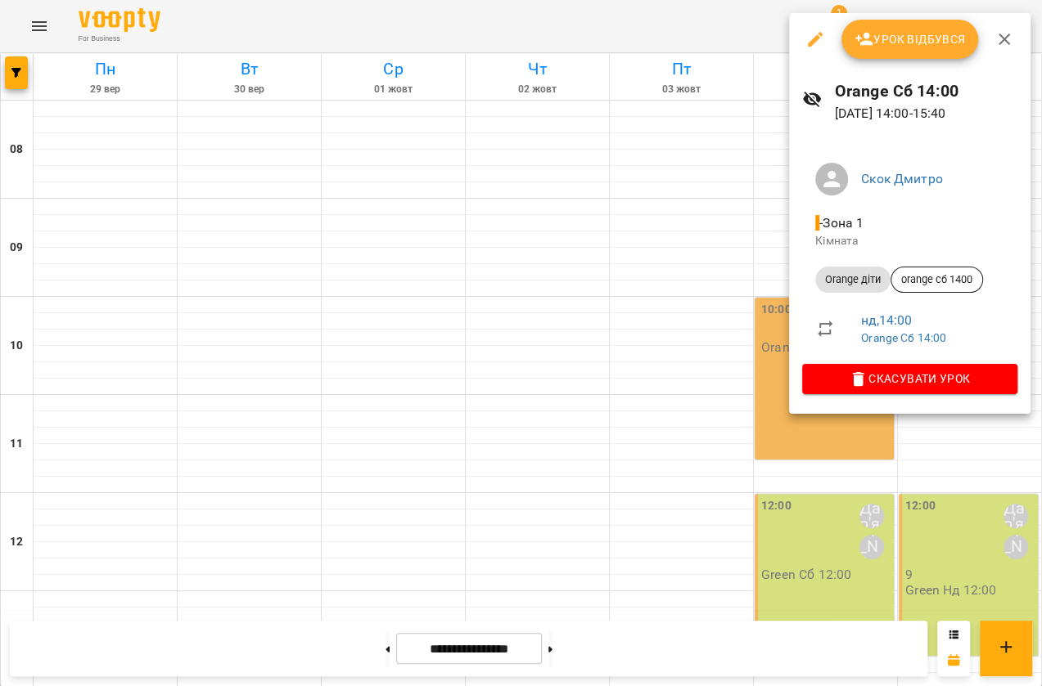
click at [536, 378] on div at bounding box center [521, 343] width 1042 height 686
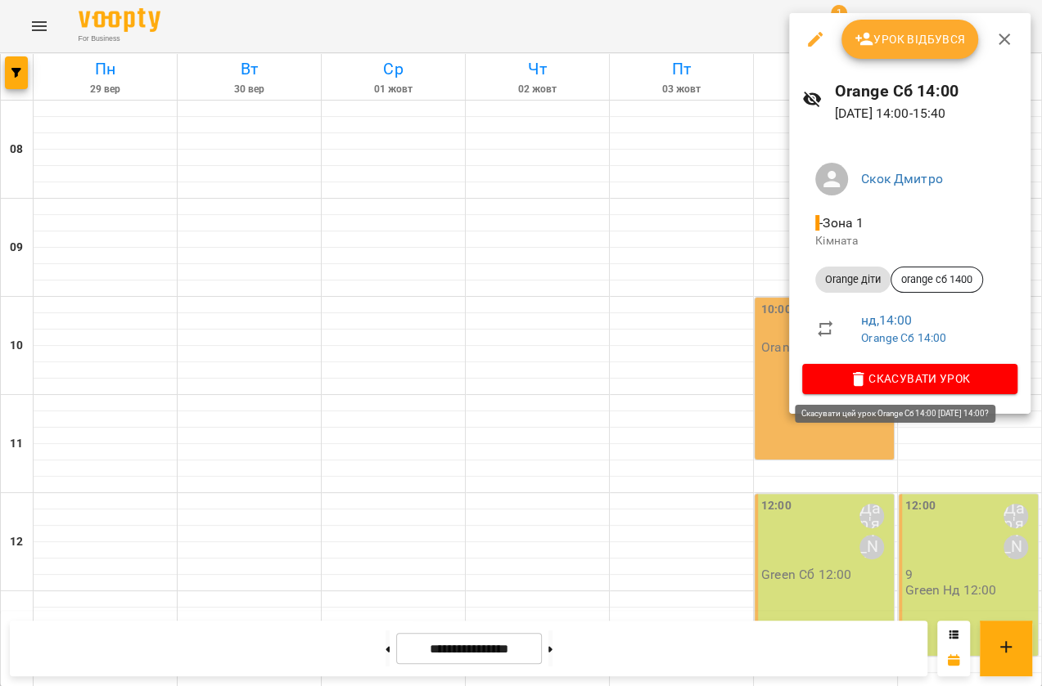
click at [872, 401] on div "Скок Дмитро - Зона 1 Кімната Orange діти orange сб 1400 нд , 14:00 Orange Сб 14…" at bounding box center [909, 275] width 241 height 277
click at [869, 384] on span "Скасувати Урок" at bounding box center [909, 379] width 189 height 20
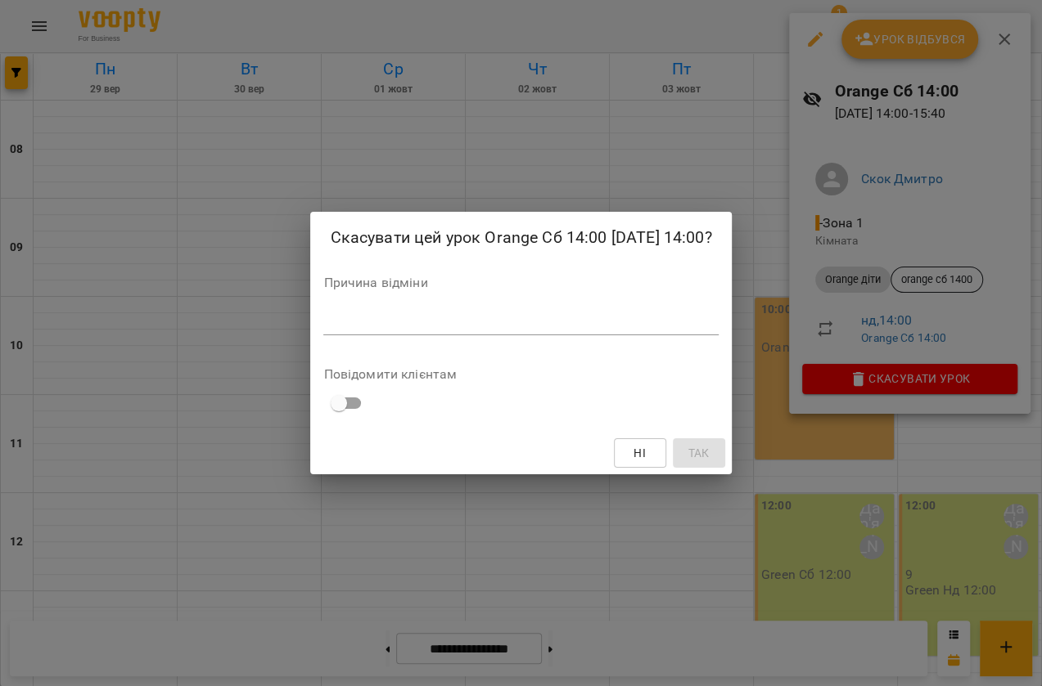
click at [323, 326] on textarea at bounding box center [520, 322] width 394 height 16
type textarea "*"
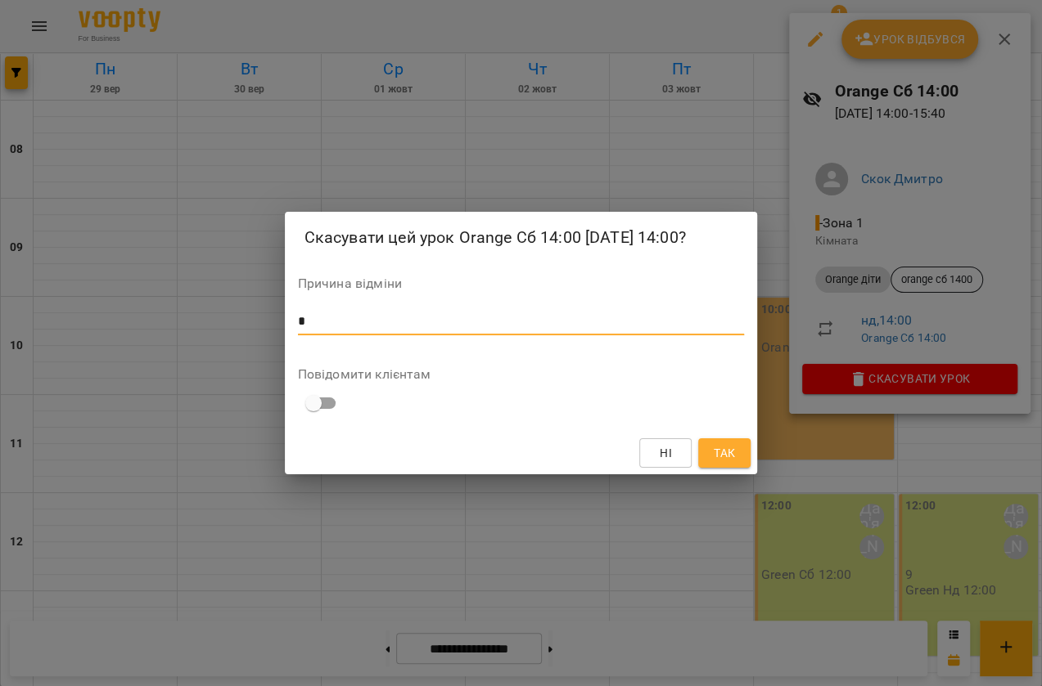
type textarea "*"
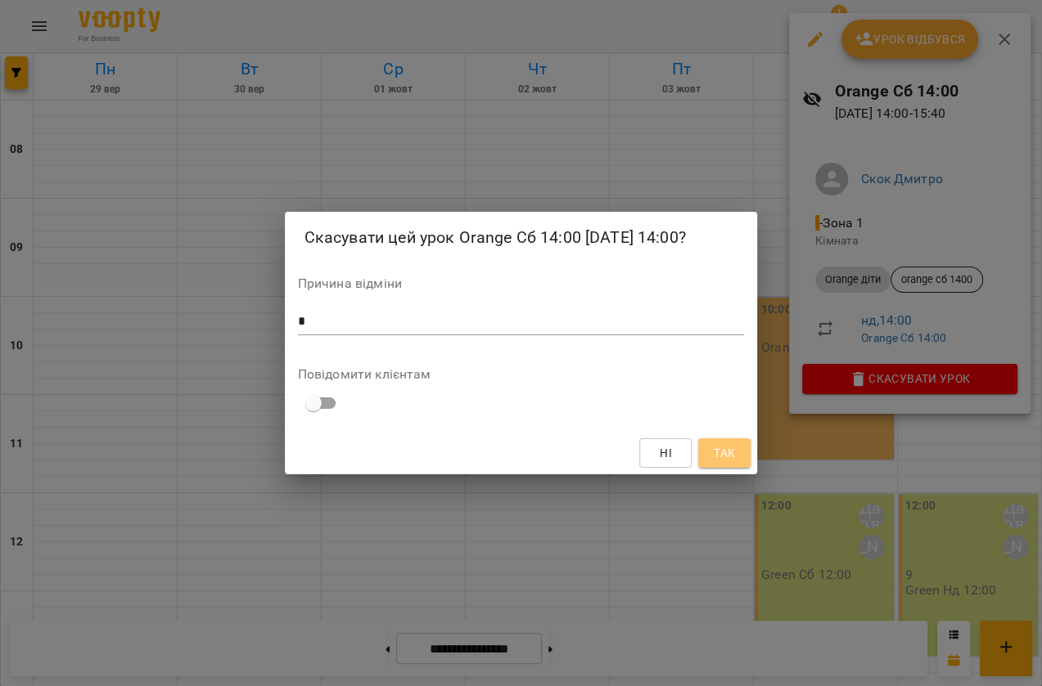
click at [731, 450] on span "Так" at bounding box center [723, 453] width 21 height 20
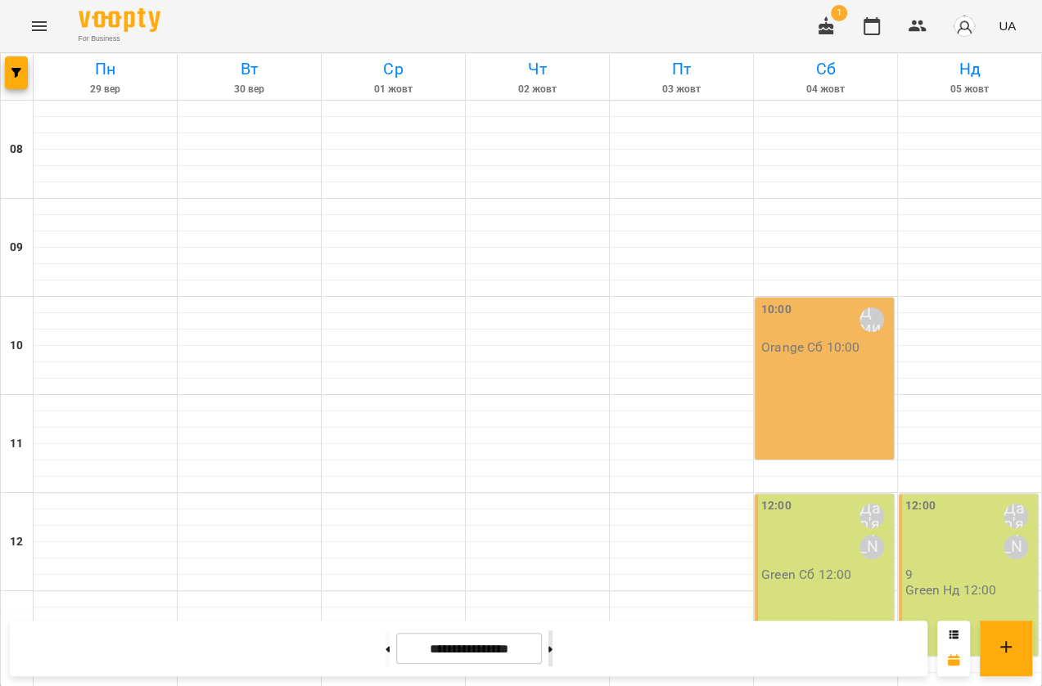
click at [552, 647] on icon at bounding box center [550, 649] width 4 height 6
type input "**********"
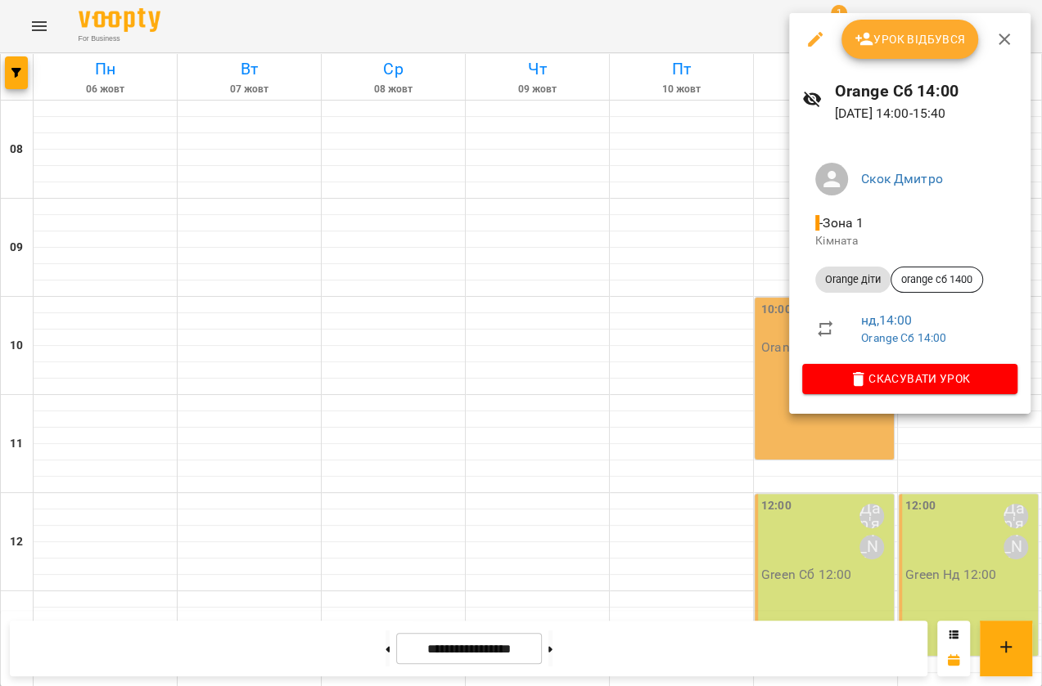
click at [702, 258] on div at bounding box center [521, 343] width 1042 height 686
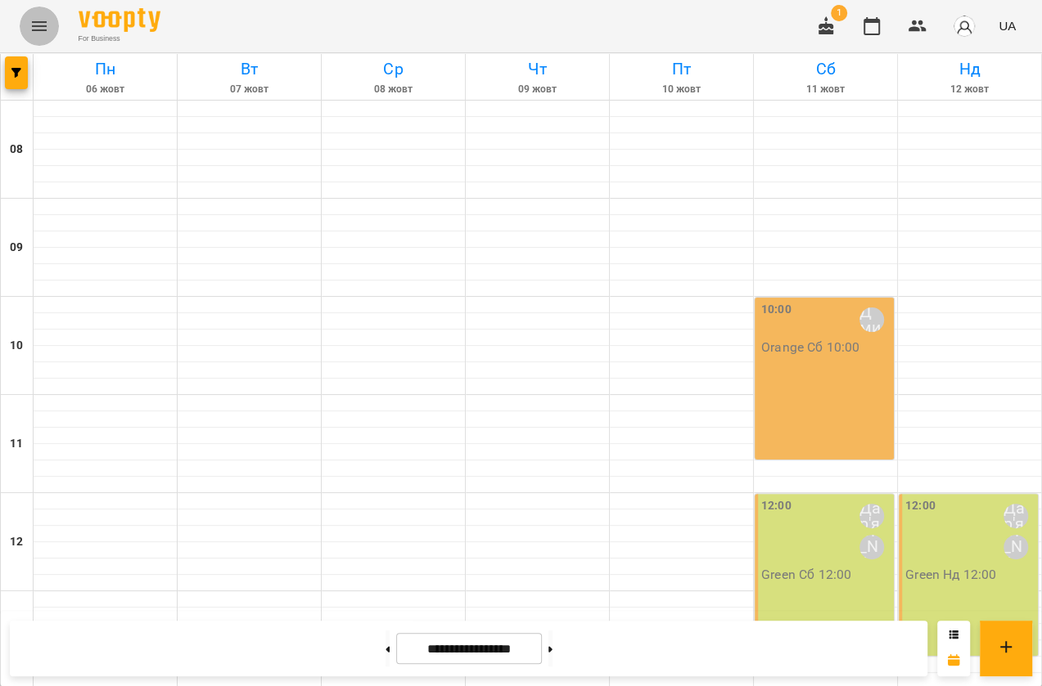
click at [32, 39] on button "Menu" at bounding box center [39, 26] width 39 height 39
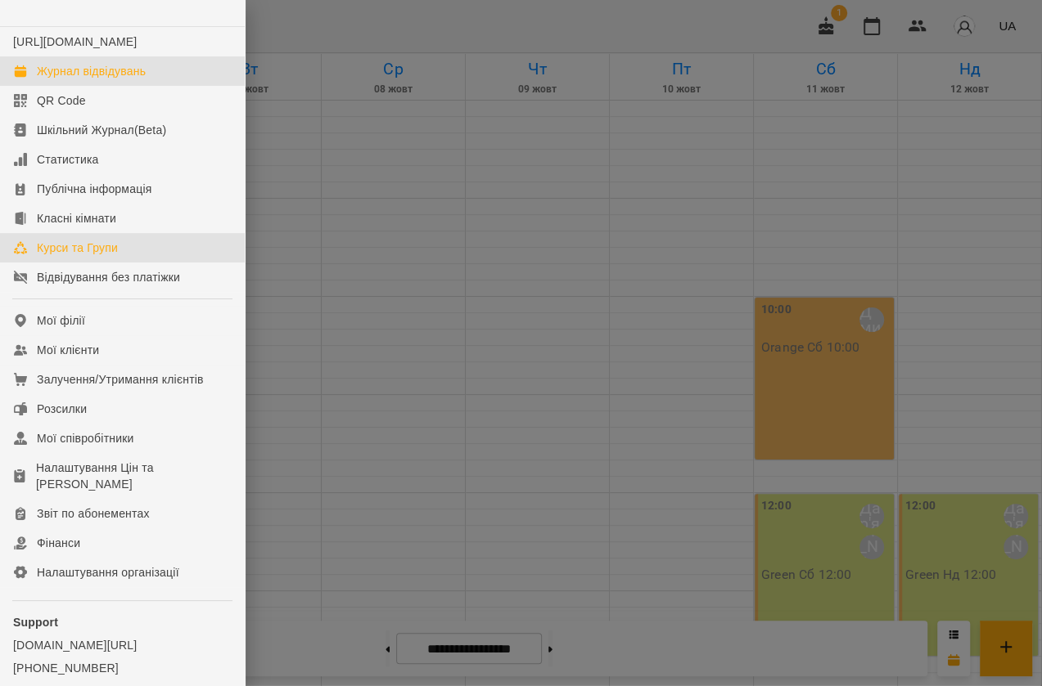
click at [59, 254] on link "Курси та Групи" at bounding box center [122, 247] width 245 height 29
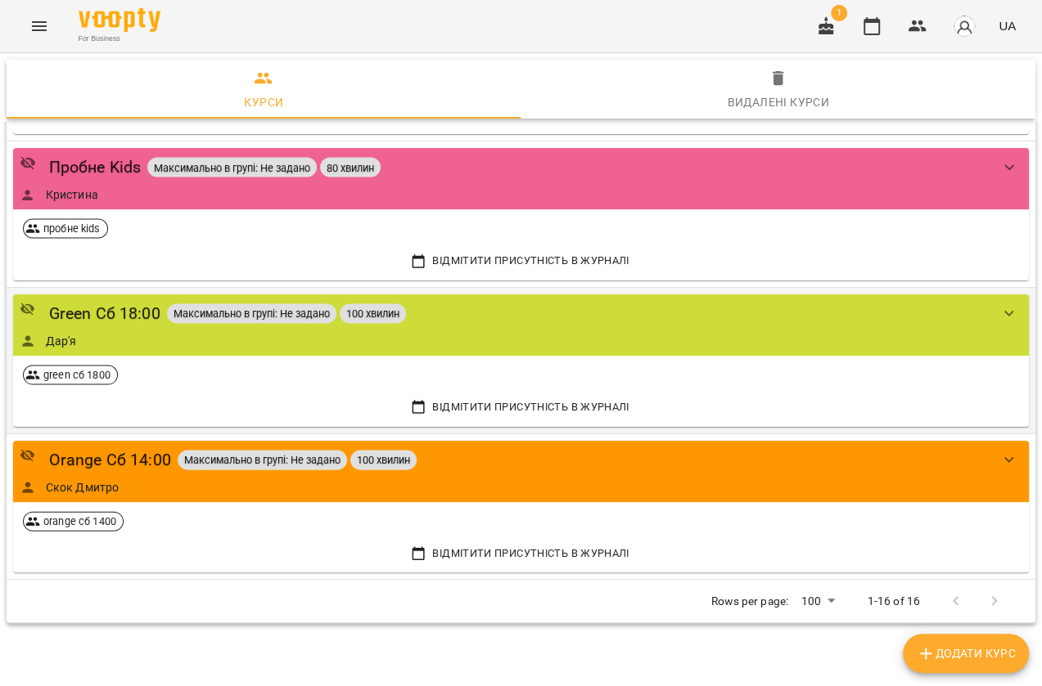
scroll to position [2067, 0]
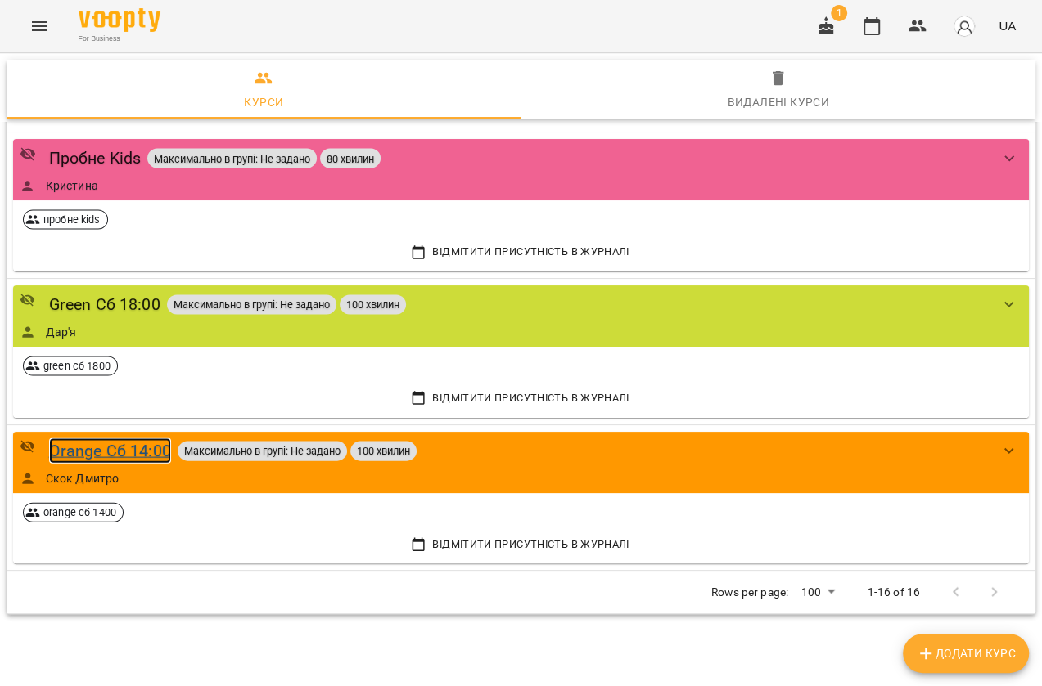
click at [115, 448] on div "Orange Сб 14:00" at bounding box center [110, 451] width 122 height 25
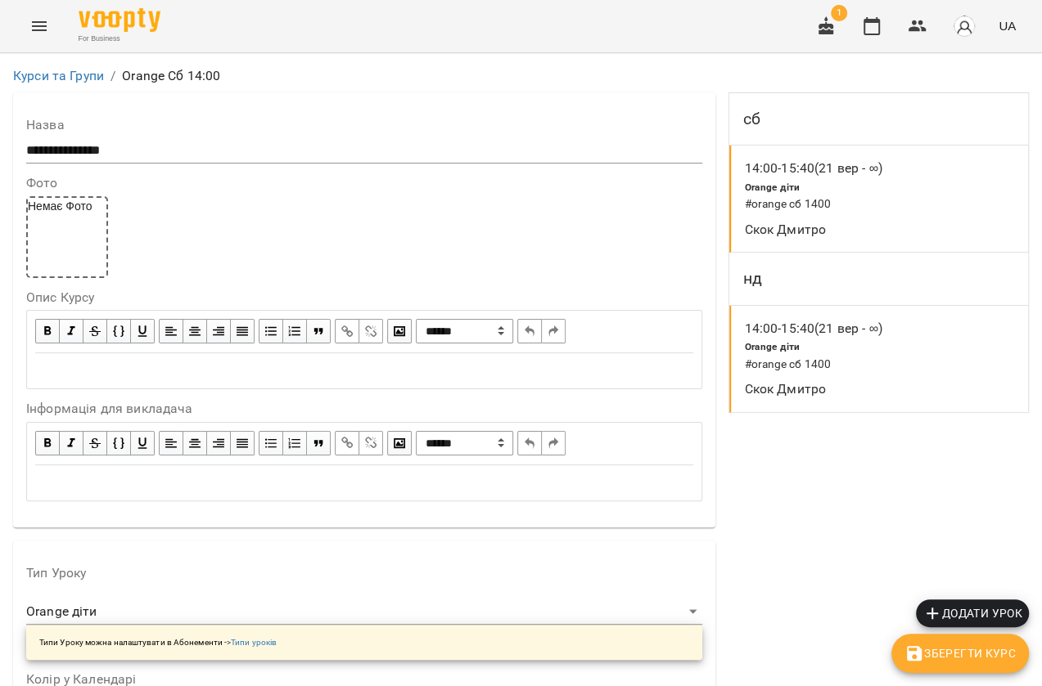
click at [758, 348] on span "Orange діти" at bounding box center [772, 346] width 56 height 11
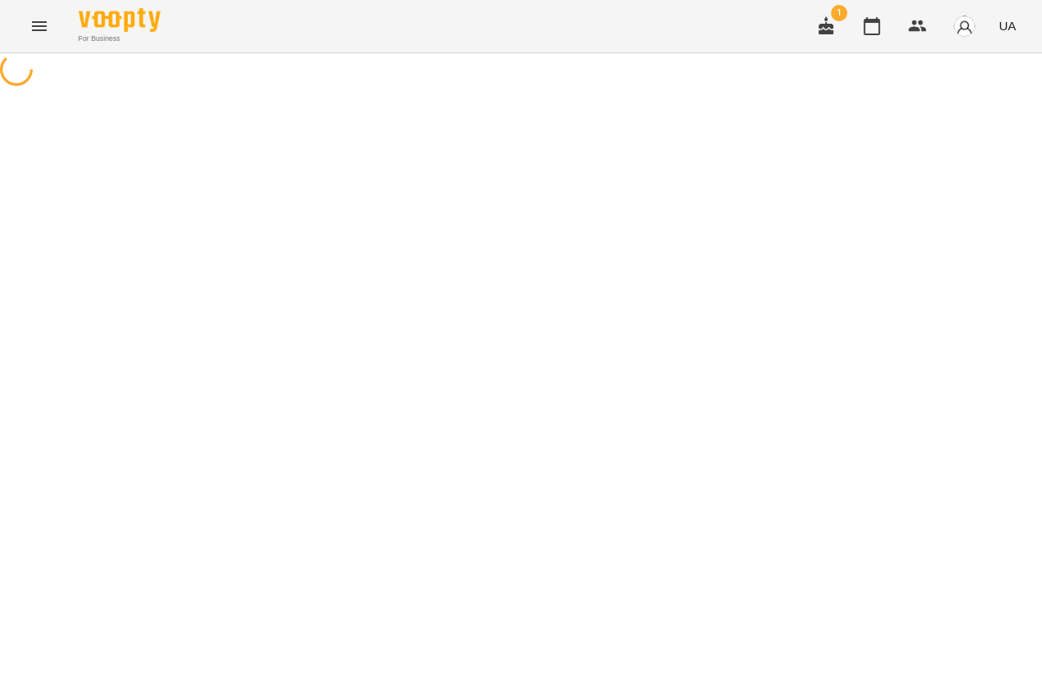
select select "*"
select select "**********"
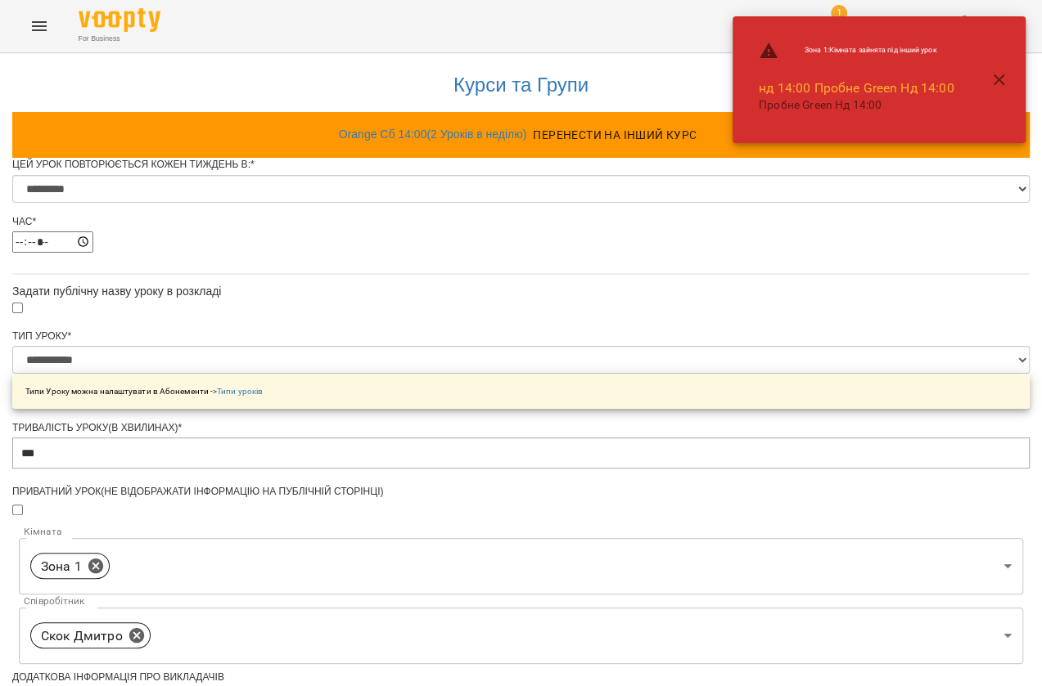
scroll to position [634, 0]
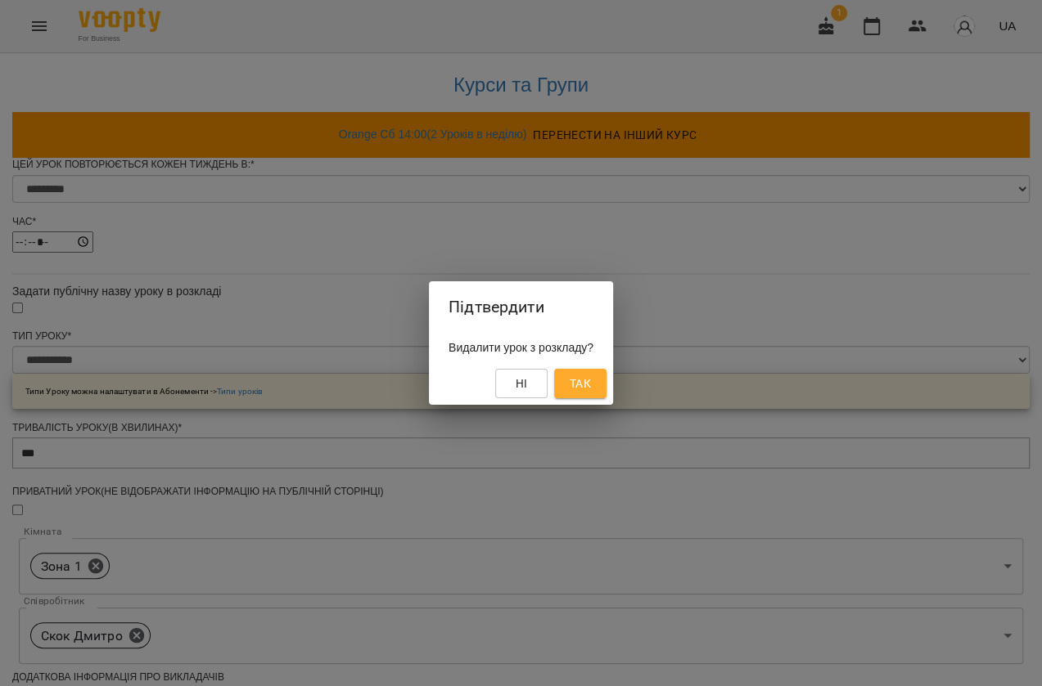
click at [606, 392] on button "Так" at bounding box center [580, 383] width 52 height 29
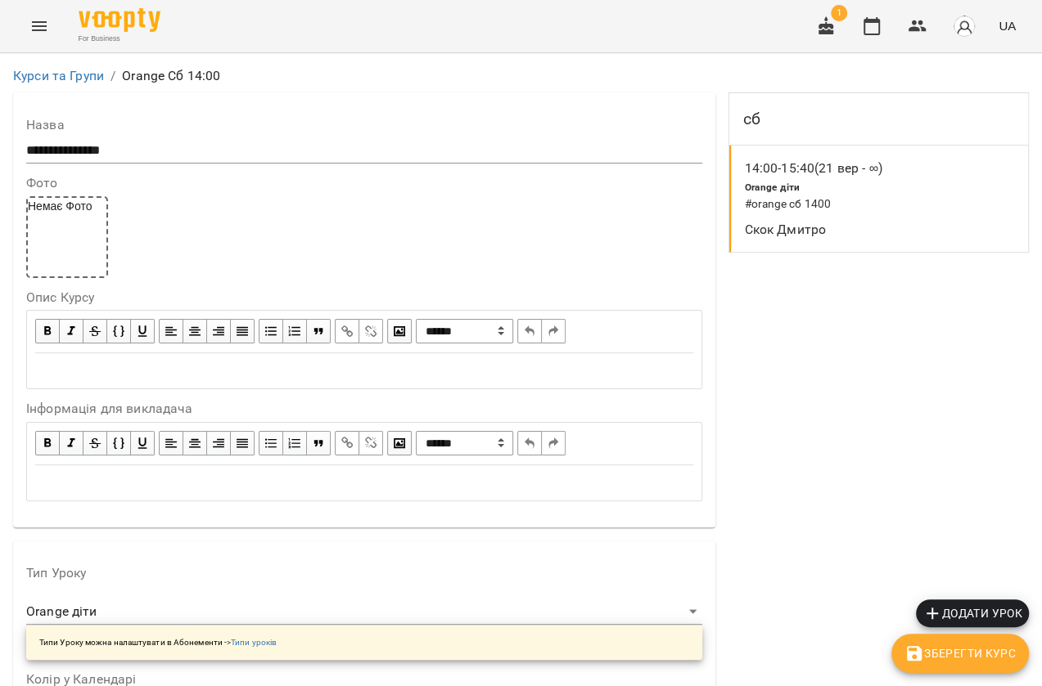
click at [35, 33] on icon "Menu" at bounding box center [39, 26] width 20 height 20
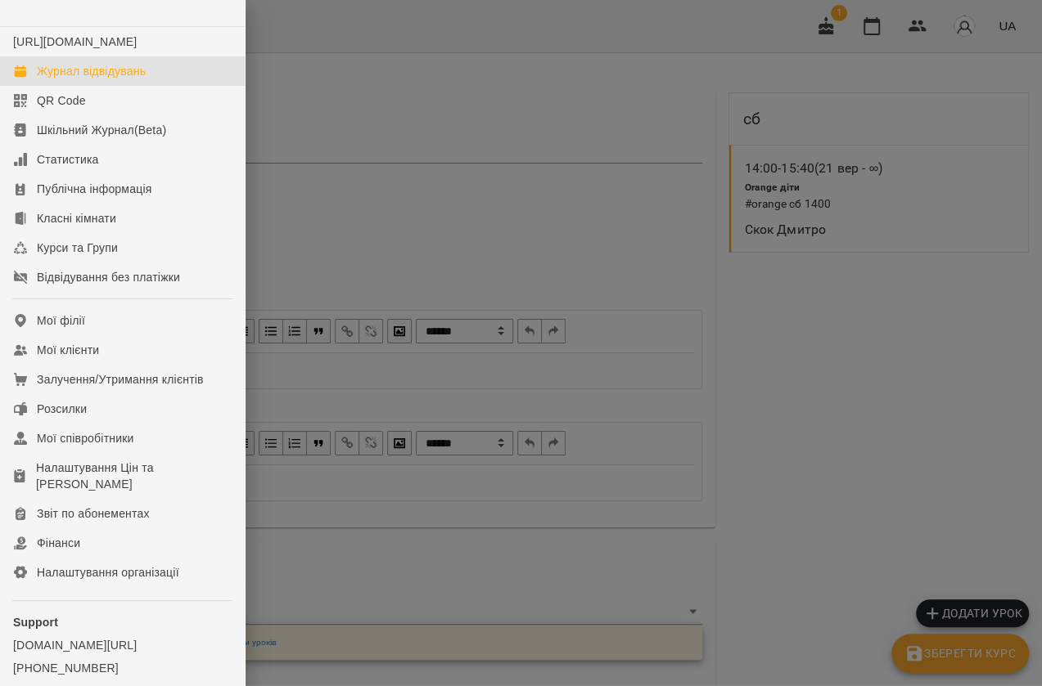
click at [42, 77] on link "Журнал відвідувань" at bounding box center [122, 70] width 245 height 29
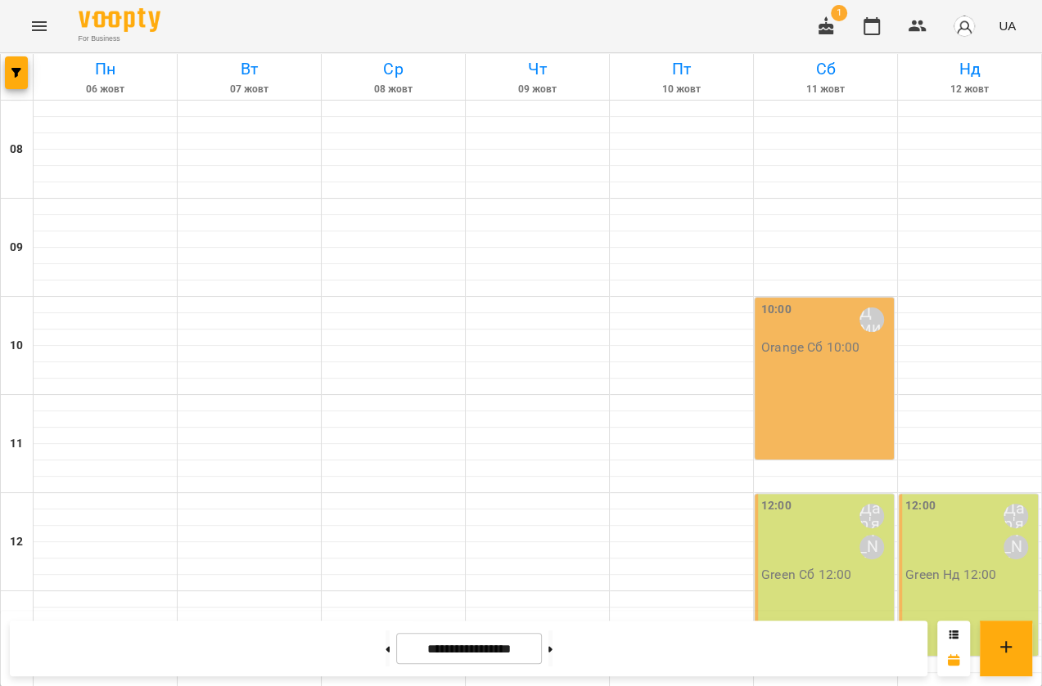
scroll to position [516, 0]
click at [552, 646] on button at bounding box center [550, 649] width 4 height 36
click at [552, 647] on button at bounding box center [550, 649] width 4 height 36
click at [385, 658] on button at bounding box center [387, 649] width 4 height 36
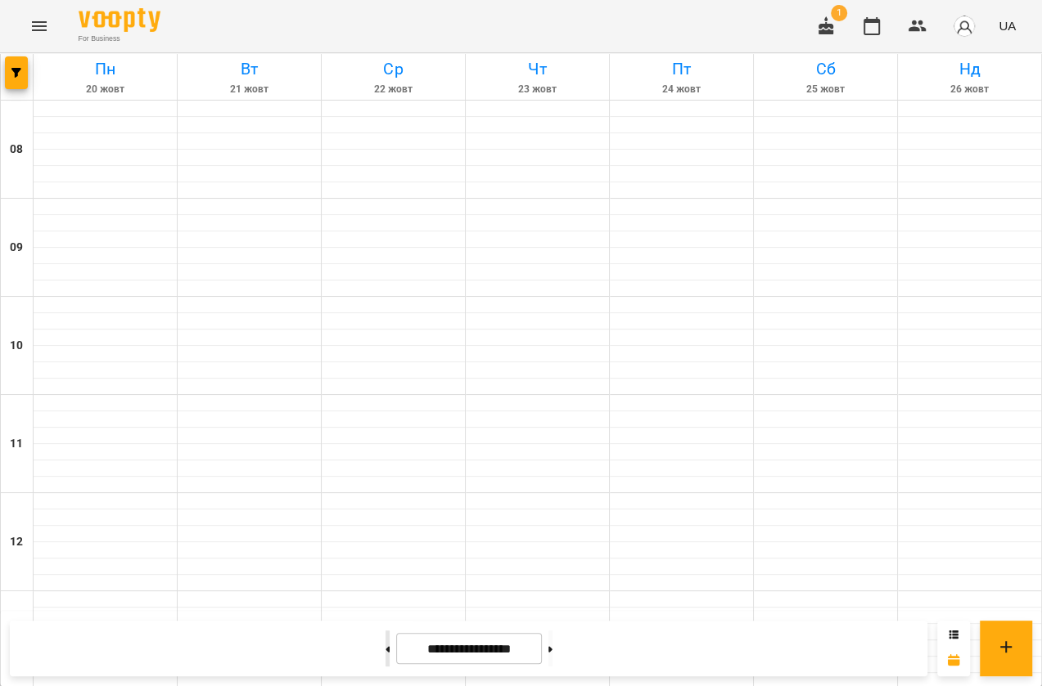
click at [385, 658] on button at bounding box center [387, 649] width 4 height 36
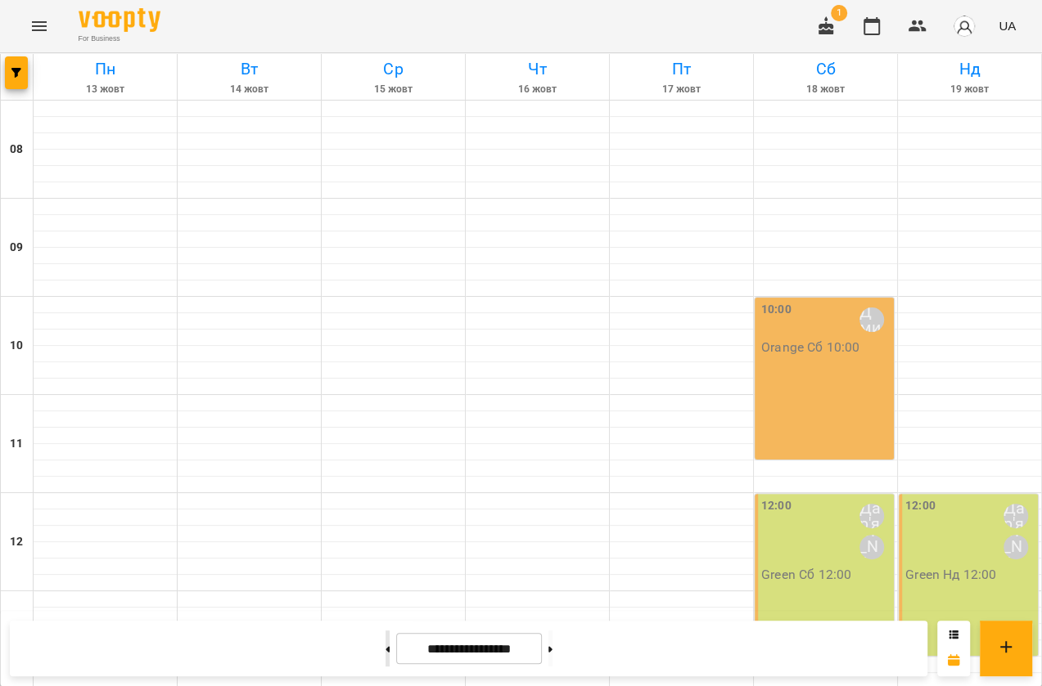
click at [385, 658] on button at bounding box center [387, 649] width 4 height 36
click at [385, 652] on button at bounding box center [387, 649] width 4 height 36
type input "**********"
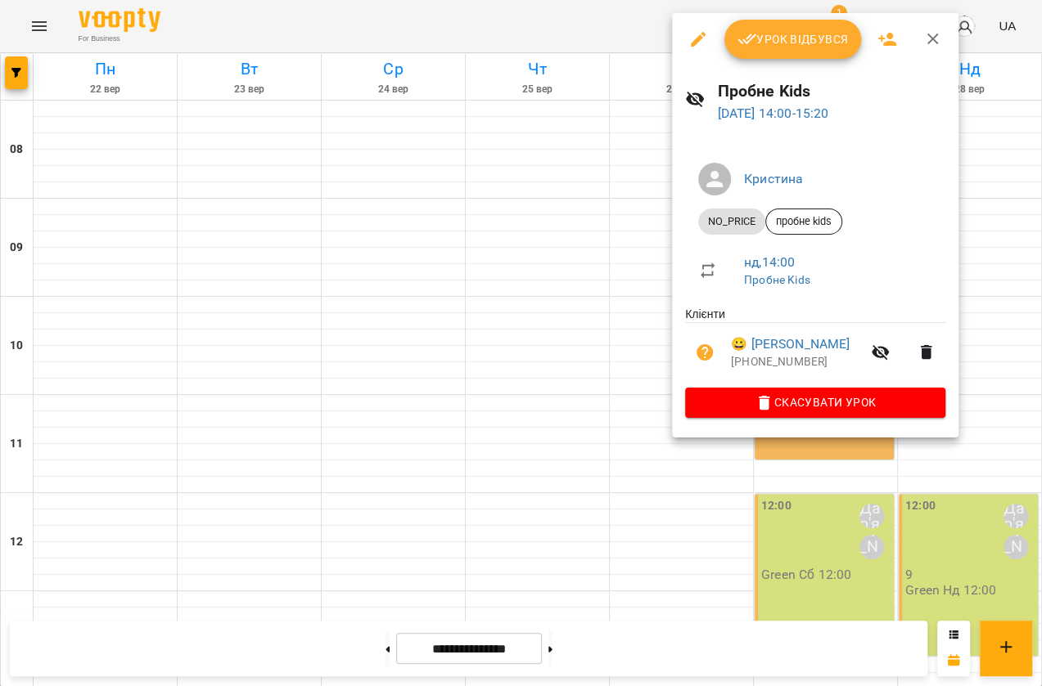
click at [668, 514] on div at bounding box center [521, 343] width 1042 height 686
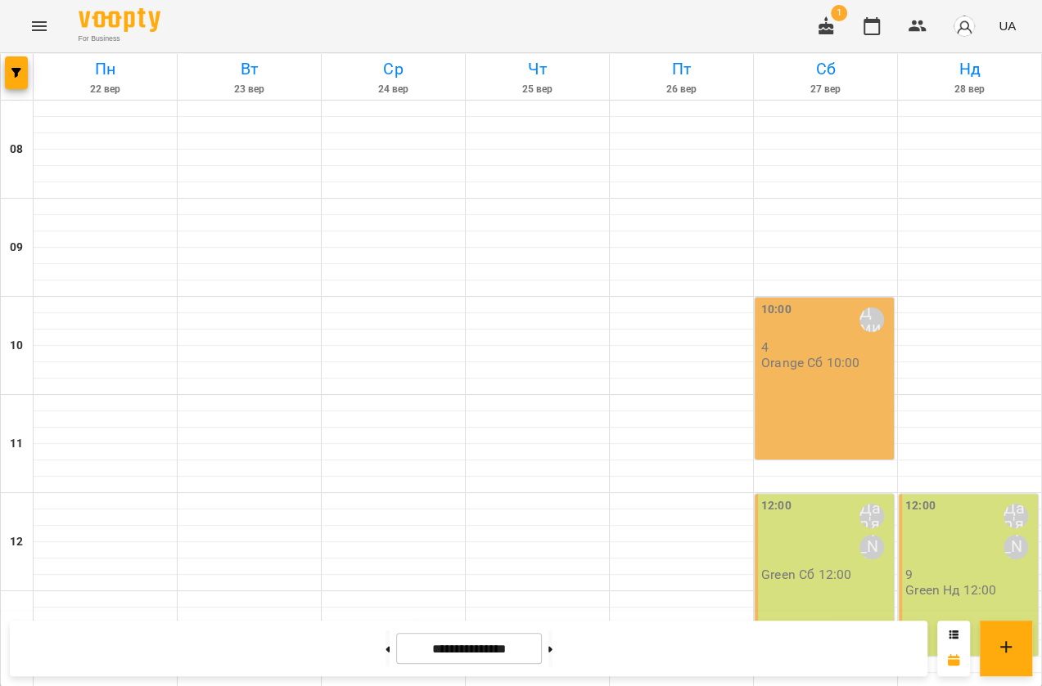
scroll to position [516, 0]
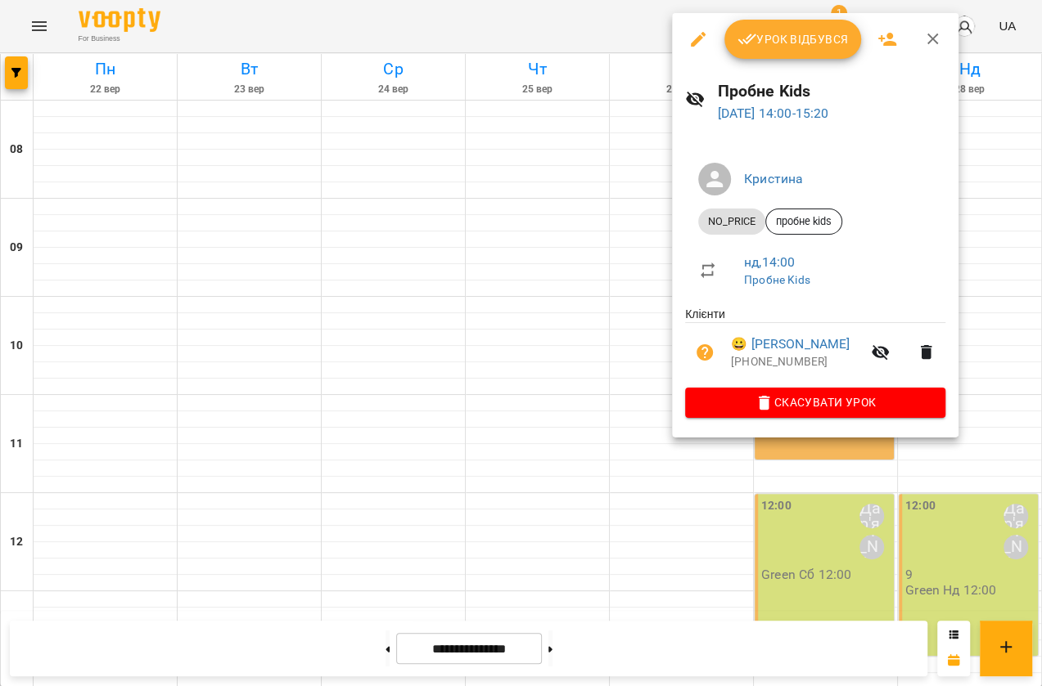
click at [878, 615] on div at bounding box center [521, 343] width 1042 height 686
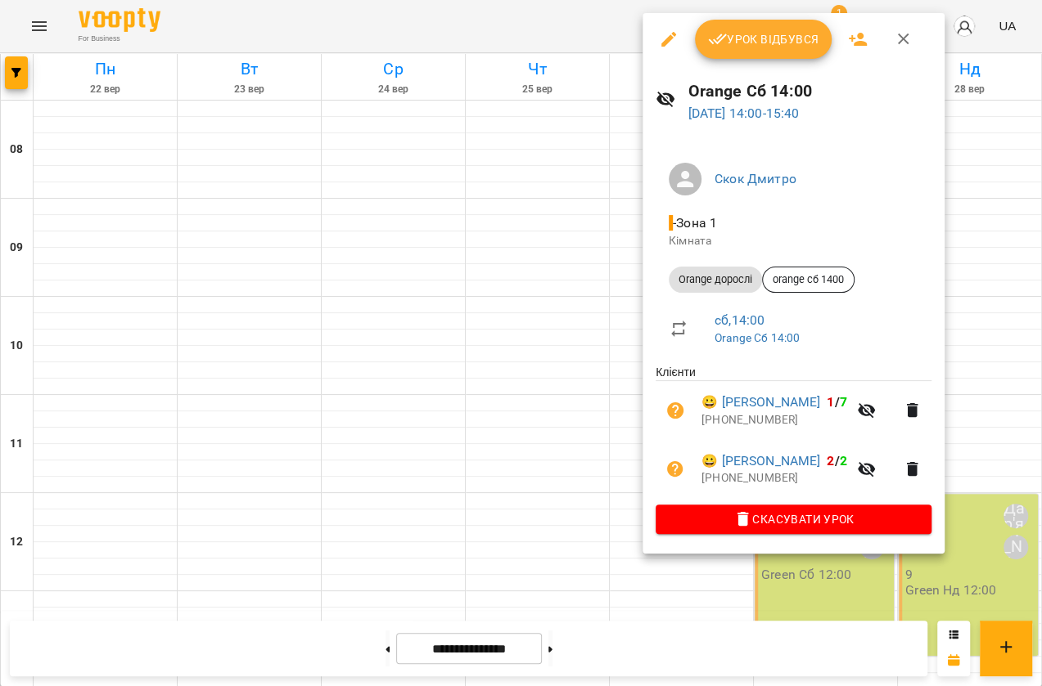
click at [663, 245] on li "- Зона 1 Кімната" at bounding box center [793, 231] width 276 height 58
click at [631, 250] on div at bounding box center [521, 343] width 1042 height 686
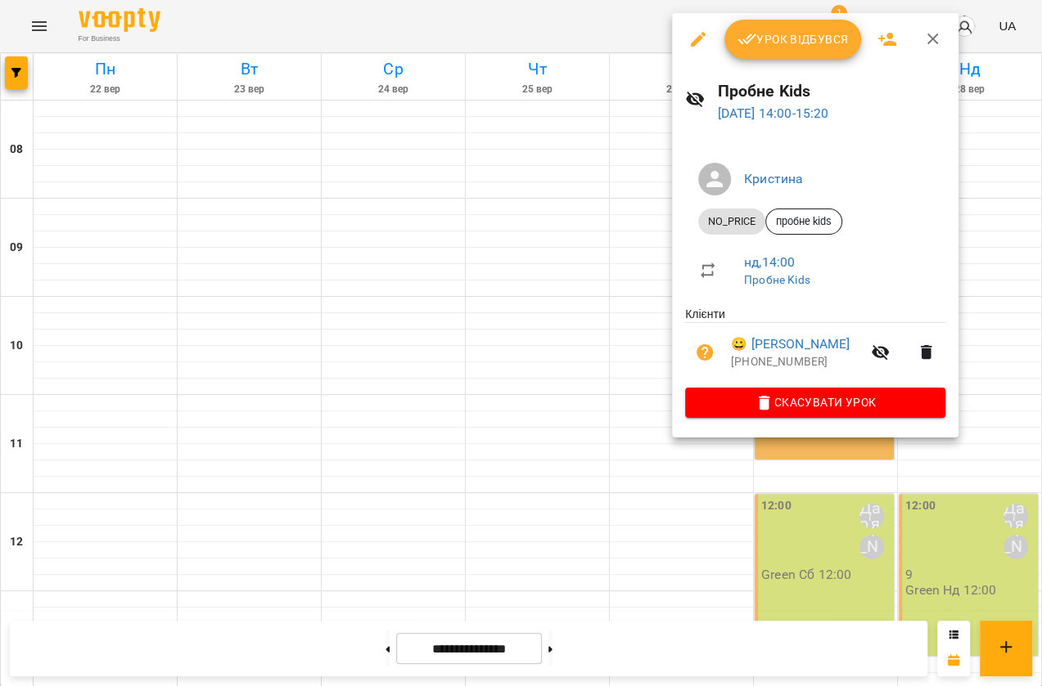
click at [616, 202] on div at bounding box center [521, 343] width 1042 height 686
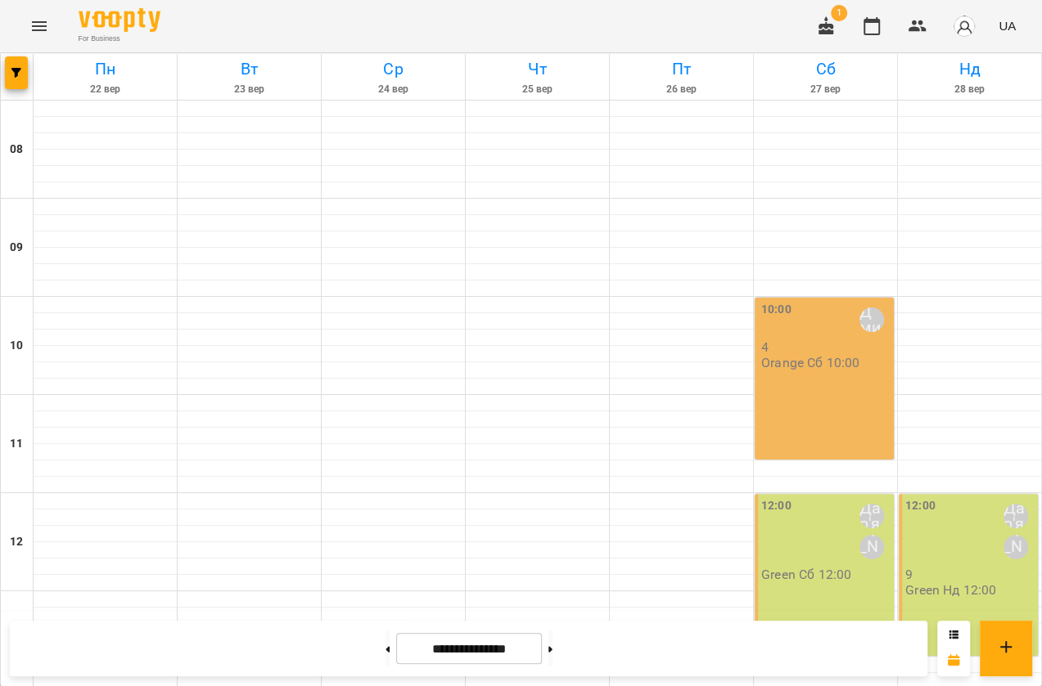
scroll to position [442, 0]
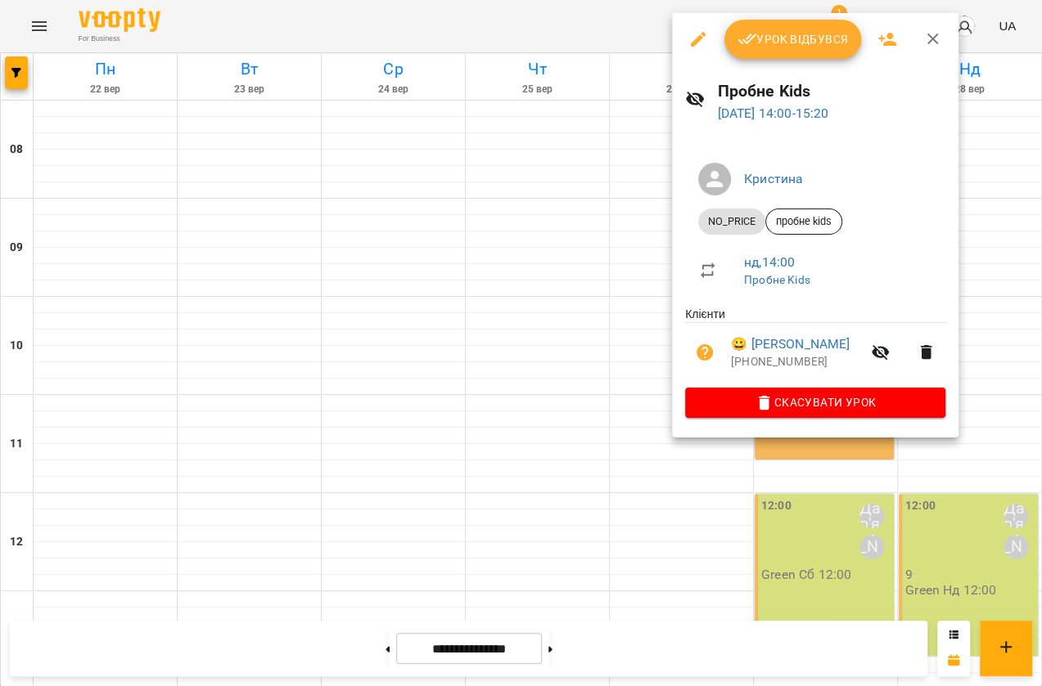
click at [657, 224] on div at bounding box center [521, 343] width 1042 height 686
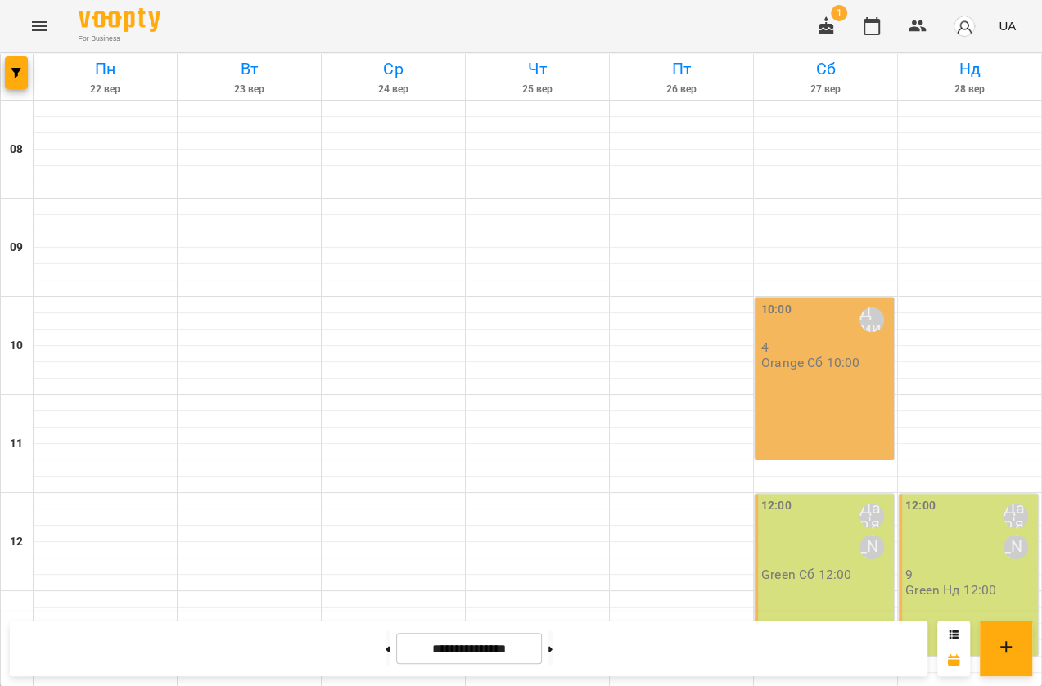
scroll to position [665, 0]
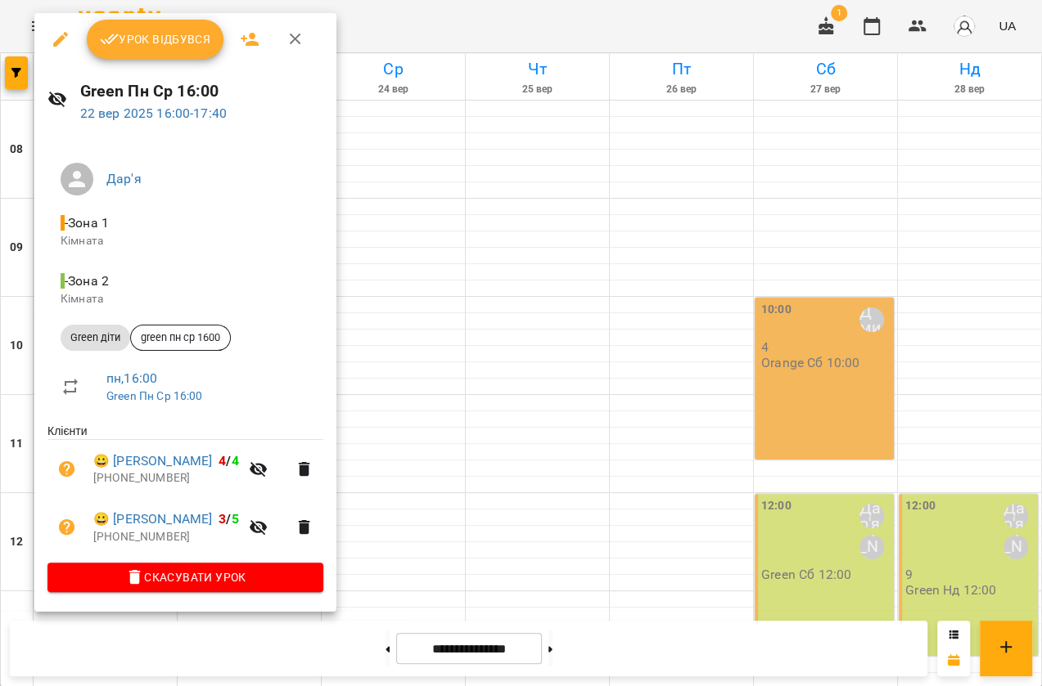
click at [703, 392] on div at bounding box center [521, 343] width 1042 height 686
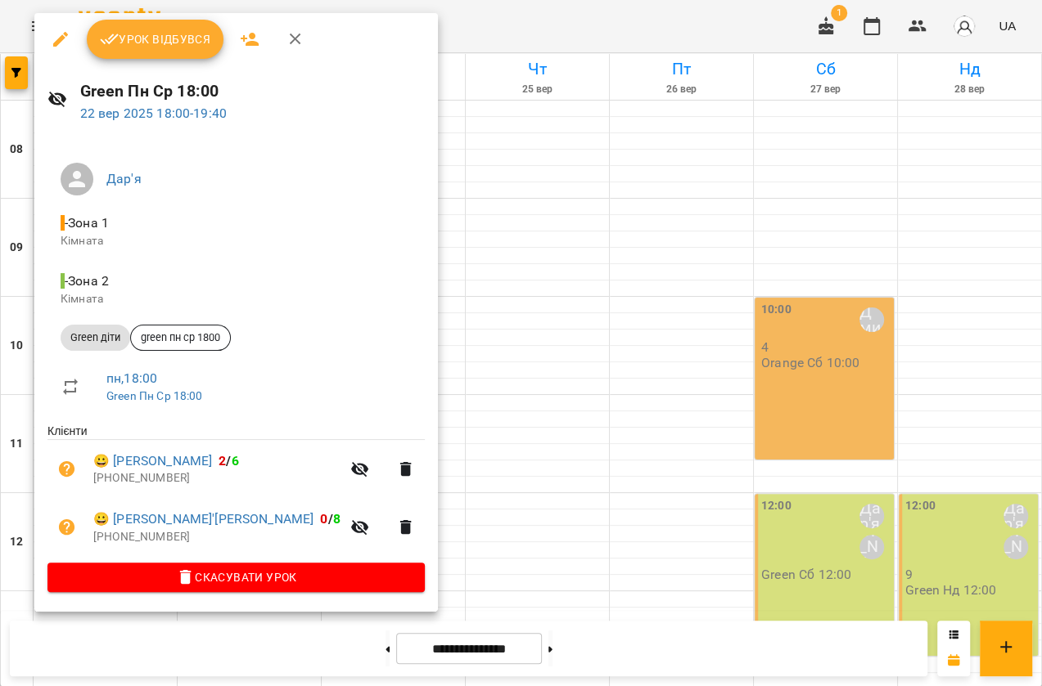
click at [557, 400] on div at bounding box center [521, 343] width 1042 height 686
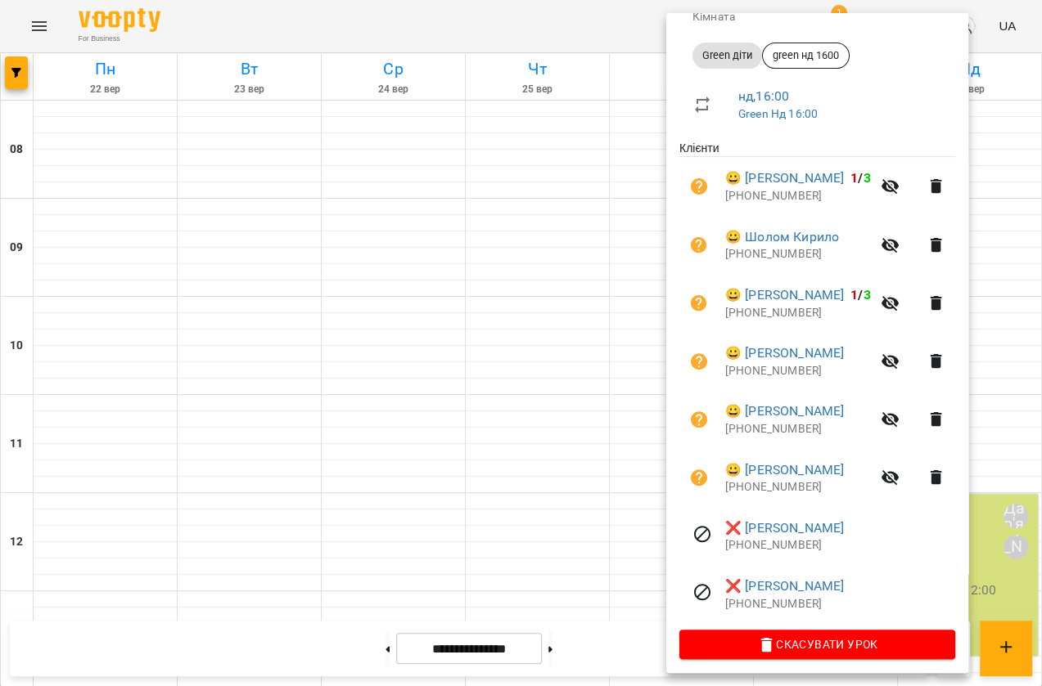
scroll to position [296, 0]
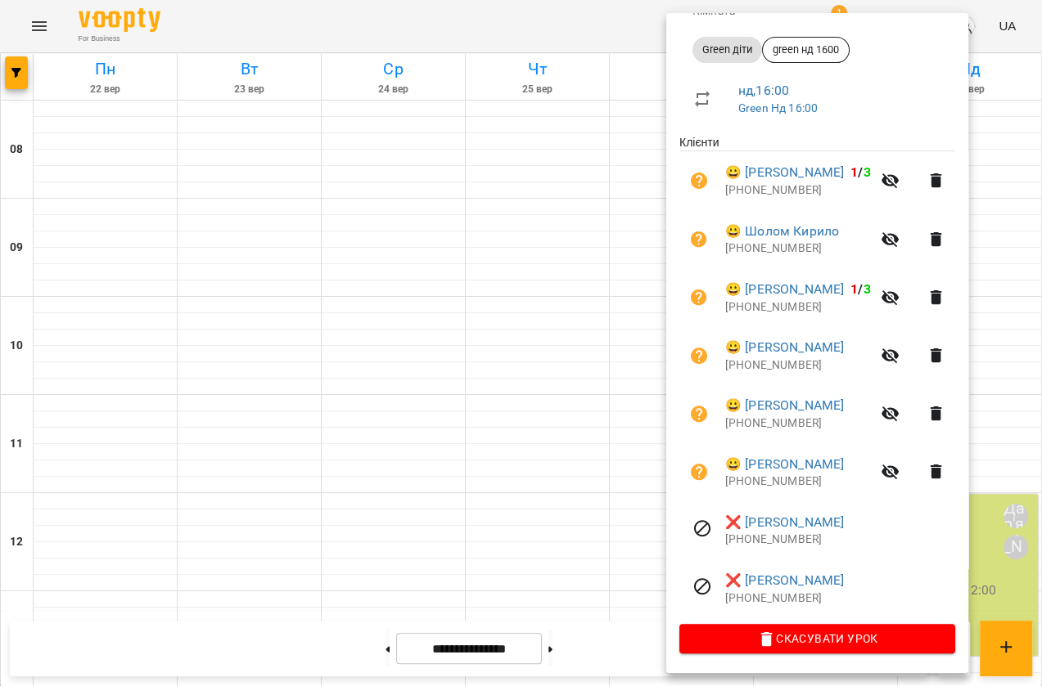
click at [619, 468] on div at bounding box center [521, 343] width 1042 height 686
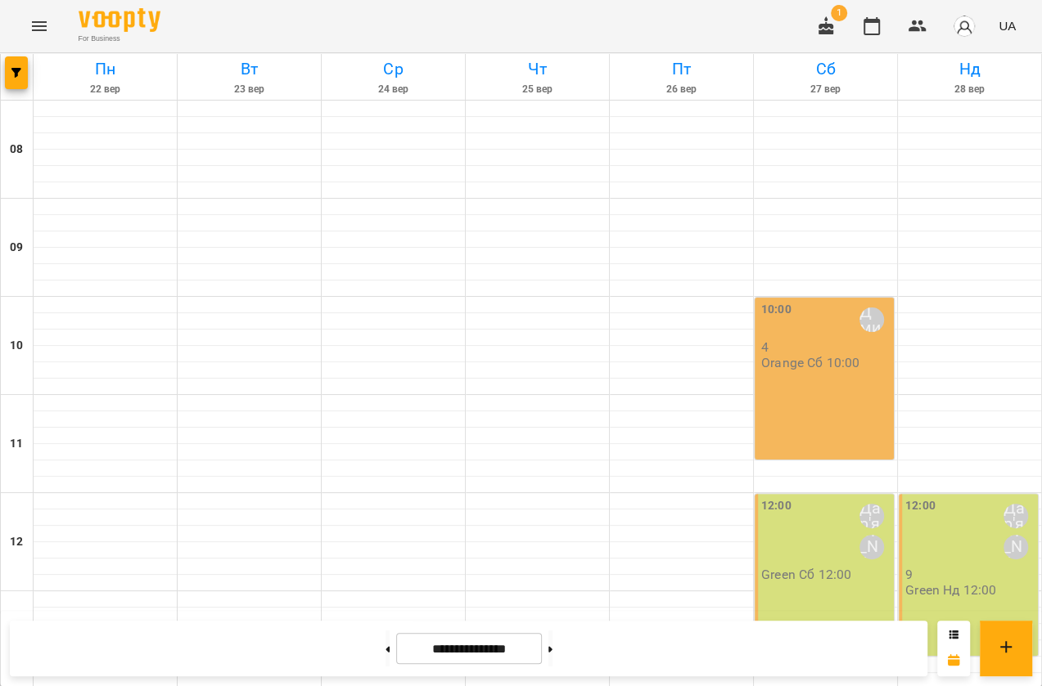
scroll to position [442, 0]
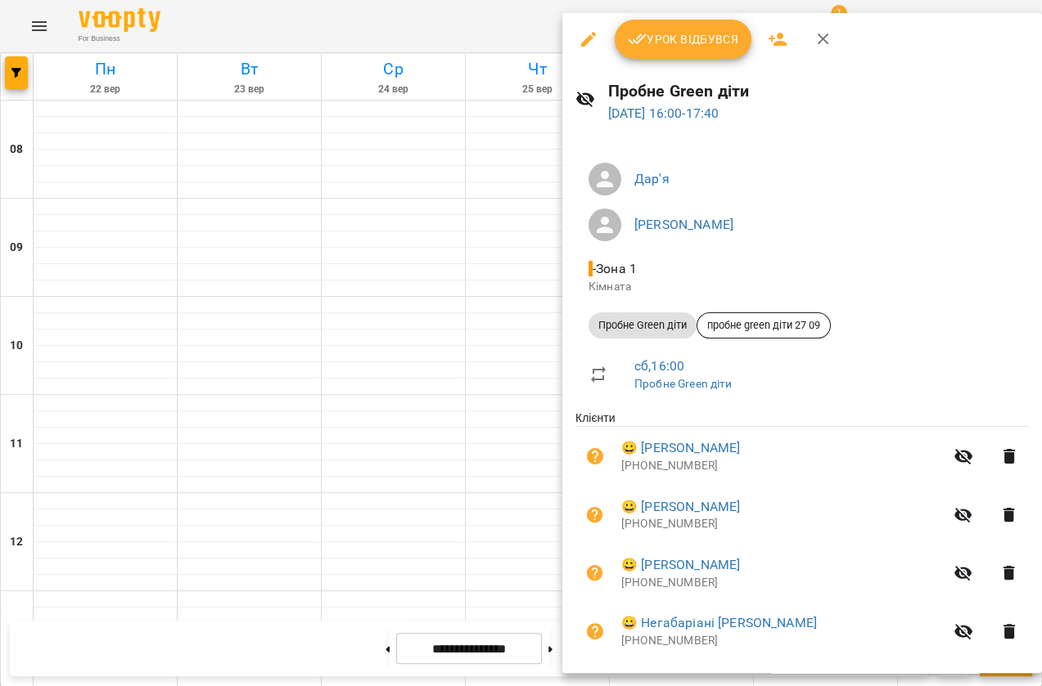
click at [368, 252] on div at bounding box center [521, 343] width 1042 height 686
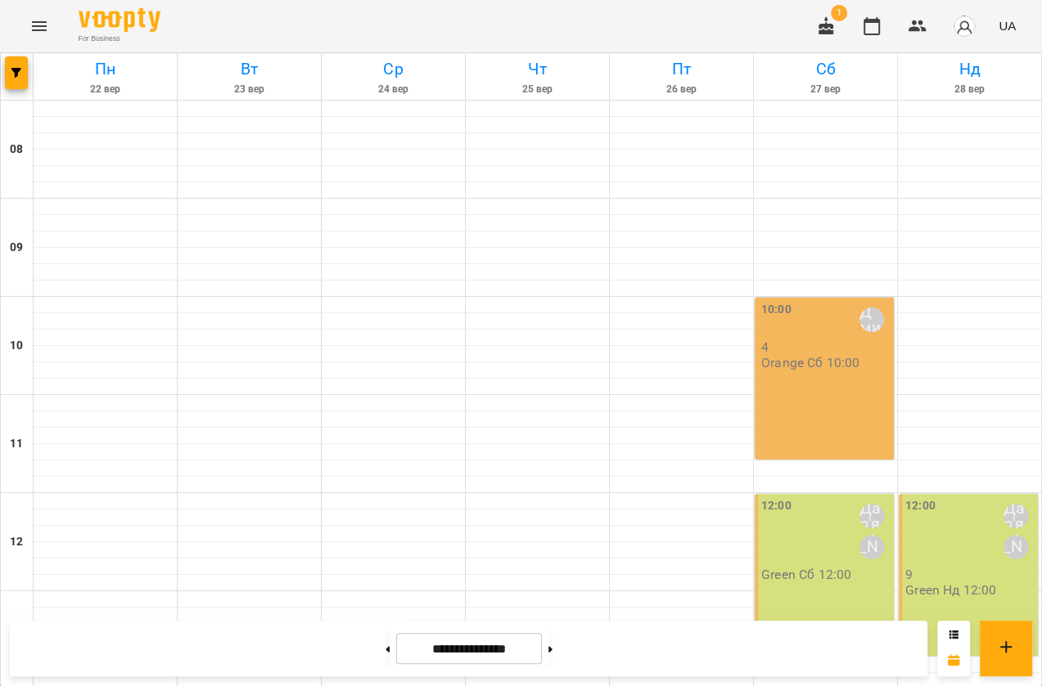
scroll to position [665, 0]
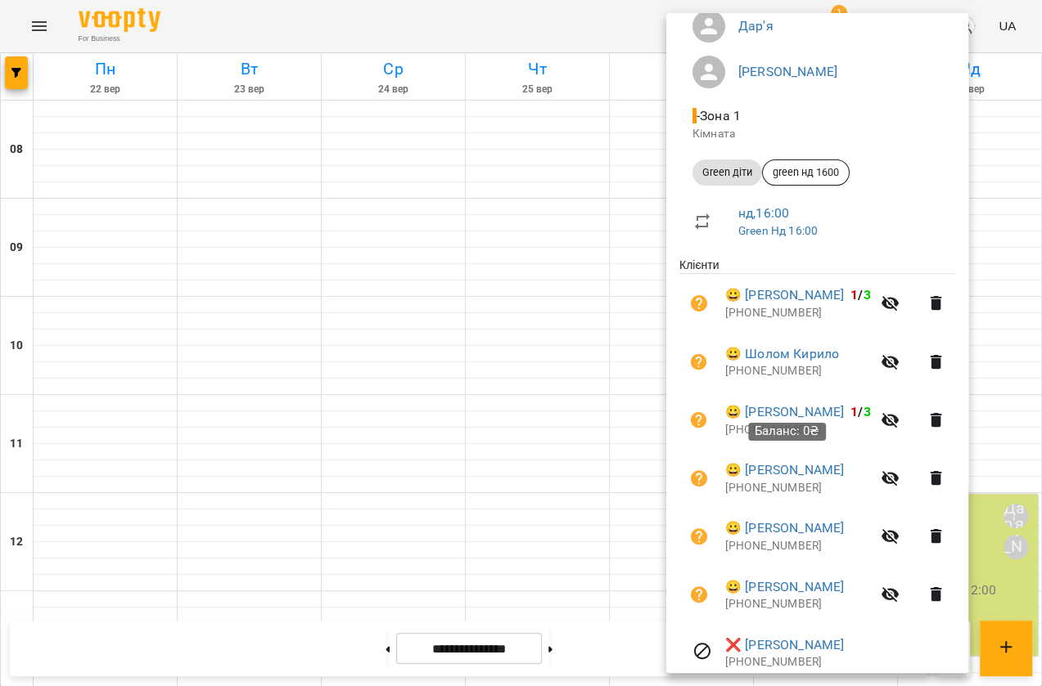
scroll to position [296, 0]
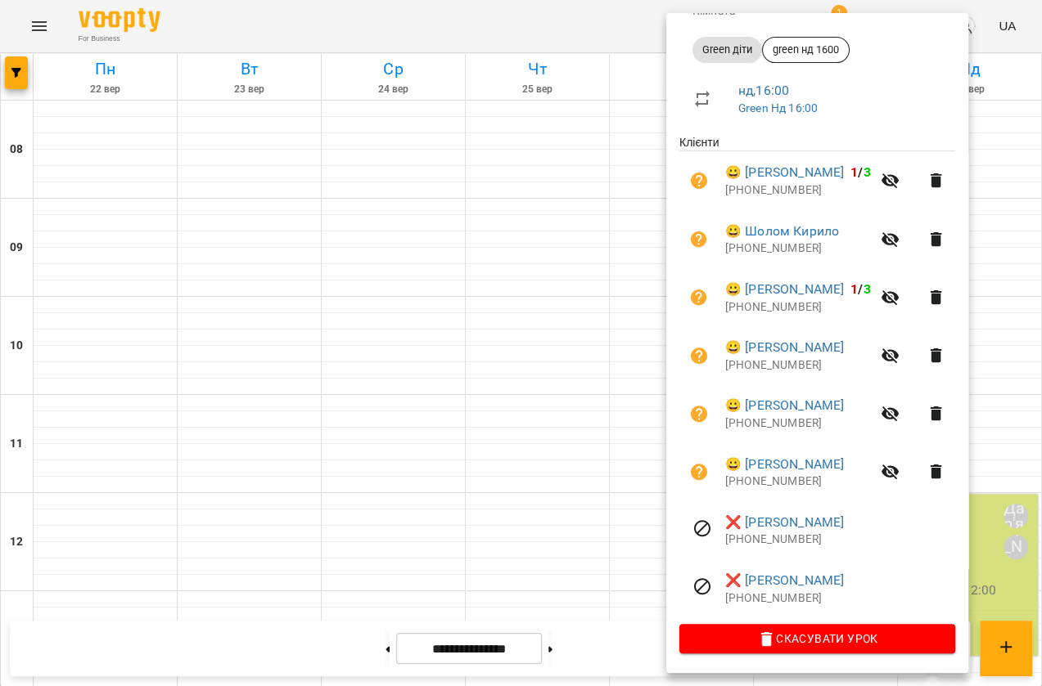
click at [633, 331] on div at bounding box center [521, 343] width 1042 height 686
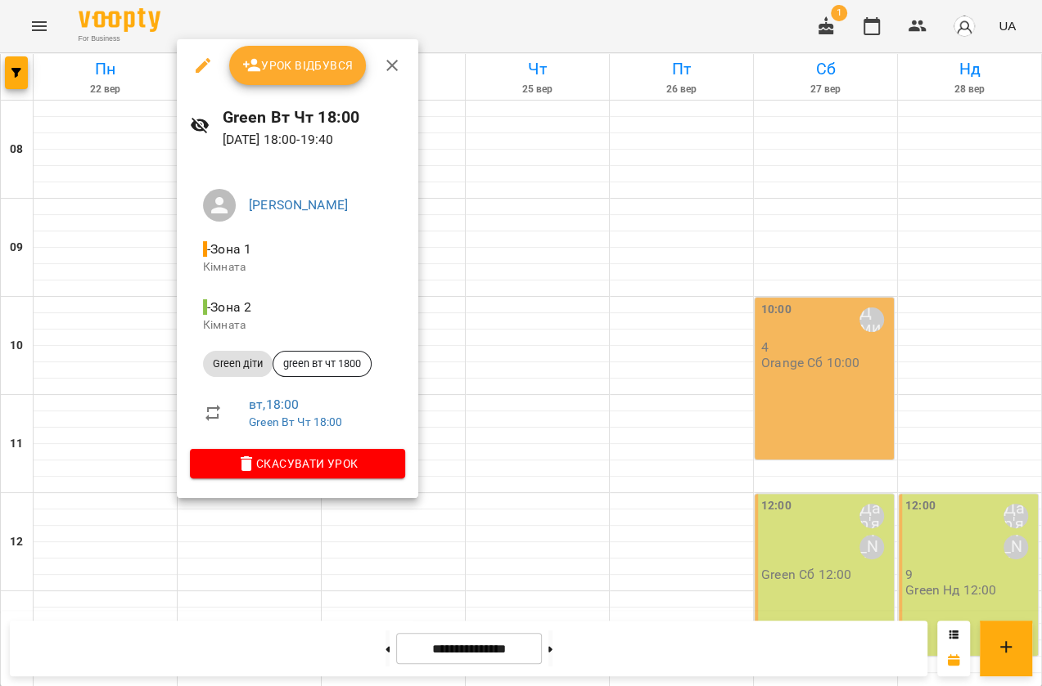
click at [500, 510] on div at bounding box center [521, 343] width 1042 height 686
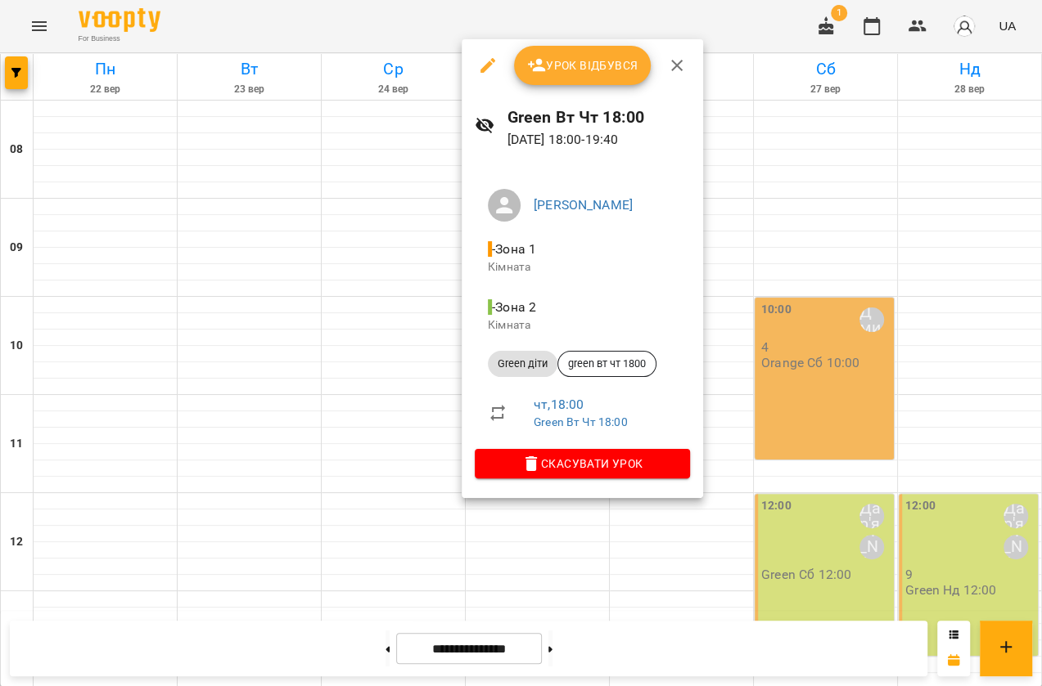
click at [898, 445] on div at bounding box center [521, 343] width 1042 height 686
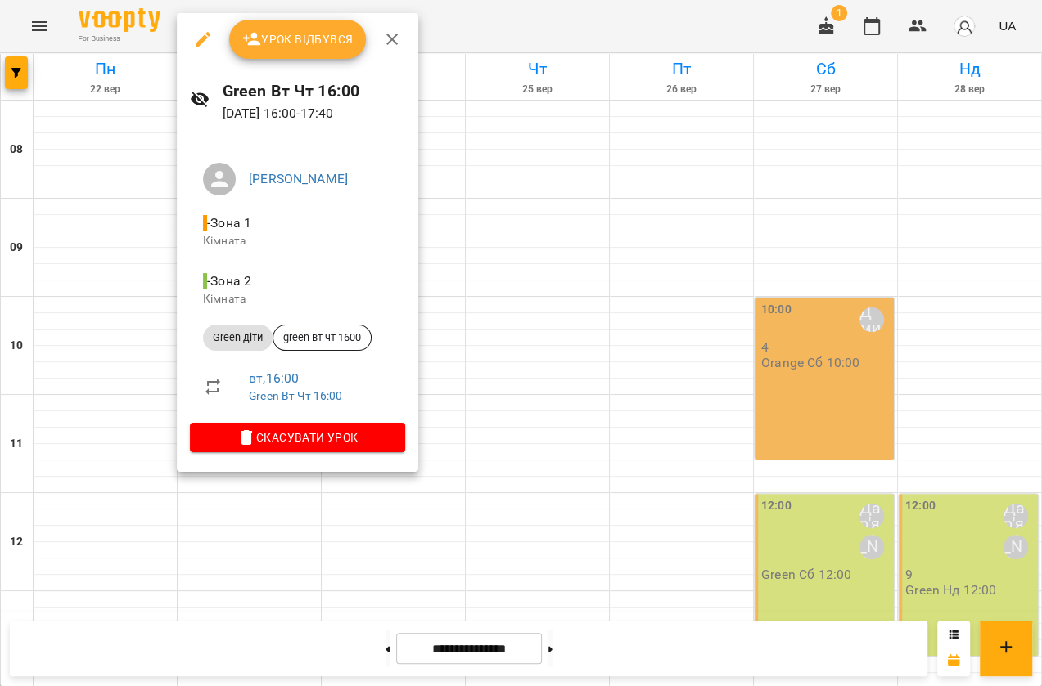
click at [484, 476] on div at bounding box center [521, 343] width 1042 height 686
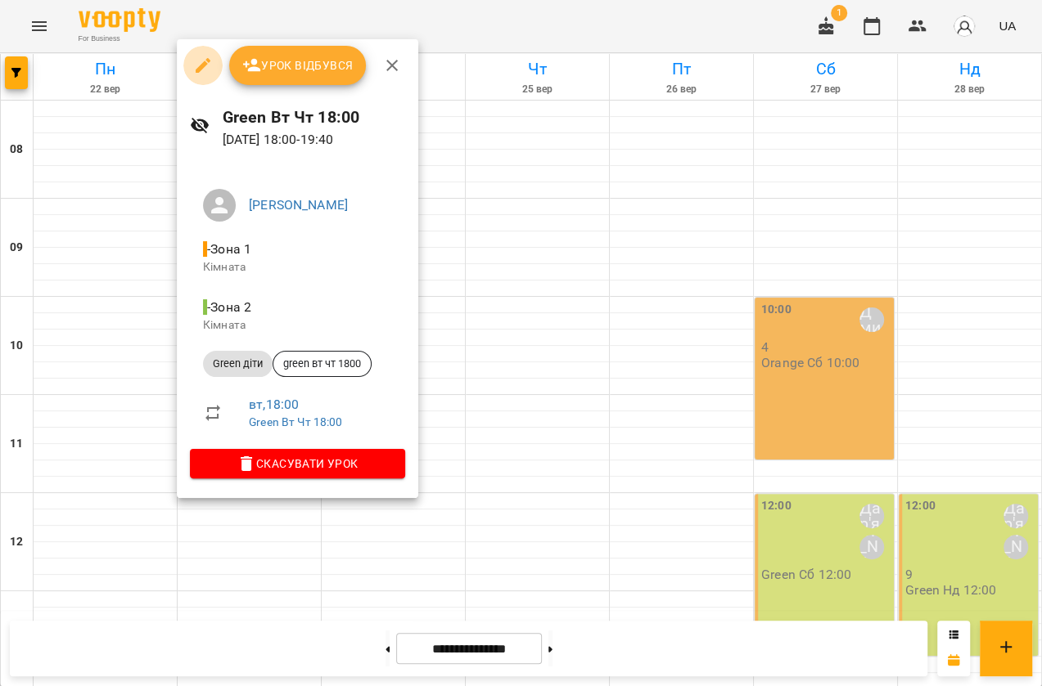
click at [194, 70] on icon "button" at bounding box center [203, 66] width 20 height 20
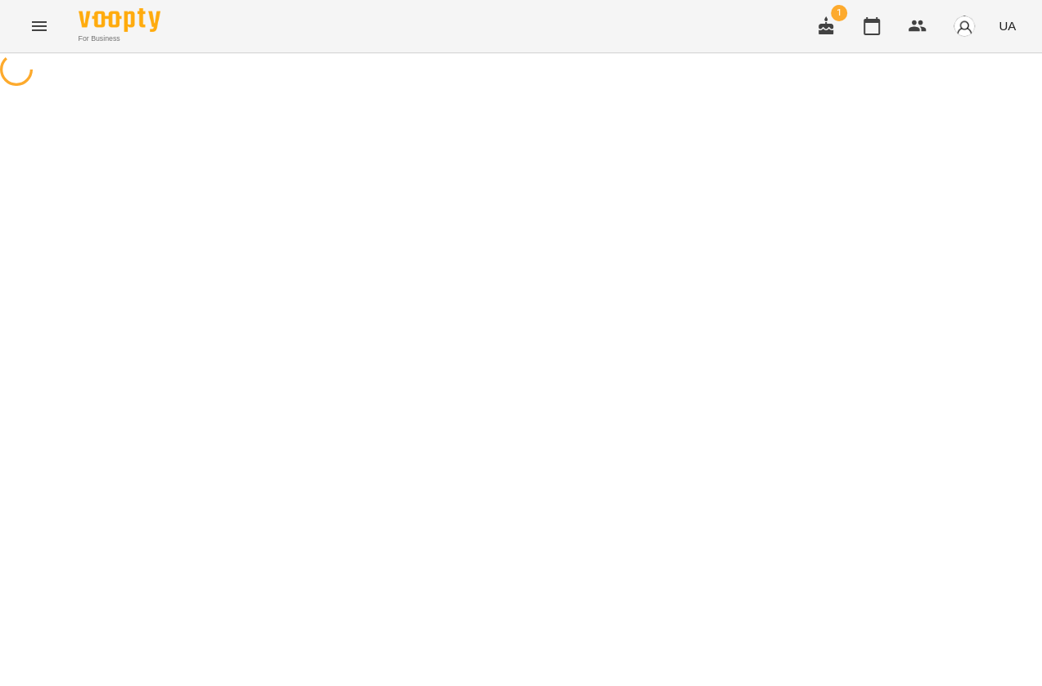
select select "**********"
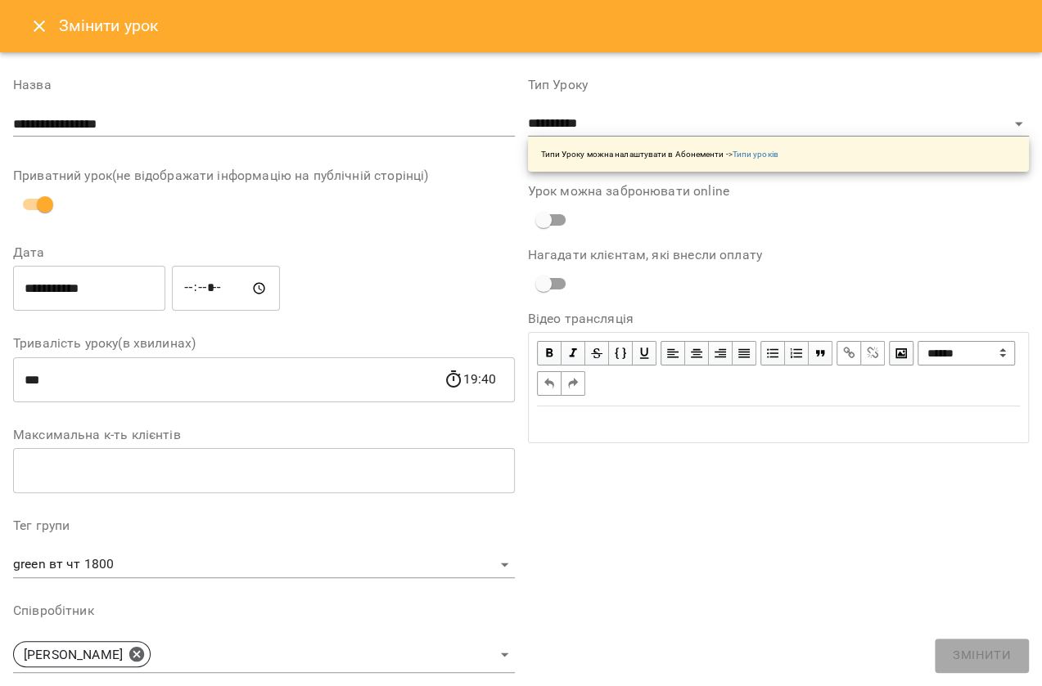
click at [27, 20] on button "Close" at bounding box center [39, 26] width 39 height 39
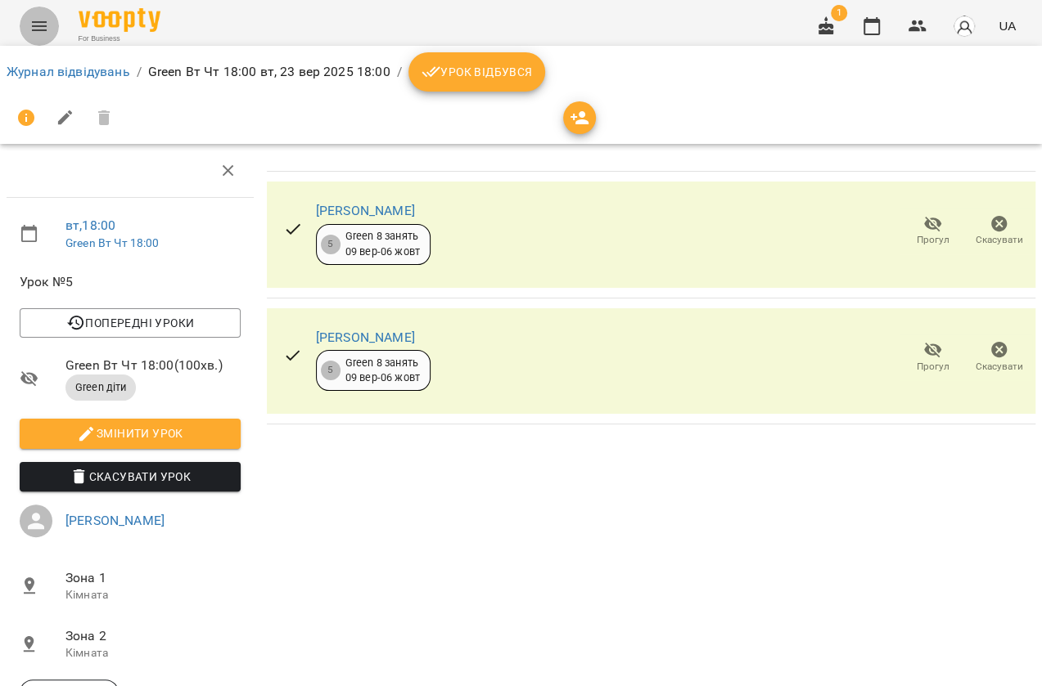
click at [30, 23] on icon "Menu" at bounding box center [39, 26] width 20 height 20
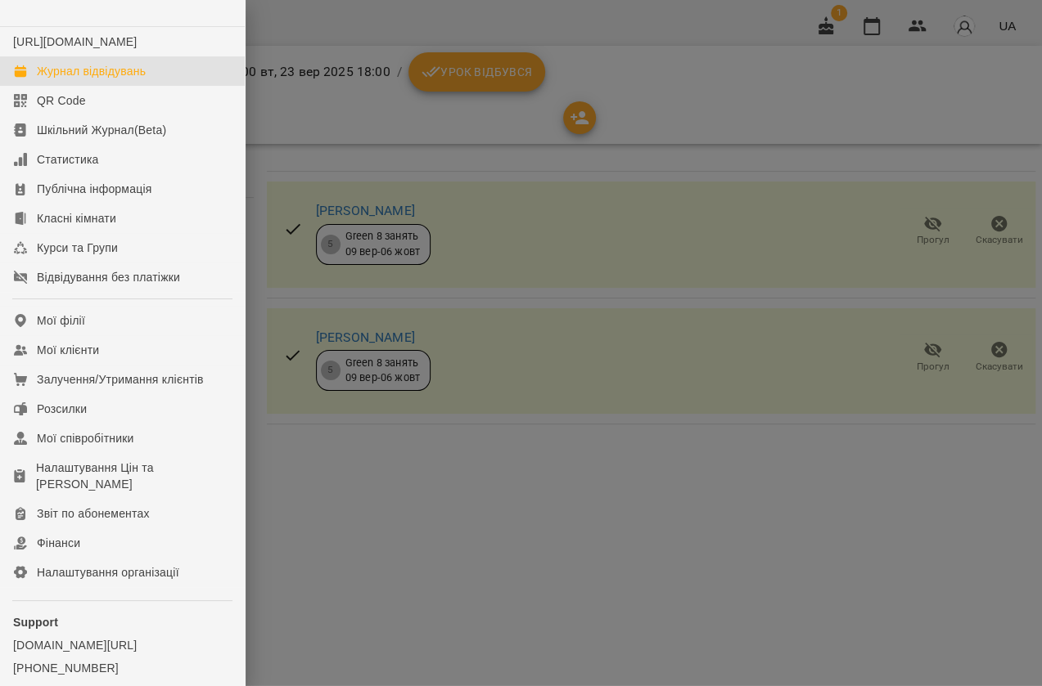
click at [114, 79] on div "Журнал відвідувань" at bounding box center [91, 71] width 109 height 16
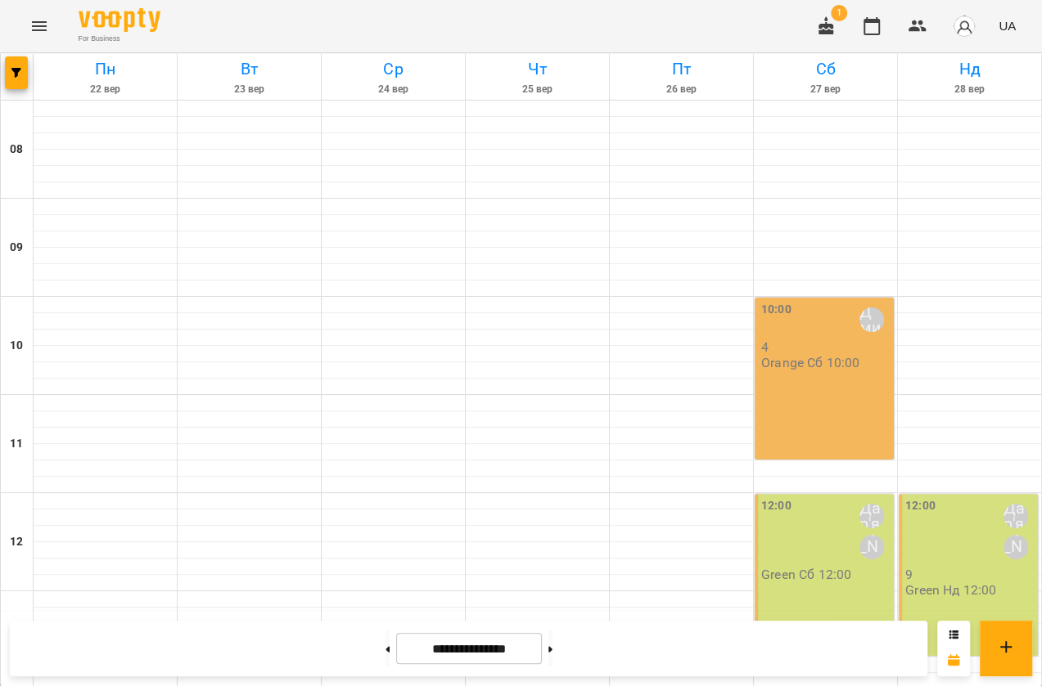
scroll to position [665, 0]
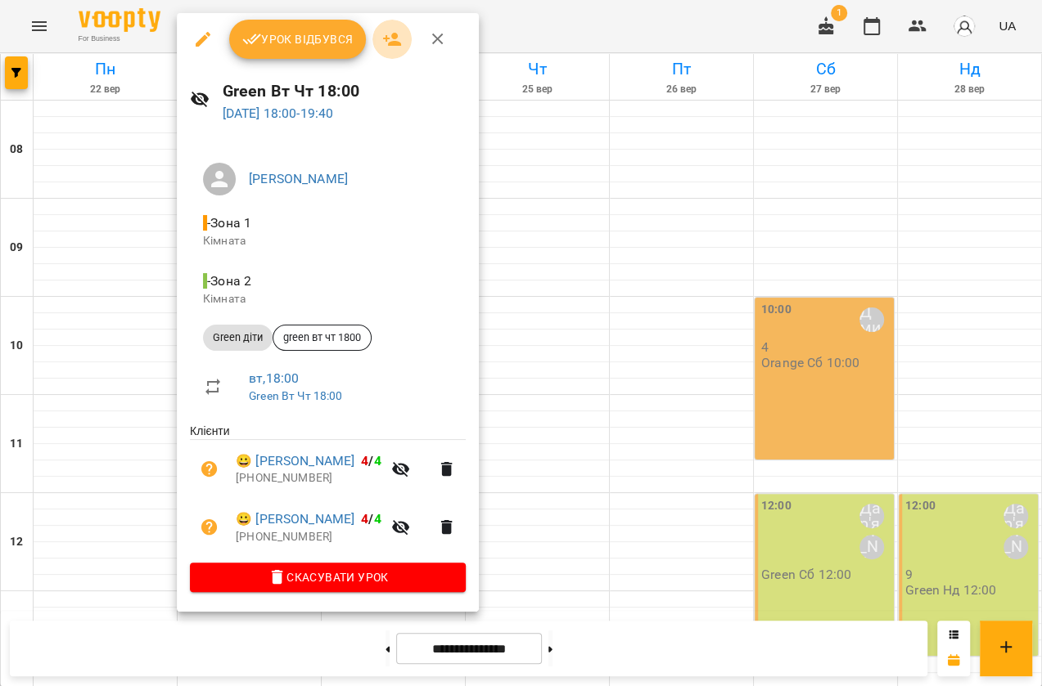
click at [386, 43] on icon "button" at bounding box center [392, 39] width 18 height 13
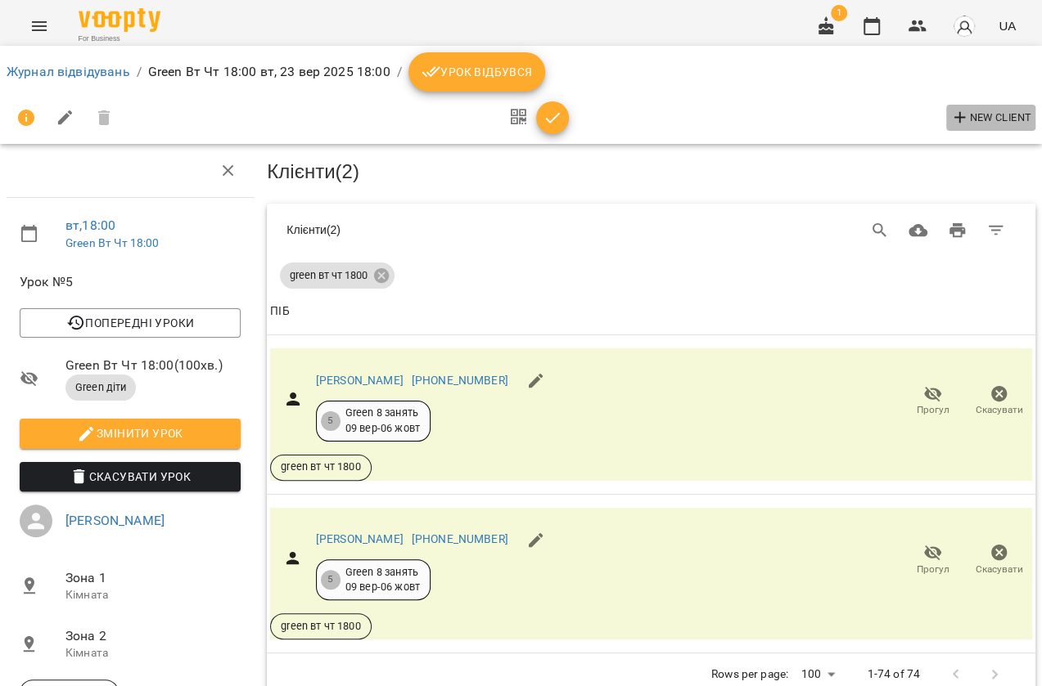
click at [998, 127] on span "New Client" at bounding box center [990, 118] width 81 height 20
select select "**"
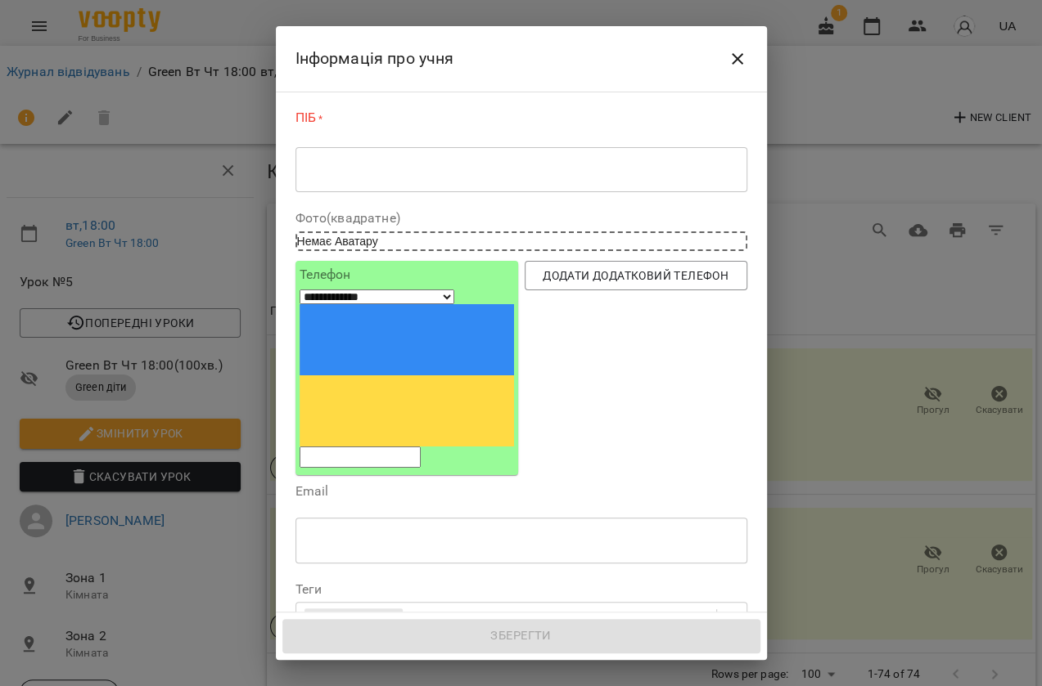
click at [444, 189] on div "* ​" at bounding box center [521, 169] width 452 height 46
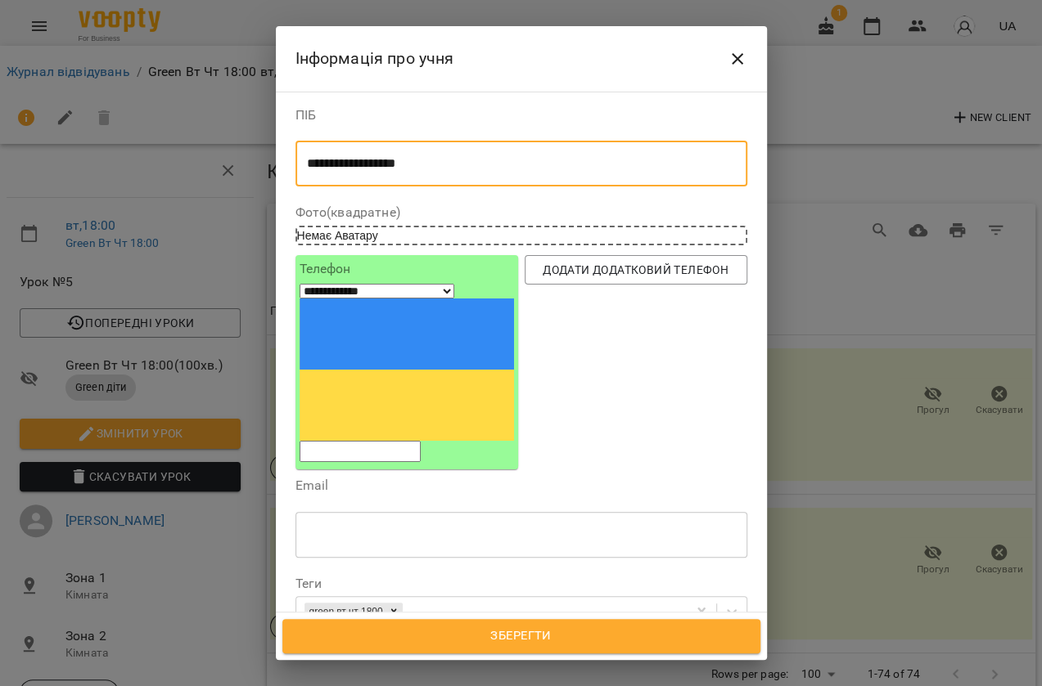
type textarea "**********"
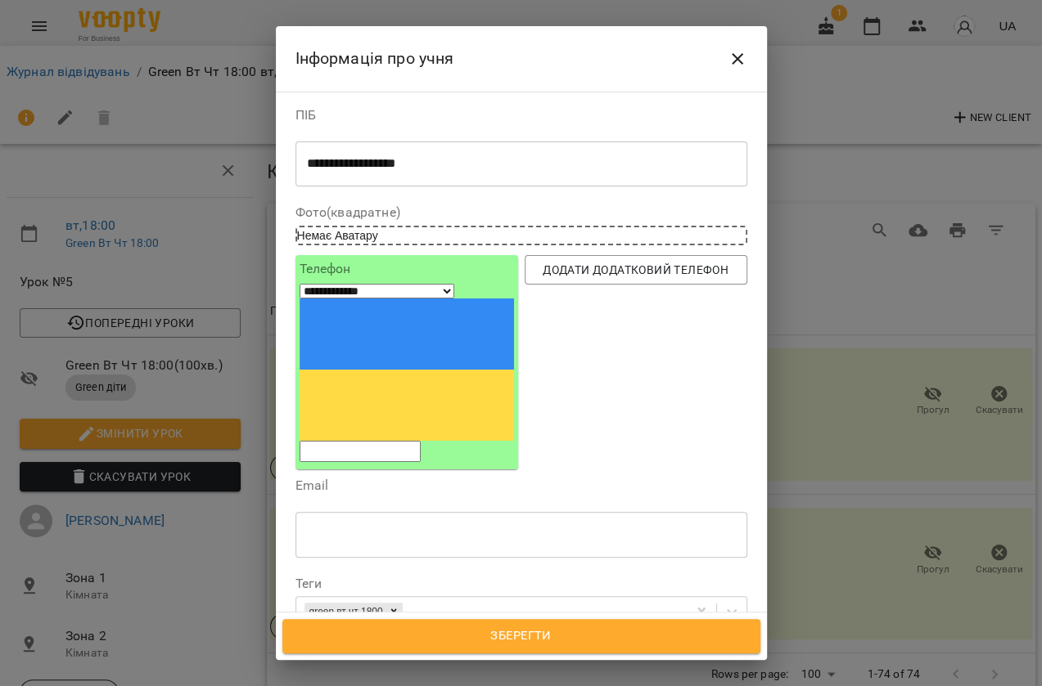
click at [417, 441] on input "tel" at bounding box center [359, 451] width 121 height 21
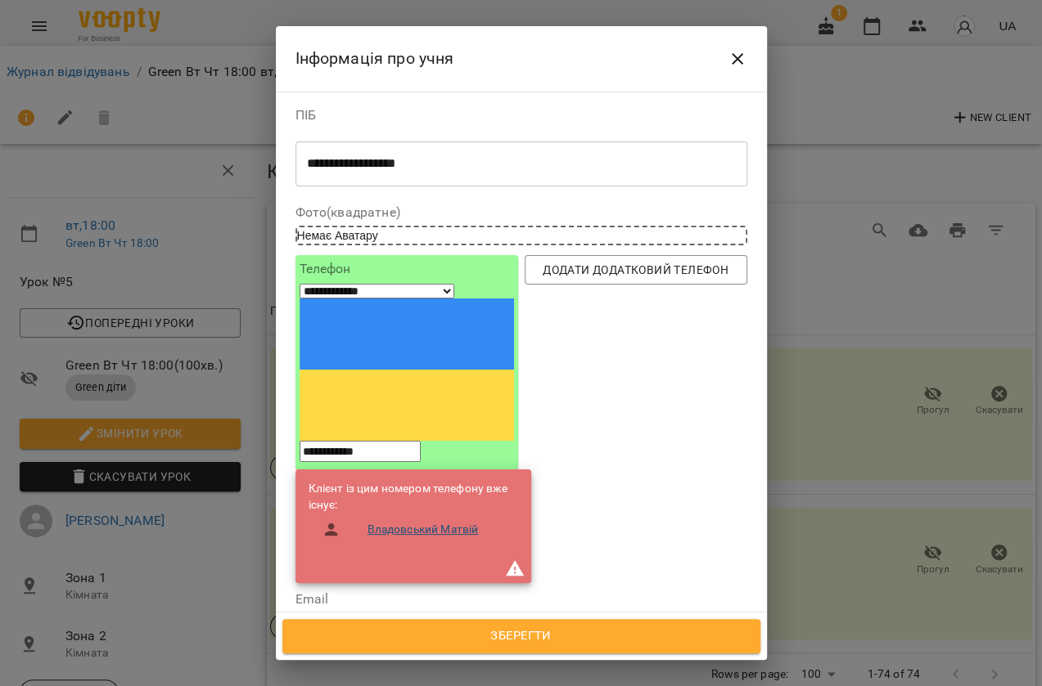
type input "**********"
click at [456, 522] on link "Владовський Матвій" at bounding box center [422, 530] width 111 height 16
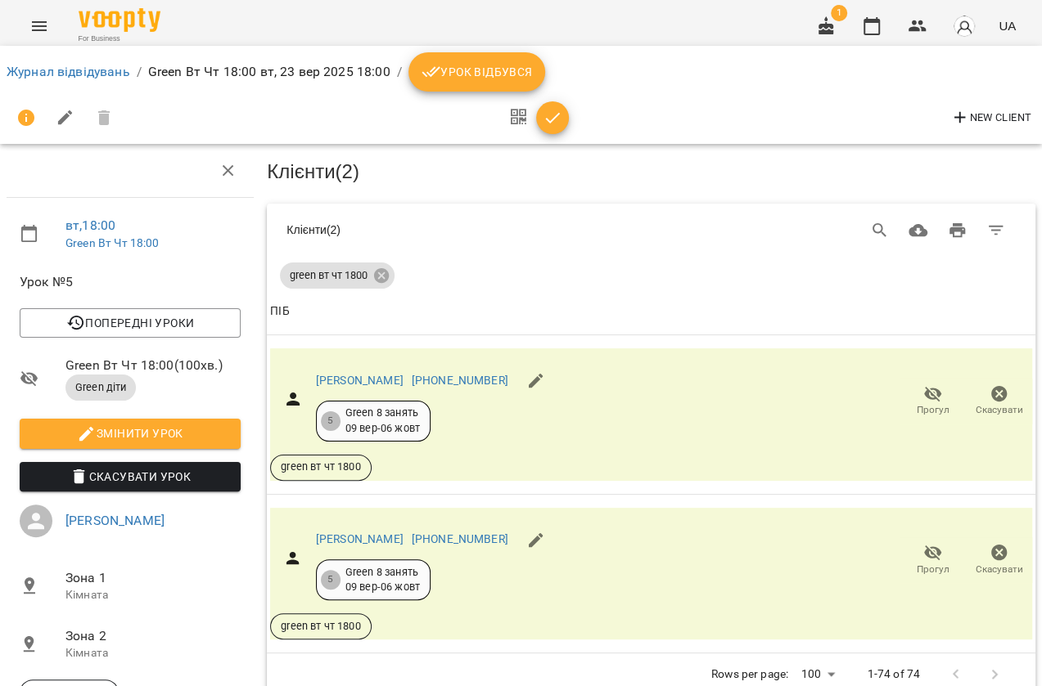
click at [975, 106] on button "New Client" at bounding box center [990, 118] width 89 height 26
select select "**"
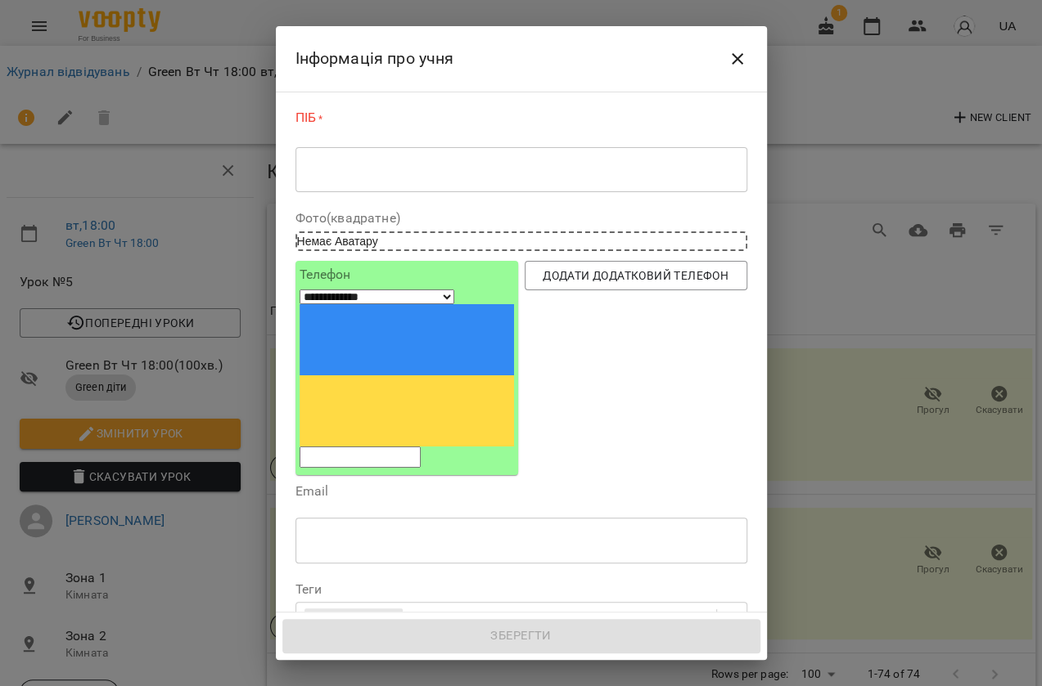
click at [492, 181] on div "* ​" at bounding box center [521, 169] width 452 height 46
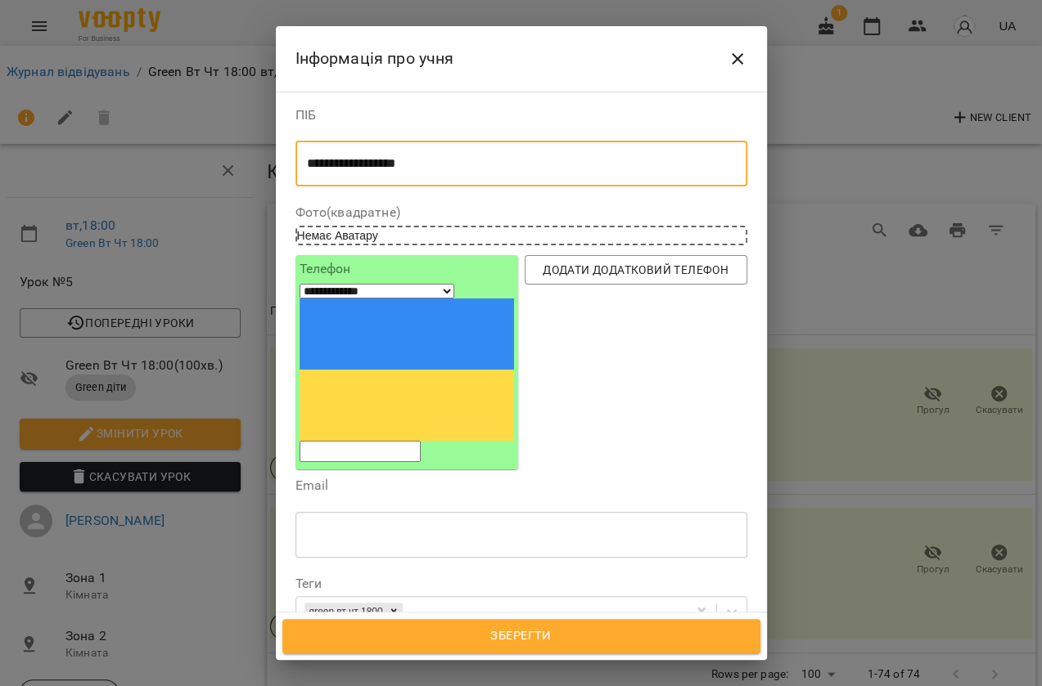
type textarea "**********"
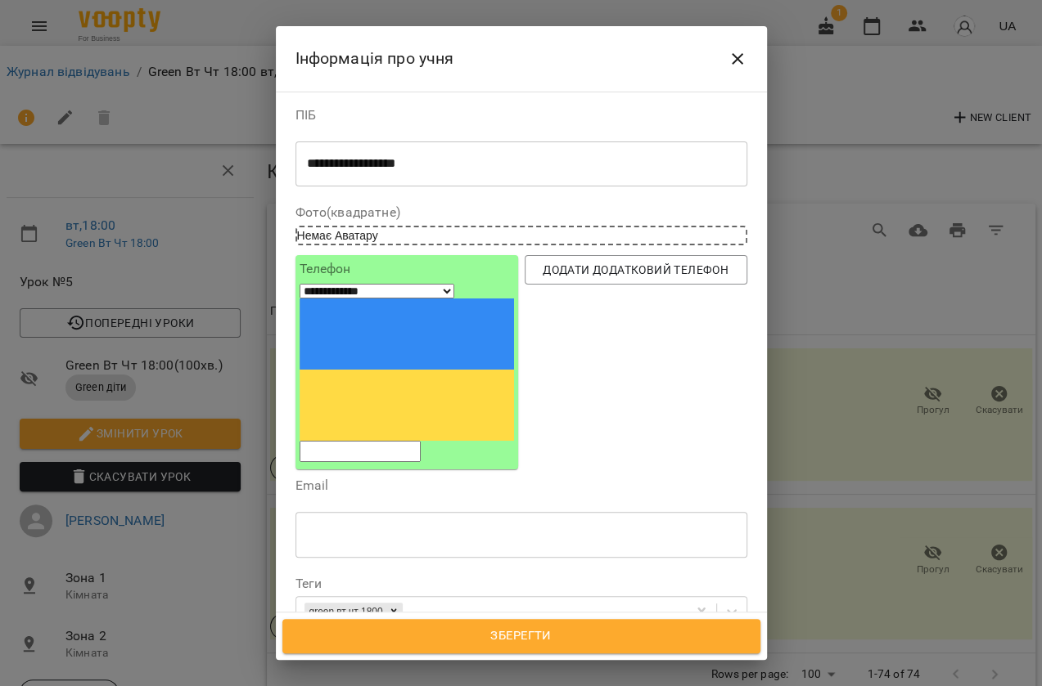
click at [421, 441] on input "tel" at bounding box center [359, 451] width 121 height 21
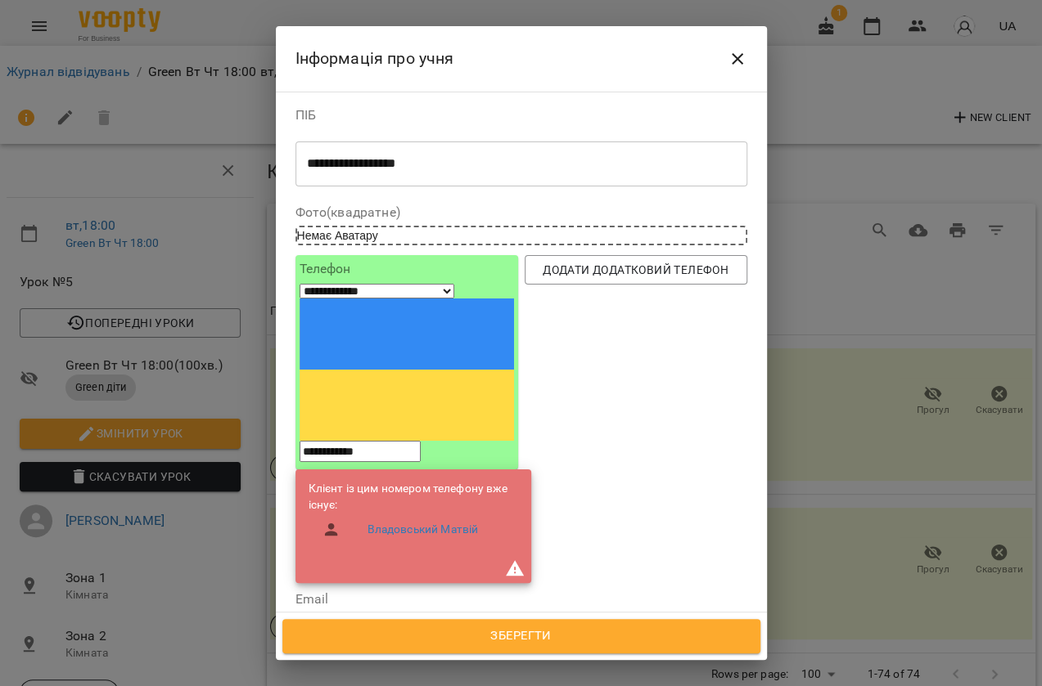
type input "**********"
click at [441, 625] on input "text" at bounding box center [521, 648] width 452 height 46
click at [600, 593] on label "Email" at bounding box center [521, 599] width 452 height 13
click at [619, 412] on div "Додати додатковий телефон" at bounding box center [635, 419] width 229 height 335
click at [637, 271] on span "Додати додатковий телефон" at bounding box center [636, 270] width 196 height 20
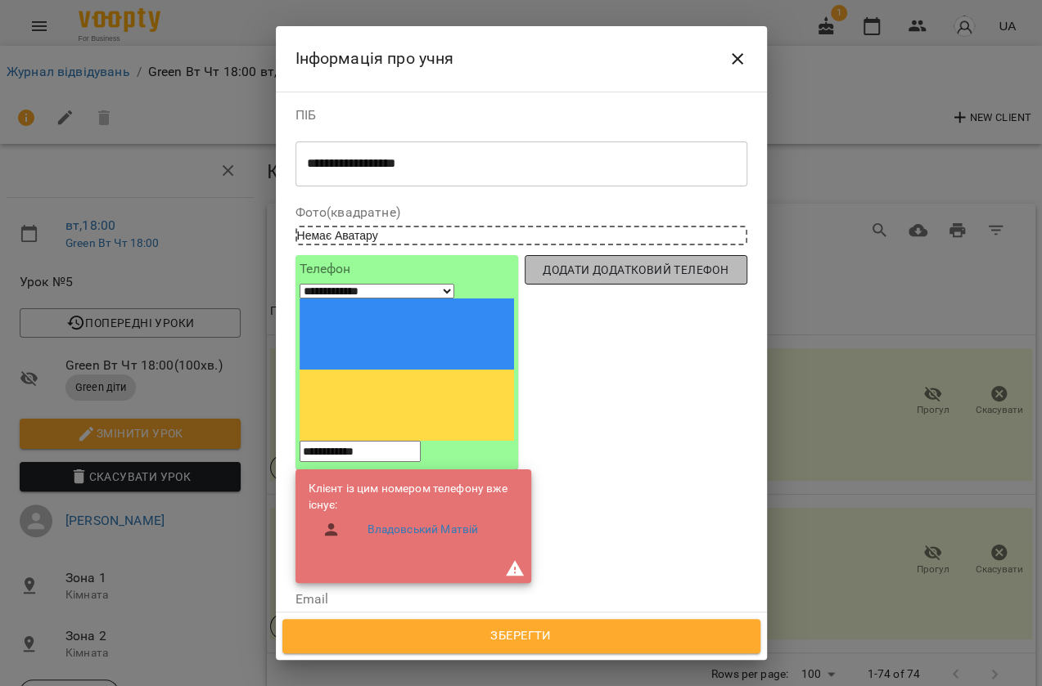
select select "**"
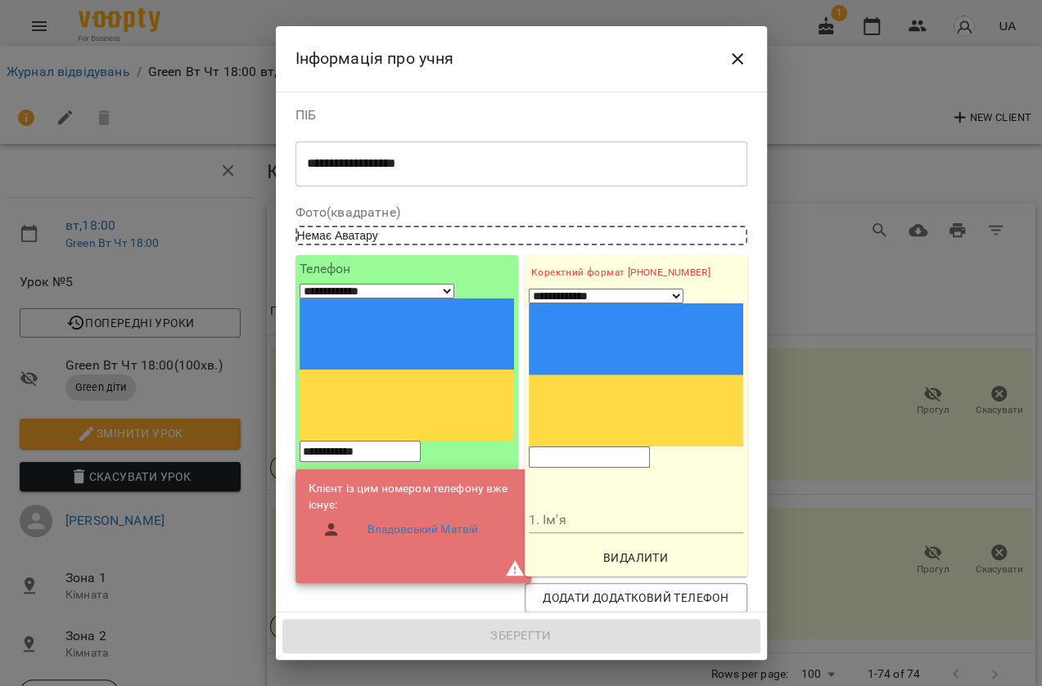
click at [475, 616] on div "Email ​" at bounding box center [521, 664] width 458 height 97
click at [491, 623] on div "Email ​" at bounding box center [521, 665] width 452 height 84
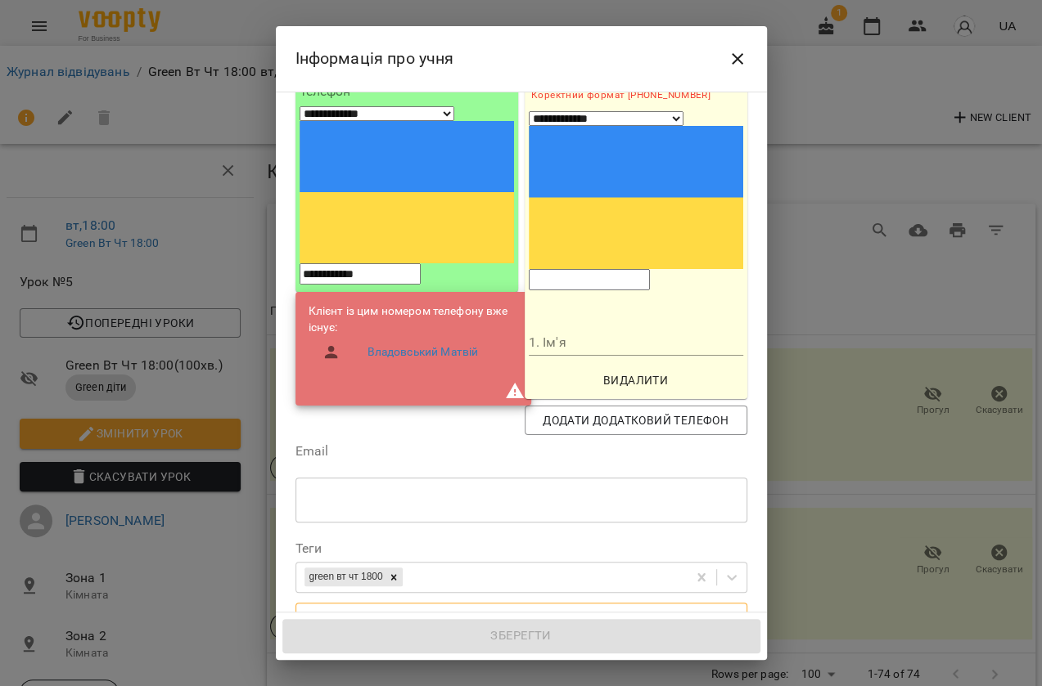
scroll to position [223, 0]
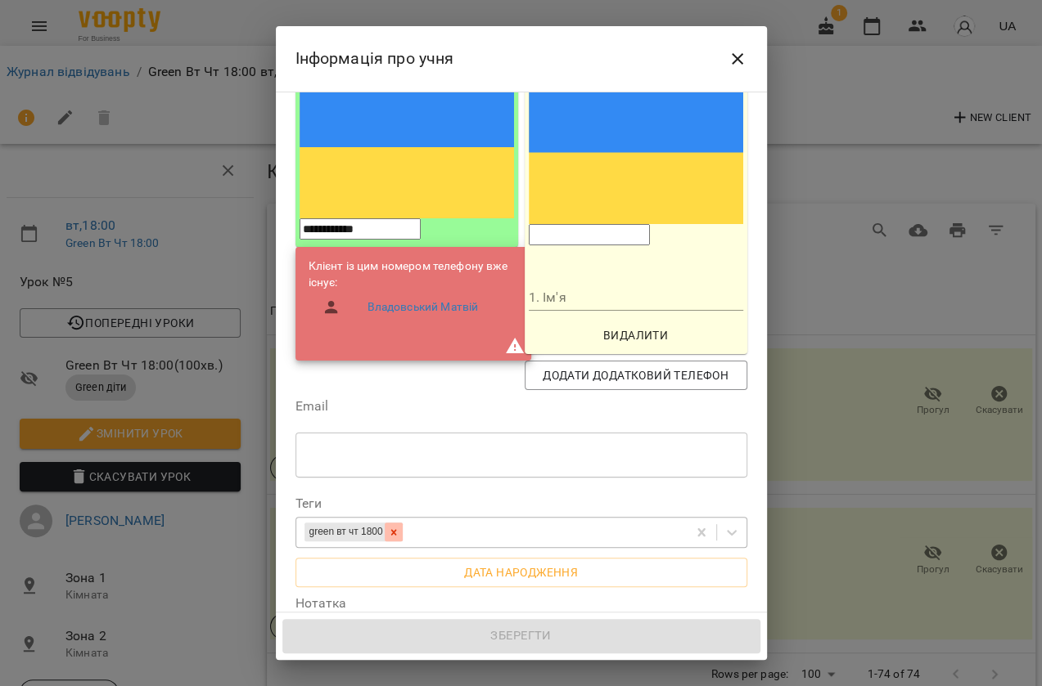
click at [402, 523] on div at bounding box center [394, 532] width 18 height 19
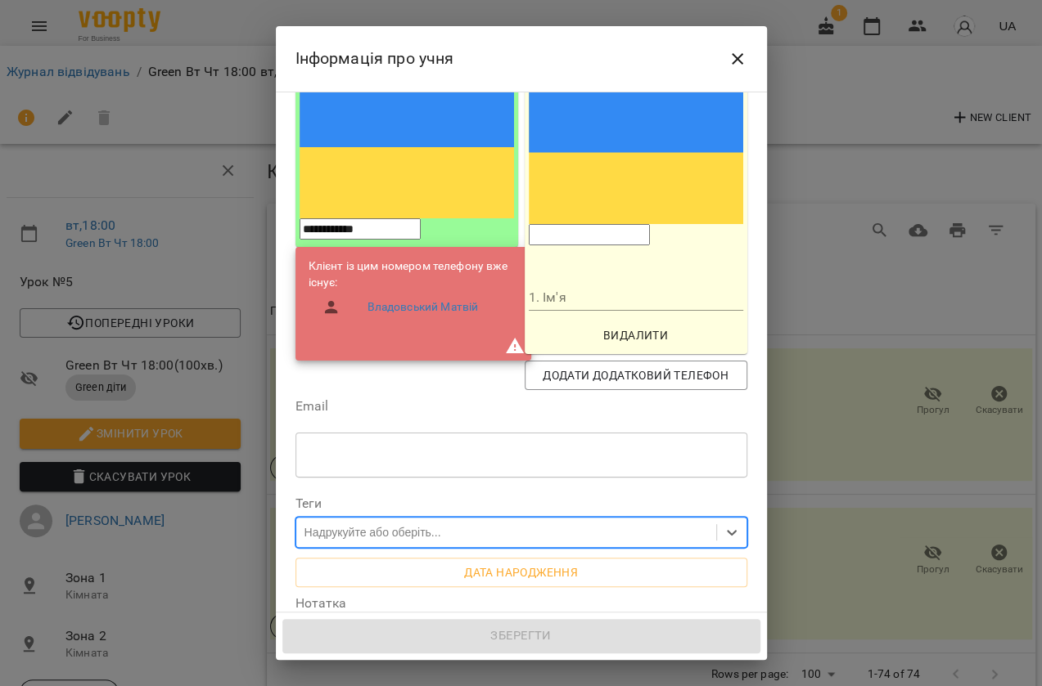
click at [384, 524] on div "Надрукуйте або оберіть..." at bounding box center [372, 532] width 137 height 16
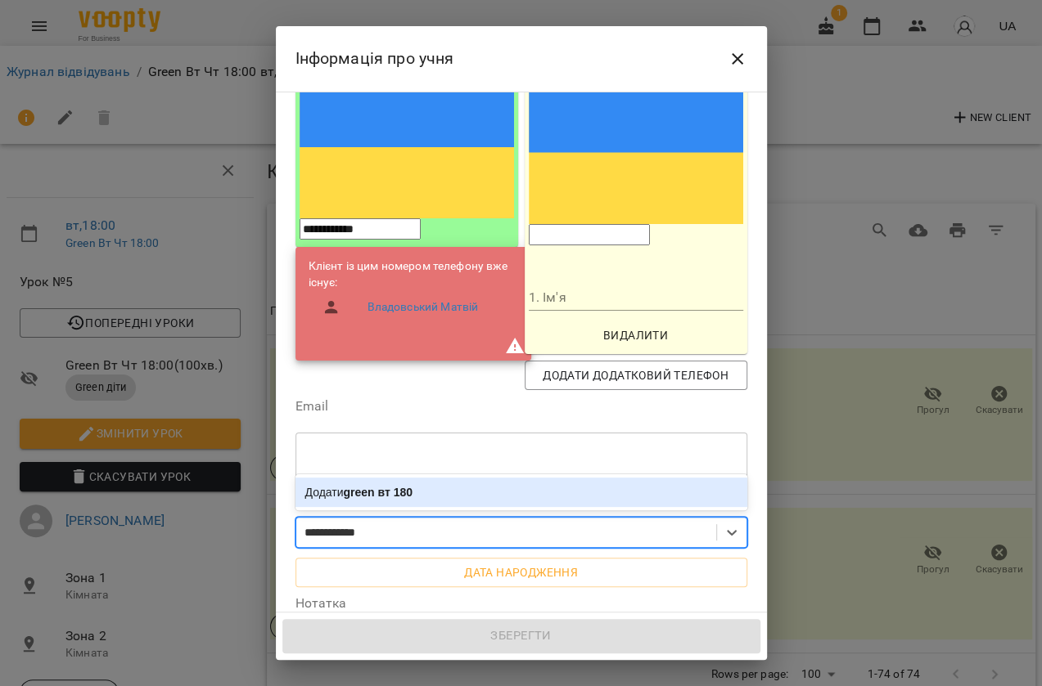
type input "**********"
click at [408, 486] on b "green вт 1800" at bounding box center [381, 492] width 75 height 13
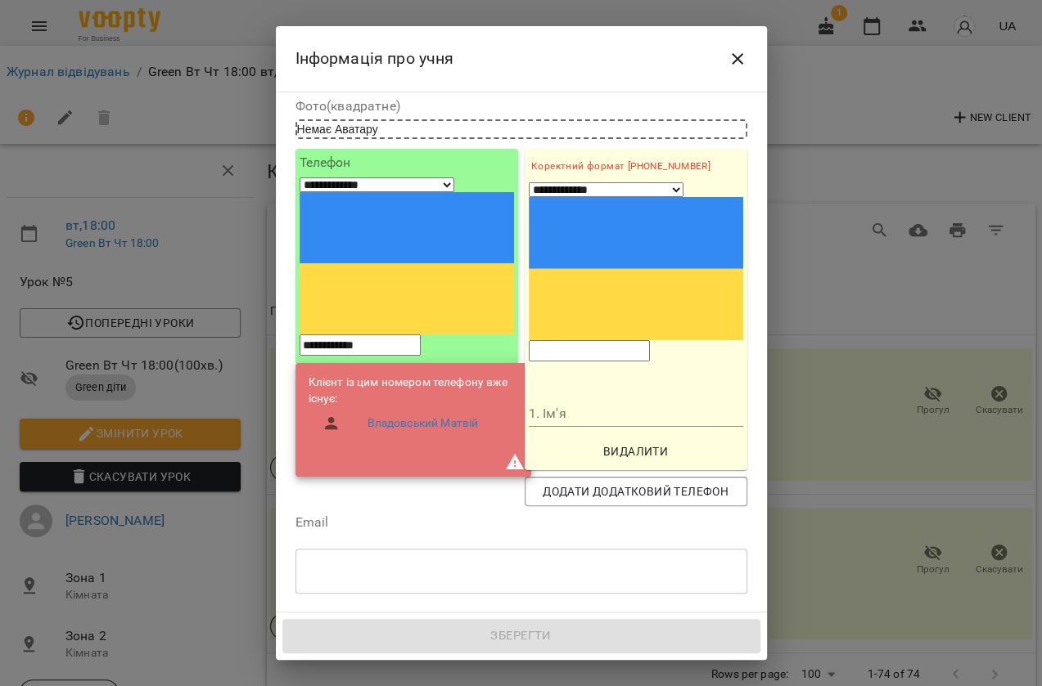
scroll to position [1, 0]
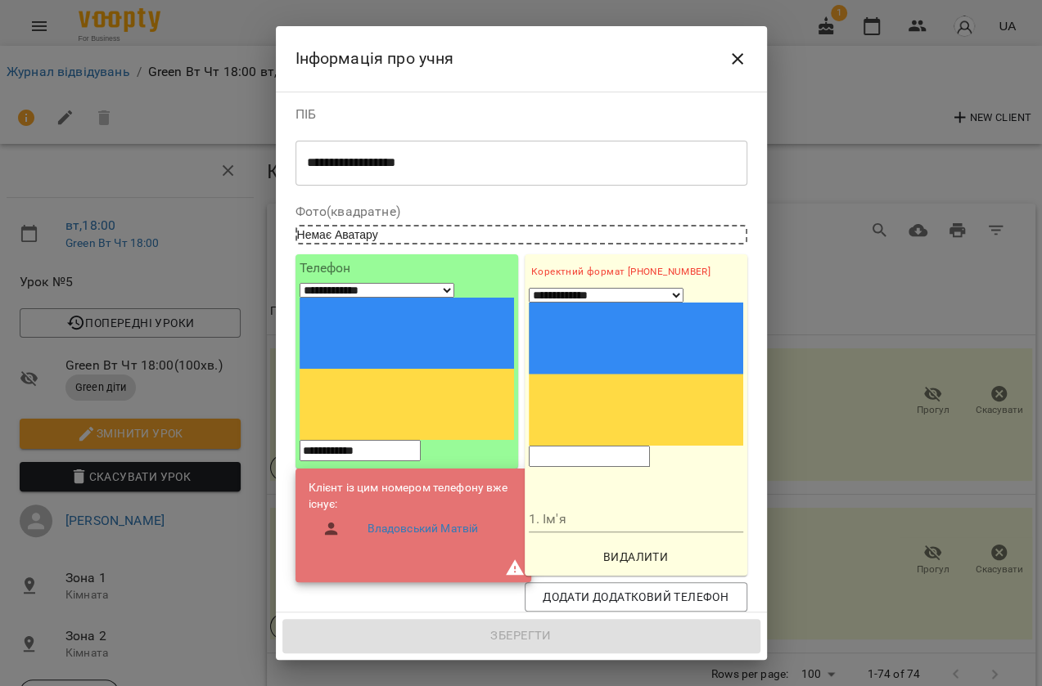
click at [436, 480] on ul "Клієнт із цим номером телефону вже існує: Владовський Матвій" at bounding box center [412, 515] width 209 height 71
click at [466, 480] on ul "Клієнт із цим номером телефону вже існує: Владовський Матвій" at bounding box center [412, 515] width 209 height 71
click at [500, 475] on div "**********" at bounding box center [406, 433] width 229 height 364
click at [454, 169] on textarea "**********" at bounding box center [515, 163] width 417 height 16
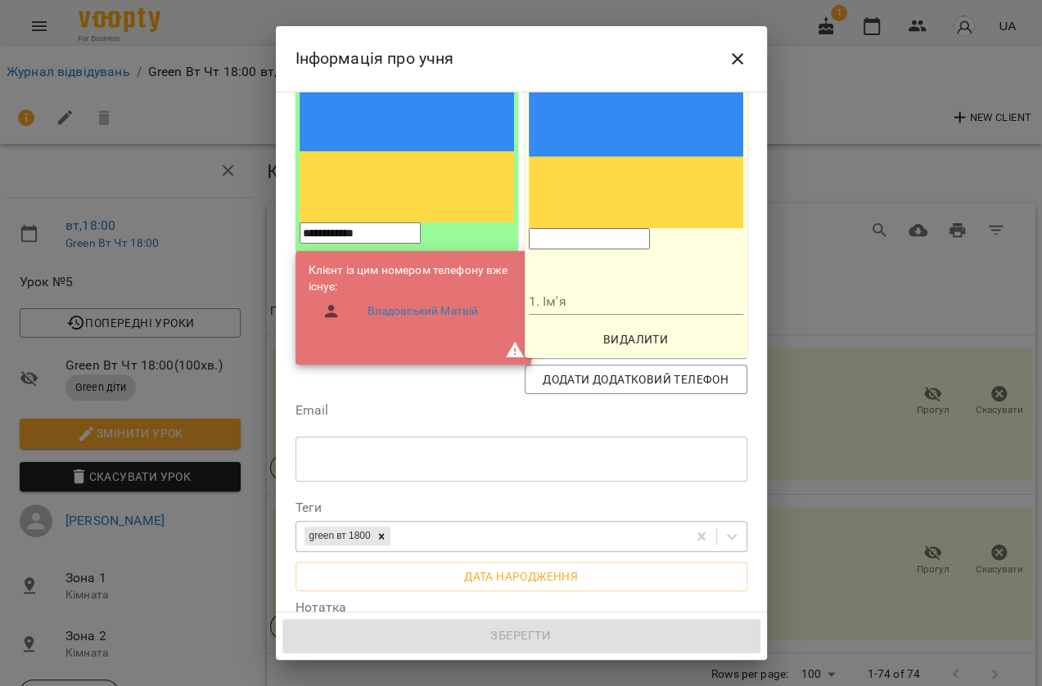
scroll to position [224, 0]
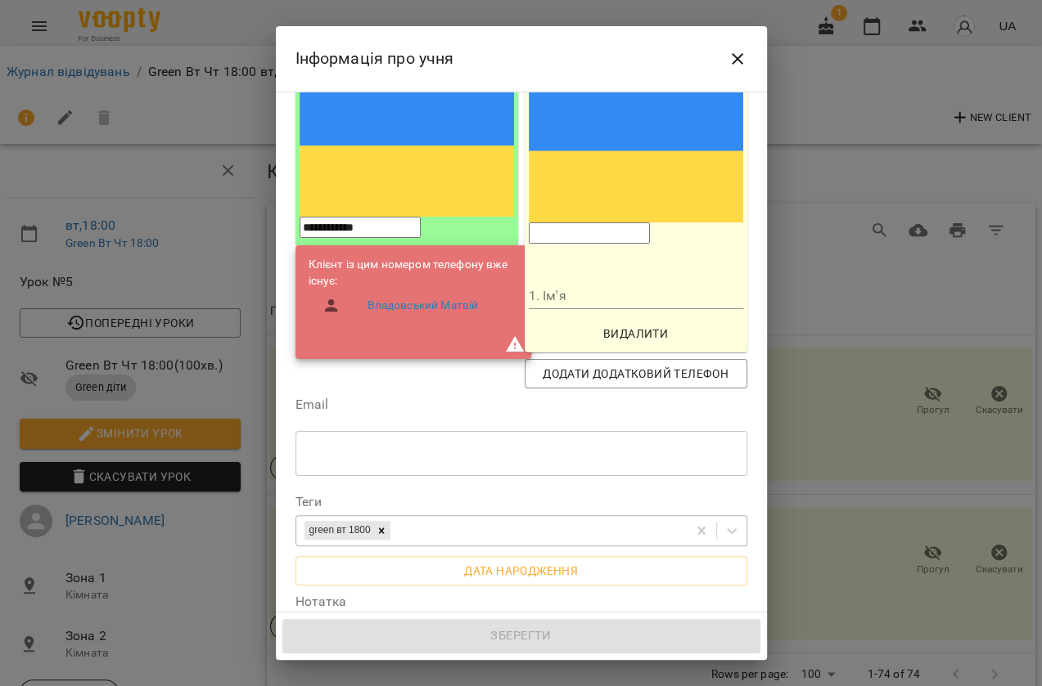
click at [477, 648] on div "Зберегти" at bounding box center [521, 636] width 491 height 47
click at [476, 648] on div "Зберегти" at bounding box center [521, 636] width 491 height 47
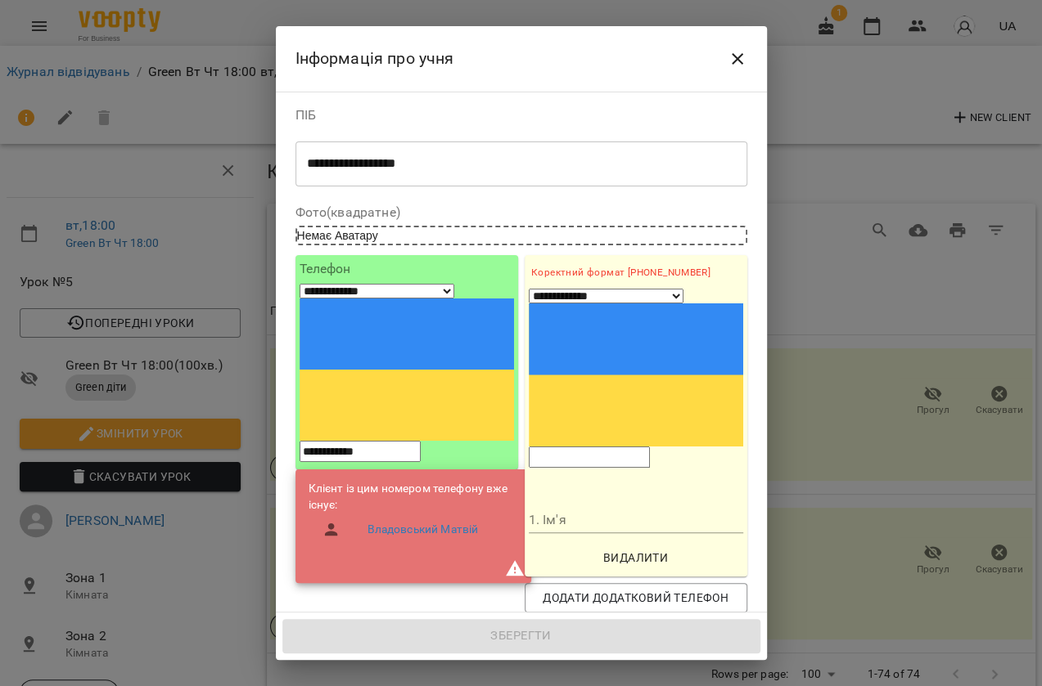
scroll to position [0, 0]
click at [427, 522] on link "Владовський Матвій" at bounding box center [422, 530] width 111 height 16
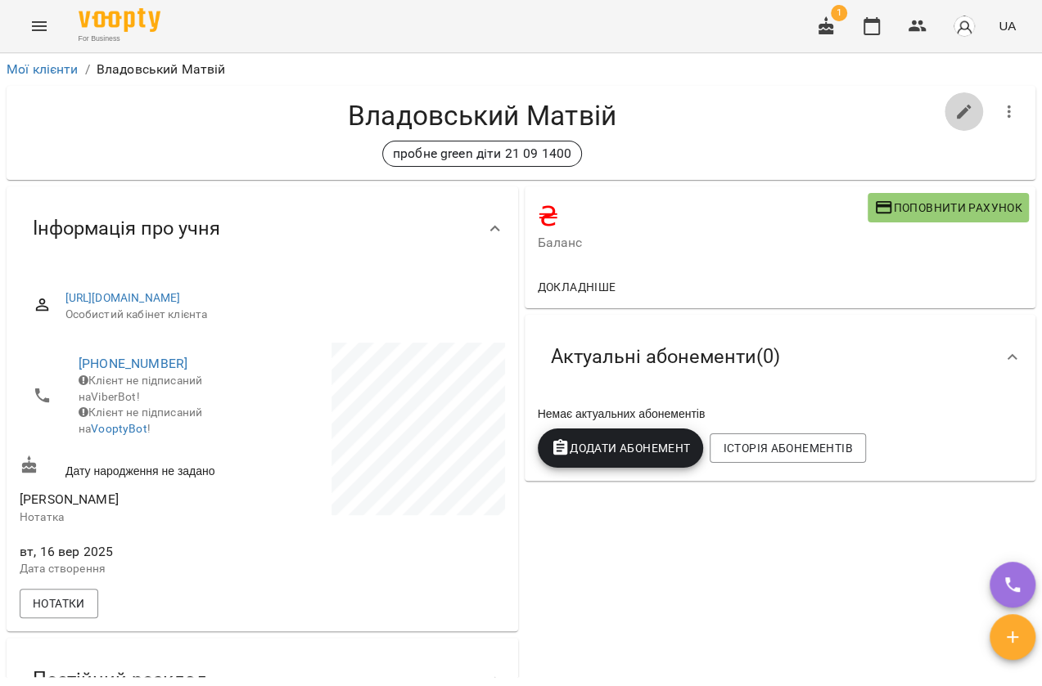
click at [965, 113] on button "button" at bounding box center [963, 111] width 39 height 39
select select "**"
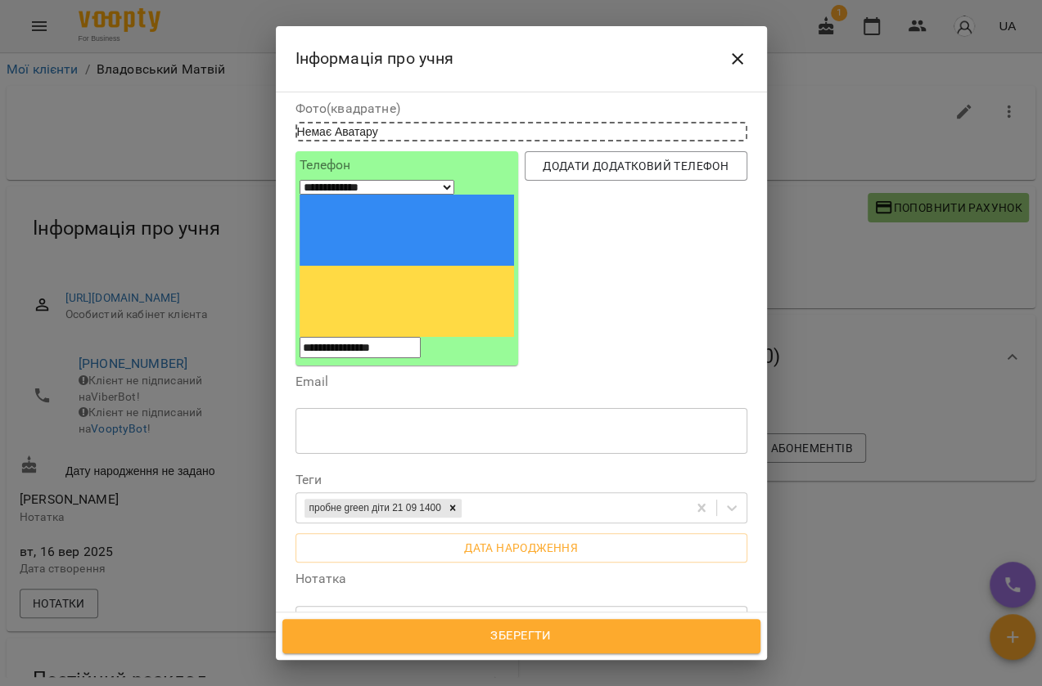
scroll to position [82, 0]
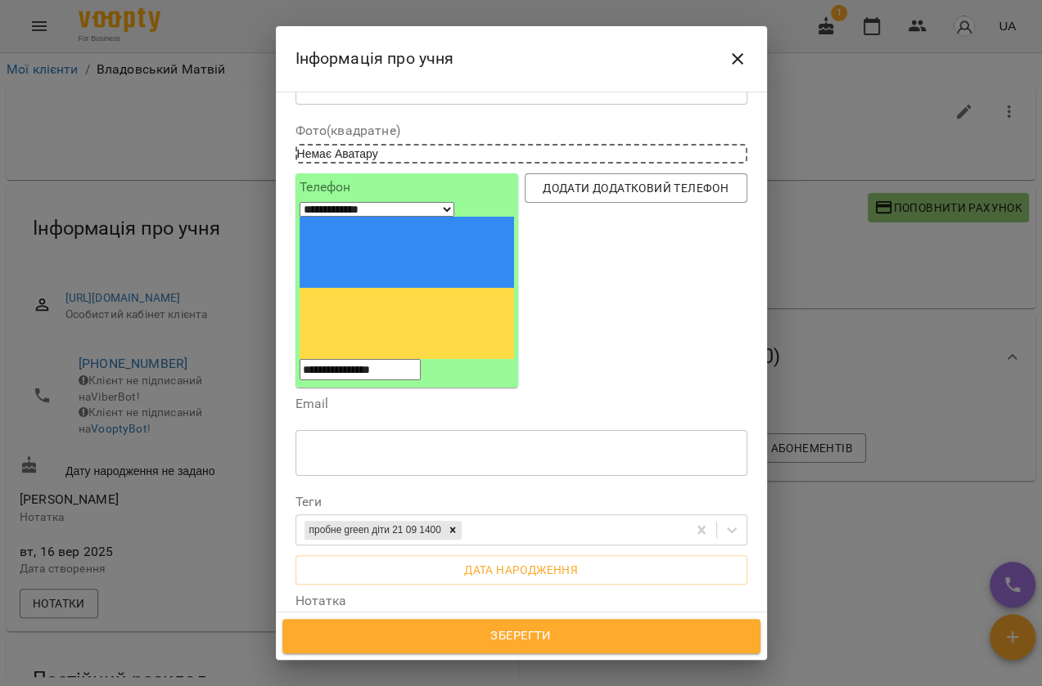
click at [745, 47] on button "Close" at bounding box center [737, 58] width 39 height 39
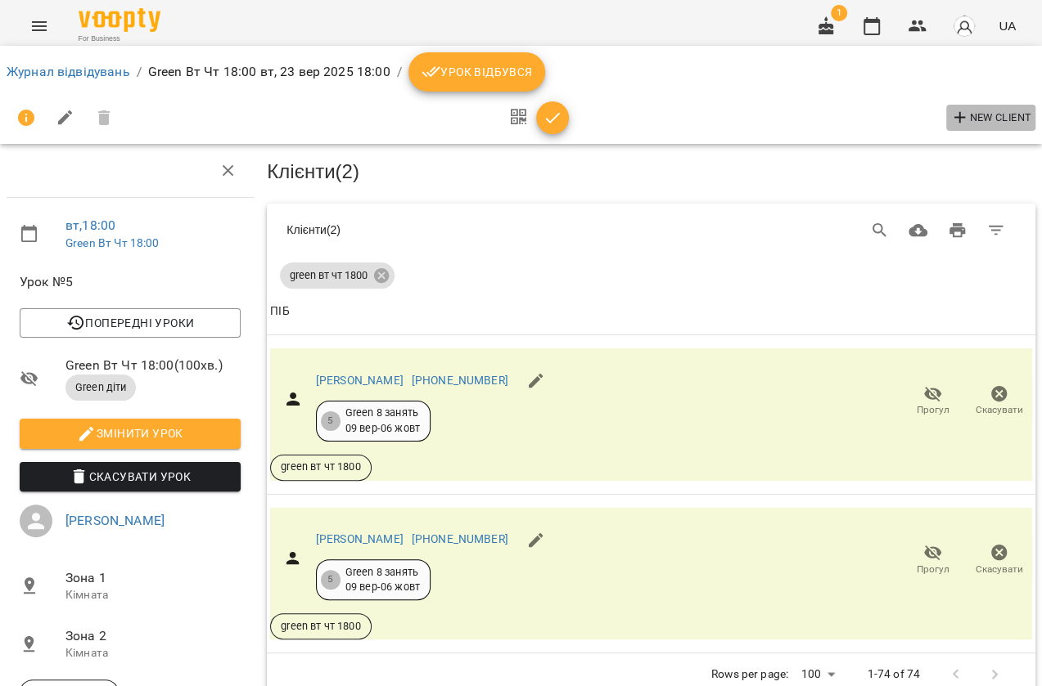
click at [981, 119] on span "New Client" at bounding box center [990, 118] width 81 height 20
select select "**"
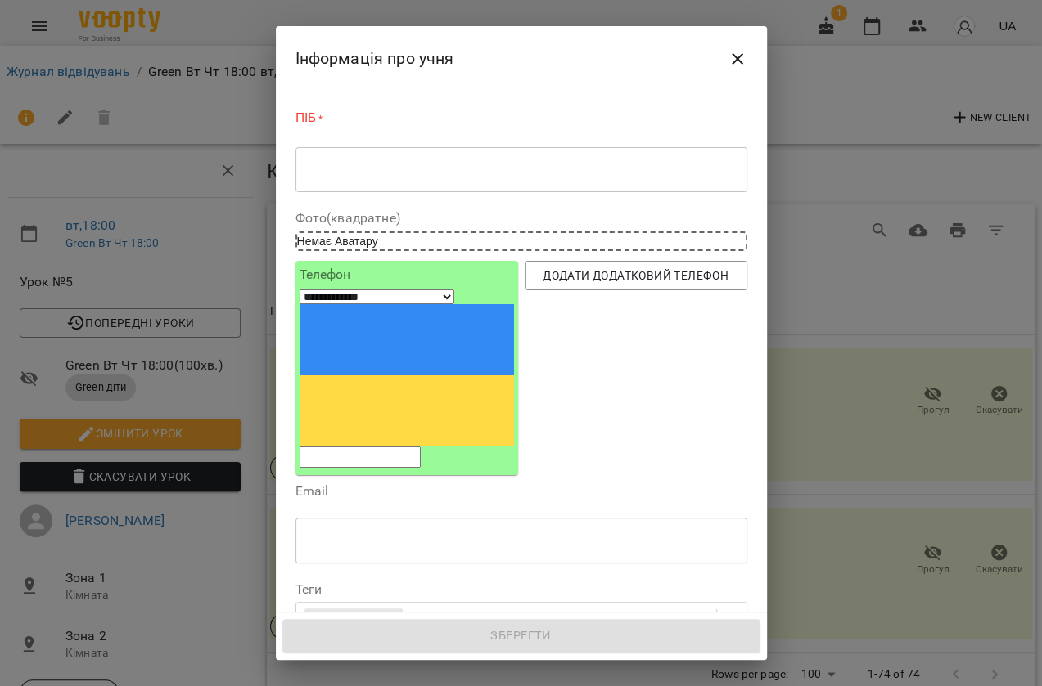
click at [542, 168] on textarea at bounding box center [521, 170] width 429 height 16
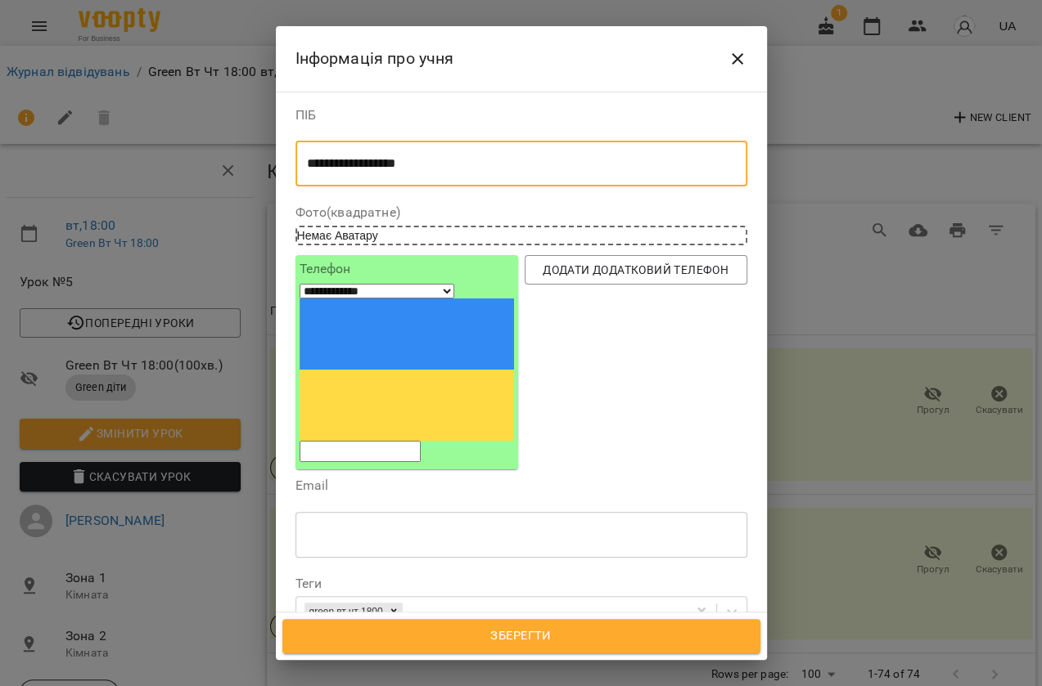
type textarea "**********"
drag, startPoint x: 408, startPoint y: 303, endPoint x: 399, endPoint y: 299, distance: 9.6
click at [408, 441] on input "tel" at bounding box center [359, 451] width 121 height 21
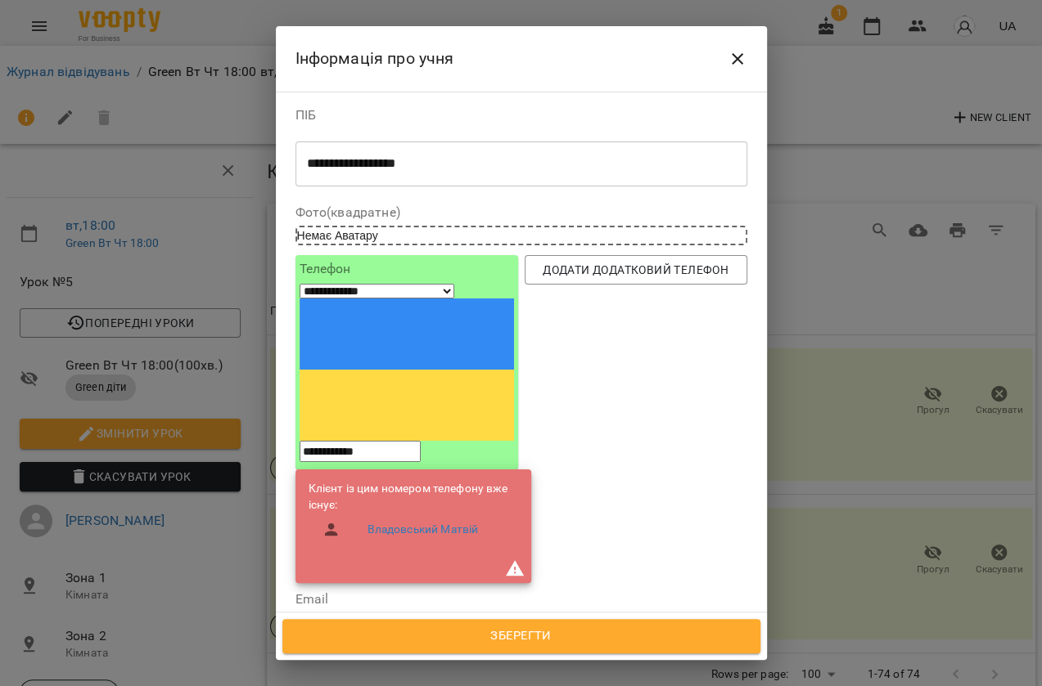
type input "**********"
click at [521, 435] on div "Додати додатковий телефон" at bounding box center [635, 419] width 229 height 335
click at [443, 522] on link "Владовський Матвій" at bounding box center [422, 530] width 111 height 16
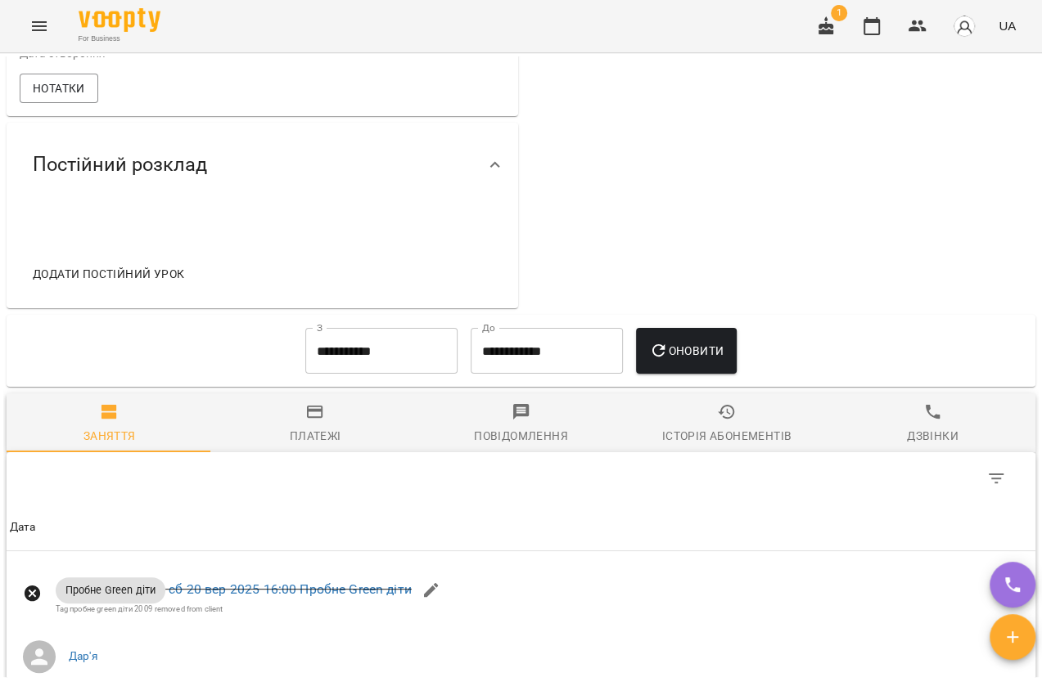
scroll to position [595, 0]
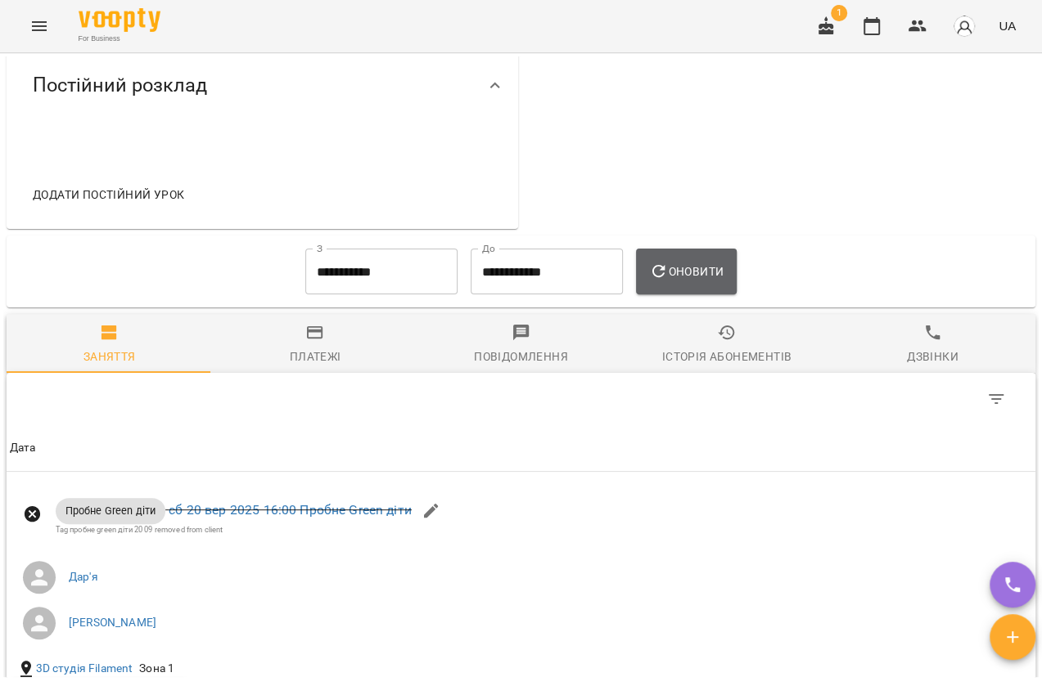
click at [700, 281] on span "Оновити" at bounding box center [686, 272] width 74 height 20
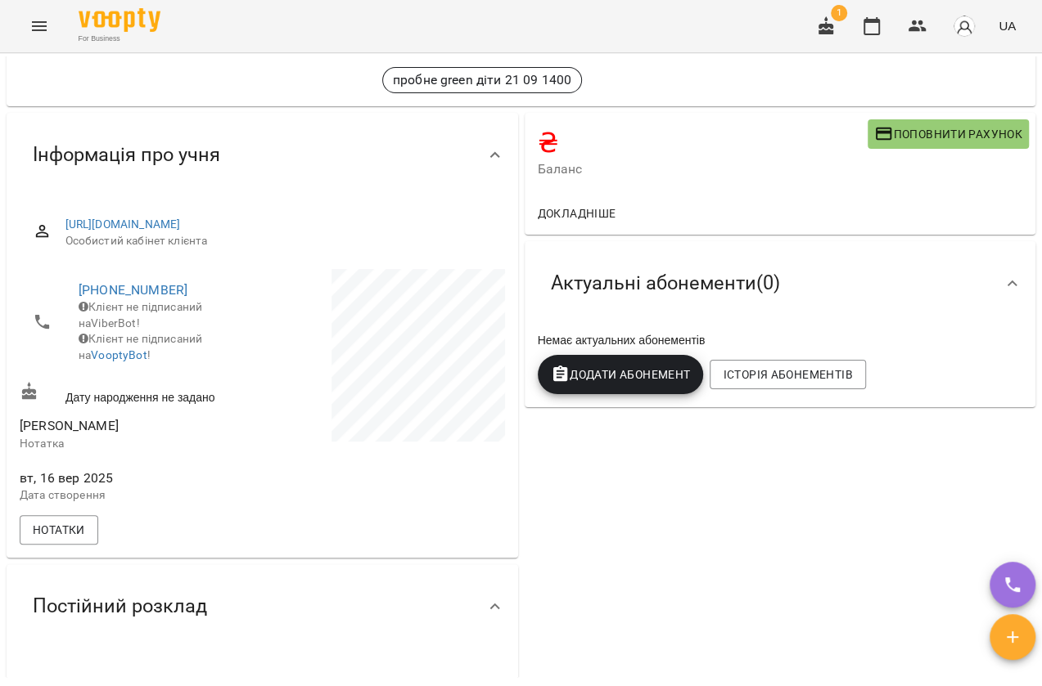
scroll to position [0, 0]
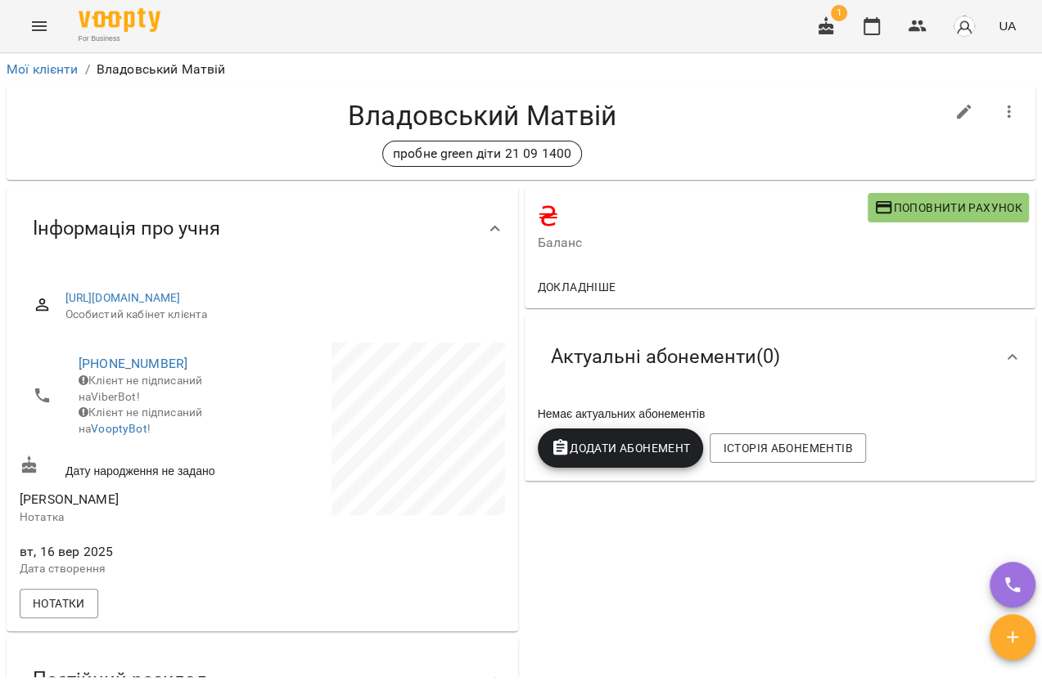
click at [957, 100] on button "button" at bounding box center [963, 111] width 39 height 39
select select "**"
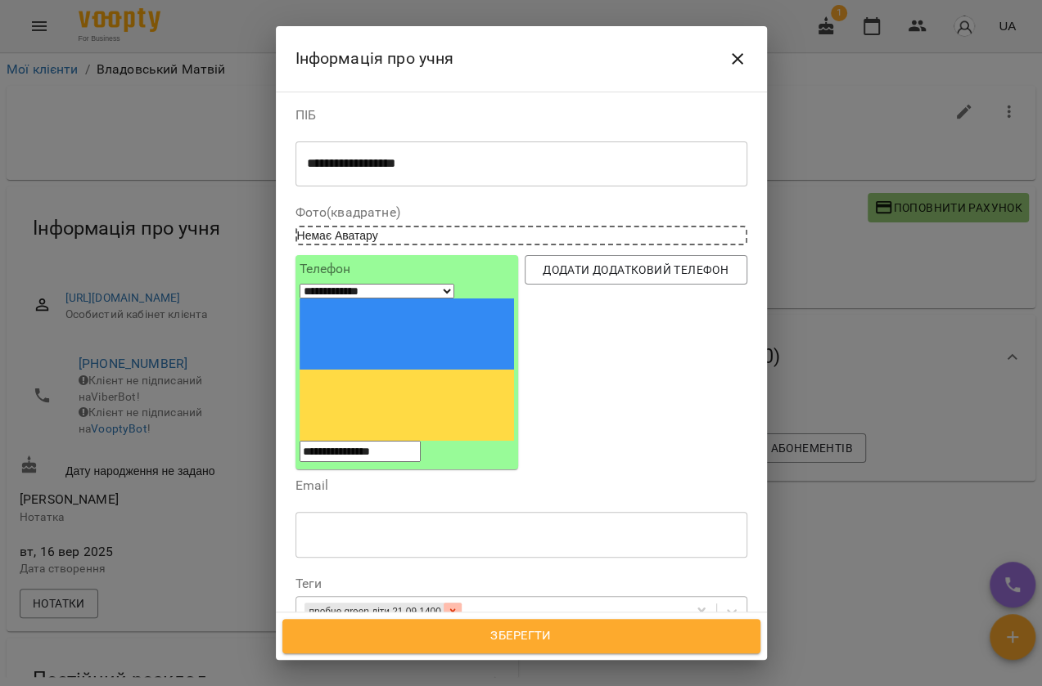
click at [458, 606] on icon at bounding box center [452, 611] width 11 height 11
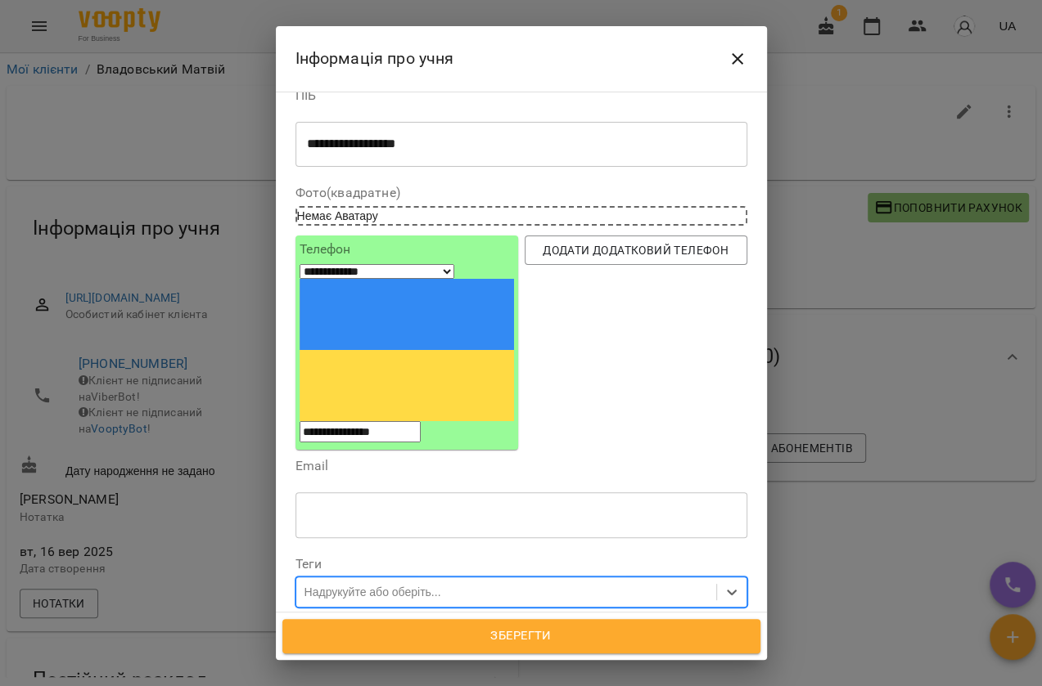
scroll to position [7, 0]
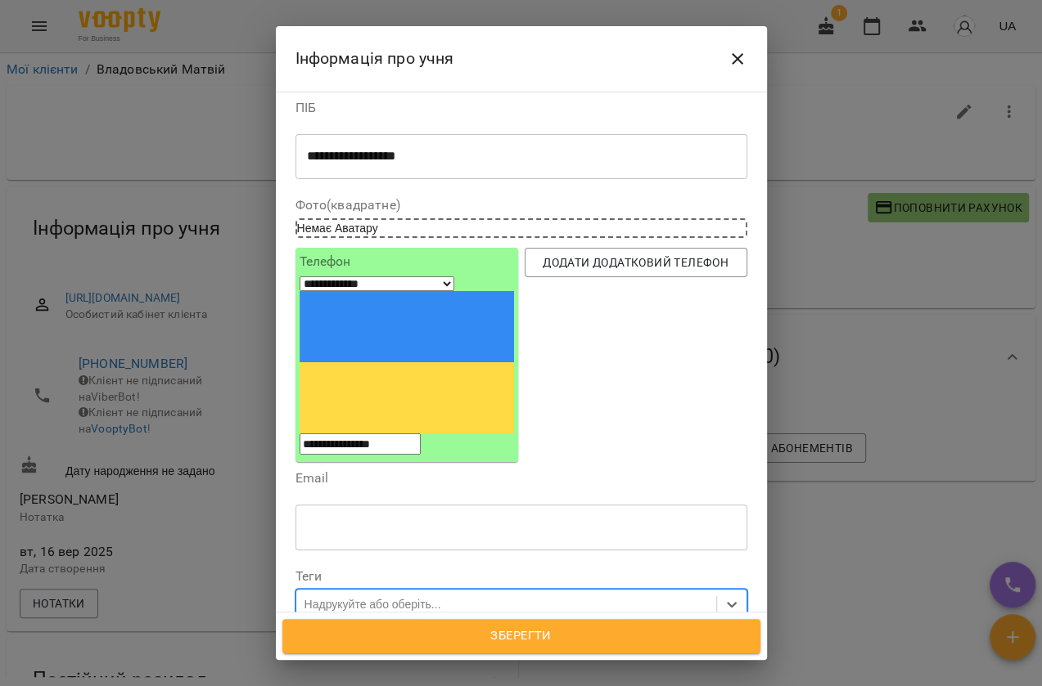
click at [383, 596] on div "Надрукуйте або оберіть..." at bounding box center [372, 604] width 137 height 16
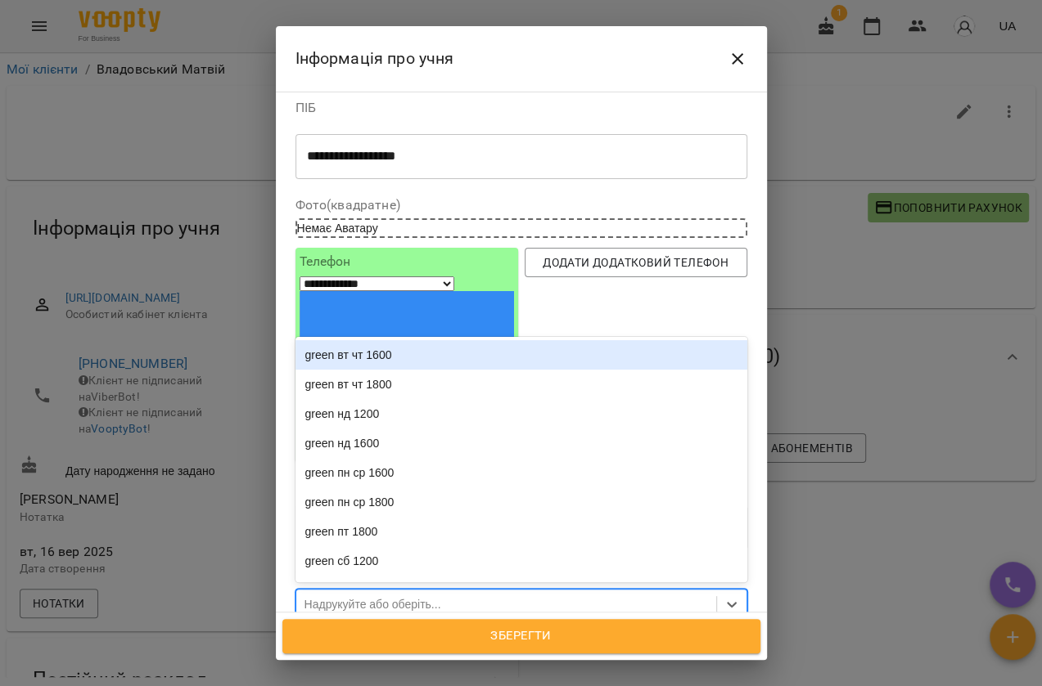
click at [452, 340] on div "green вт чт 1600" at bounding box center [521, 354] width 452 height 29
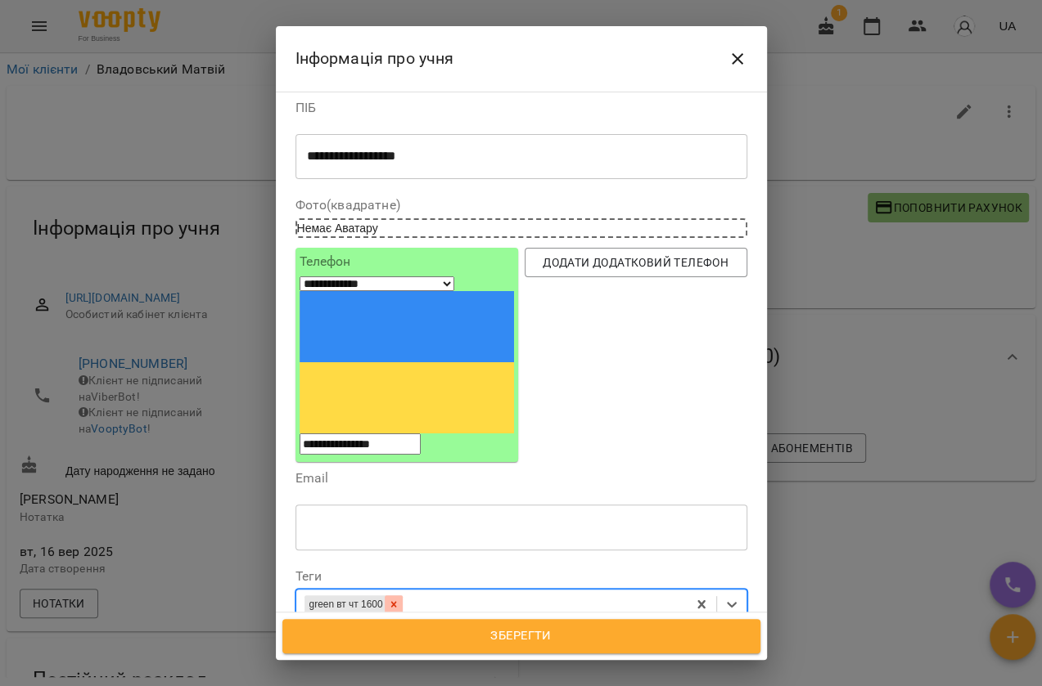
click at [399, 599] on icon at bounding box center [393, 604] width 11 height 11
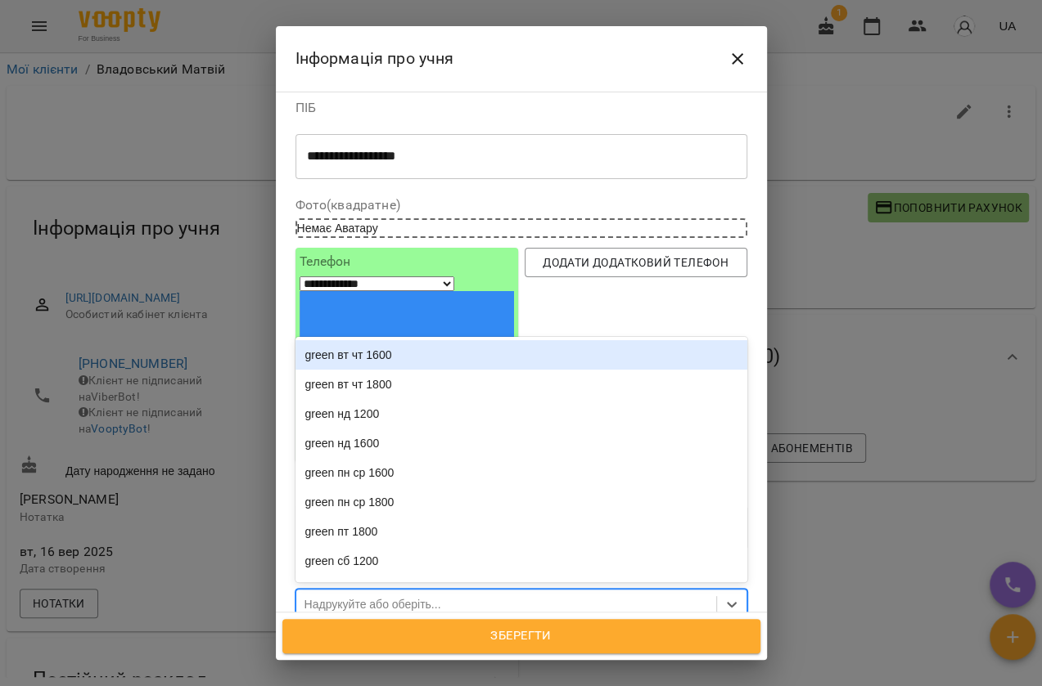
click at [394, 596] on div "Надрукуйте або оберіть..." at bounding box center [372, 604] width 137 height 16
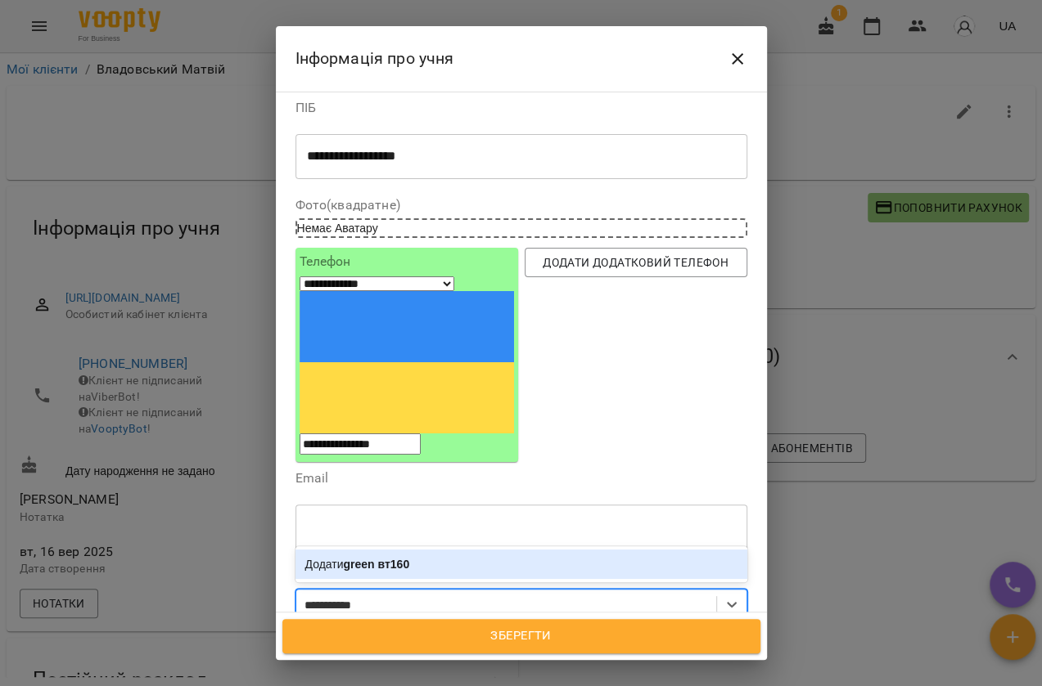
type input "**********"
click at [412, 558] on b "green вт1600" at bounding box center [380, 564] width 72 height 13
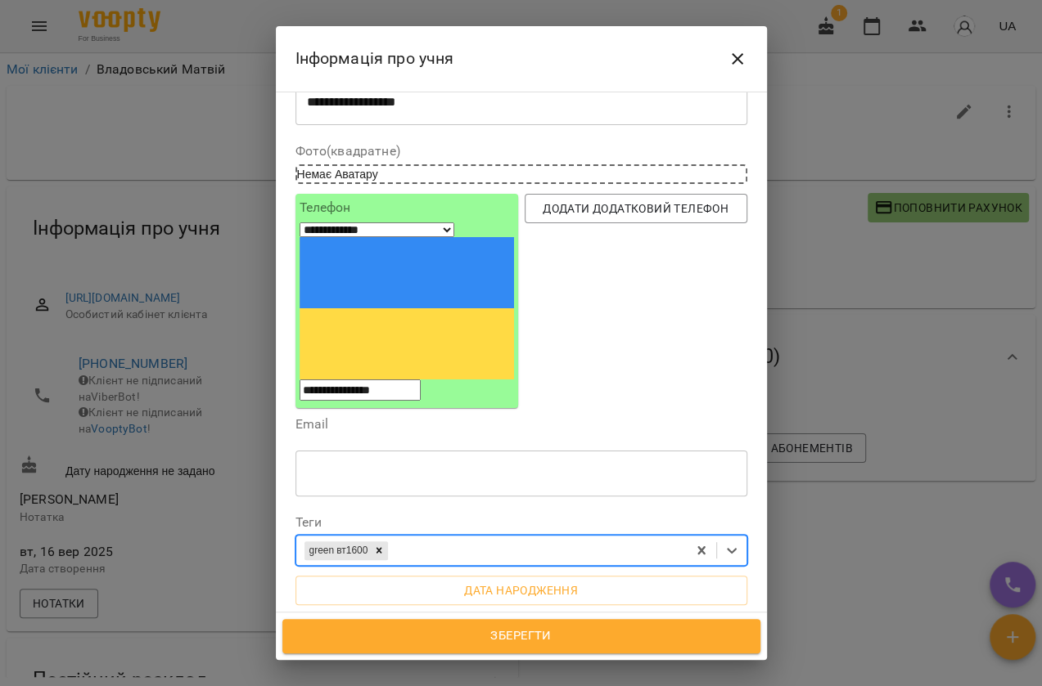
scroll to position [155, 0]
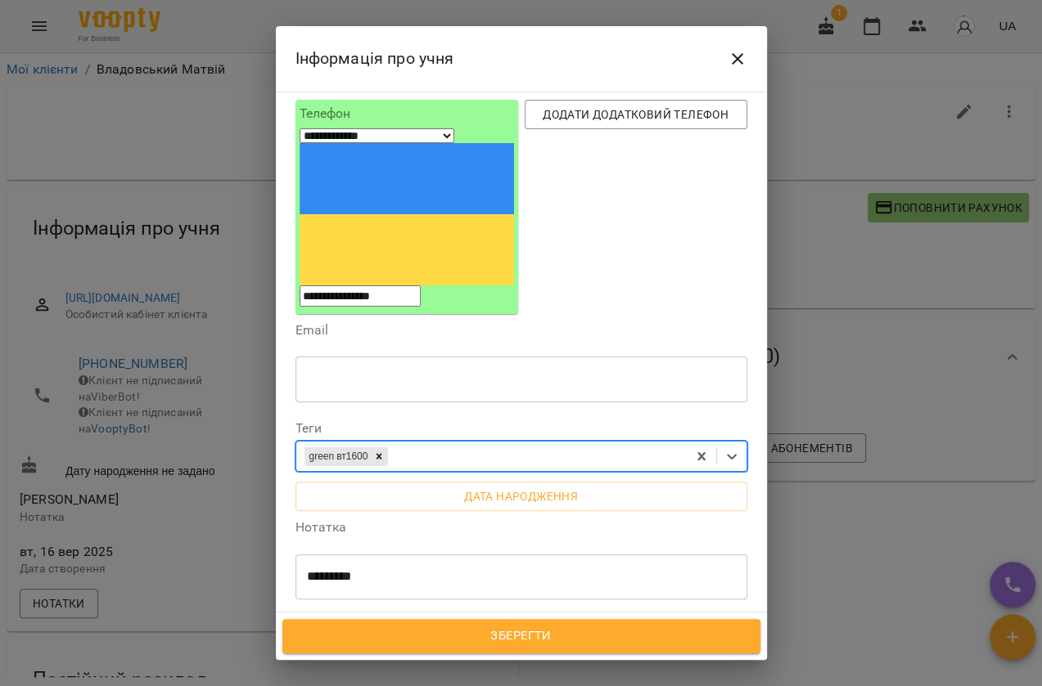
click at [502, 641] on span "Зберегти" at bounding box center [521, 636] width 442 height 21
